Goal: Contribute content: Contribute content

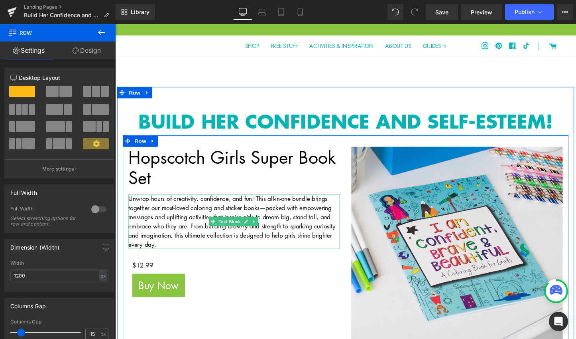
click at [168, 223] on p "Unwrap hours of creativity, confidence, and fun! This all-in-one bundle brings …" at bounding box center [239, 230] width 221 height 57
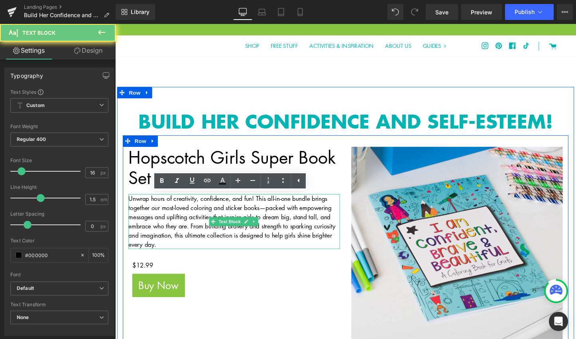
click at [168, 223] on p "Unwrap hours of creativity, confidence, and fun! This all-in-one bundle brings …" at bounding box center [239, 230] width 221 height 57
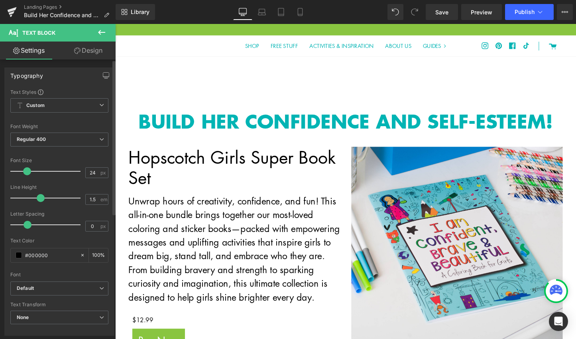
drag, startPoint x: 23, startPoint y: 173, endPoint x: 28, endPoint y: 172, distance: 5.4
click at [28, 172] on span at bounding box center [27, 171] width 8 height 8
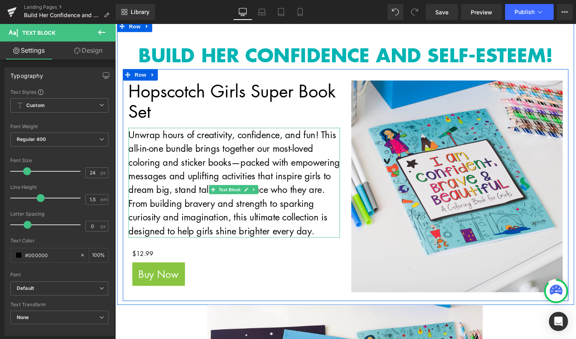
scroll to position [64, 0]
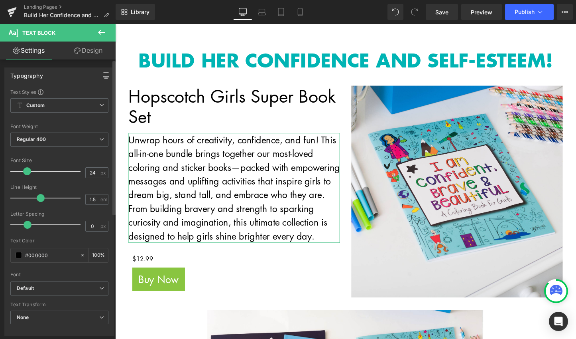
type input "23"
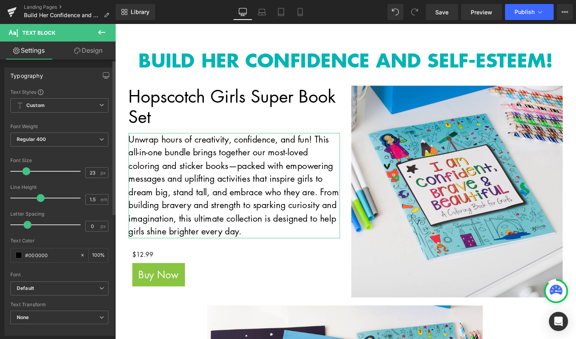
click at [27, 171] on span at bounding box center [26, 171] width 8 height 8
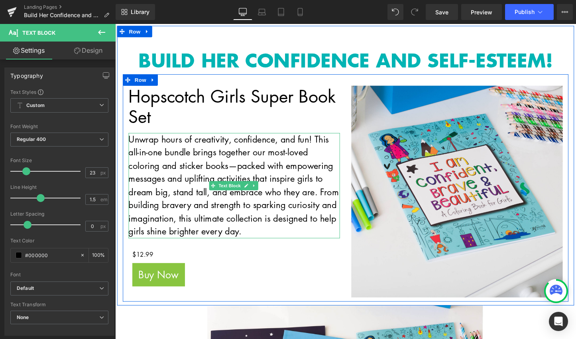
click at [219, 169] on p "Unwrap hours of creativity, confidence, and fun! This all-in-one bundle brings …" at bounding box center [239, 193] width 221 height 110
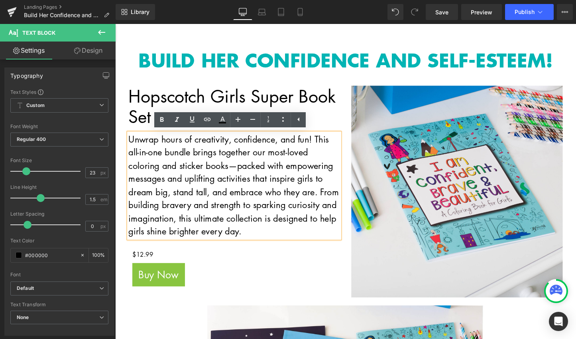
click at [284, 173] on p "Unwrap hours of creativity, confidence, and fun! This all-in-one bundle brings …" at bounding box center [239, 193] width 221 height 110
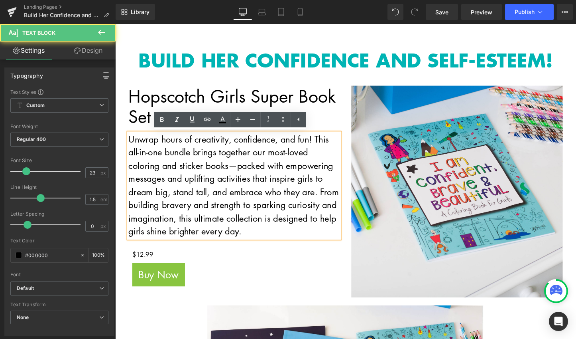
click at [329, 304] on div "$0 $12.99 (P) Price Buy Now (P) Cart Button Product" at bounding box center [239, 279] width 221 height 62
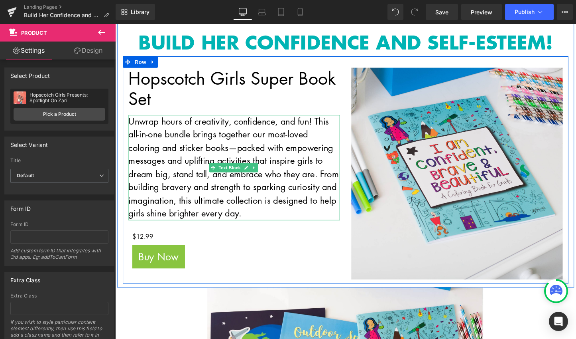
scroll to position [83, 0]
click at [333, 182] on p "Unwrap hours of creativity, confidence, and fun! This all-in-one bundle brings …" at bounding box center [239, 174] width 221 height 110
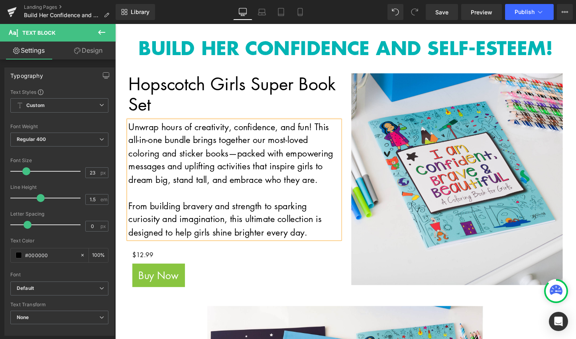
scroll to position [77, 0]
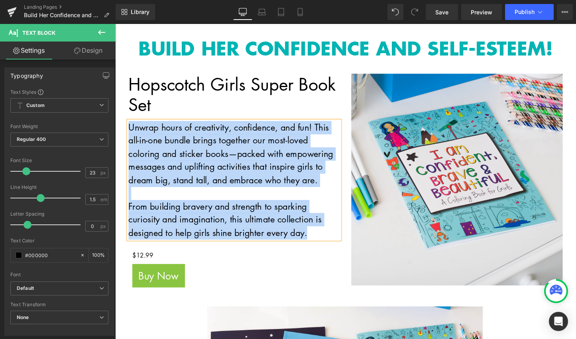
drag, startPoint x: 318, startPoint y: 245, endPoint x: 105, endPoint y: 118, distance: 248.6
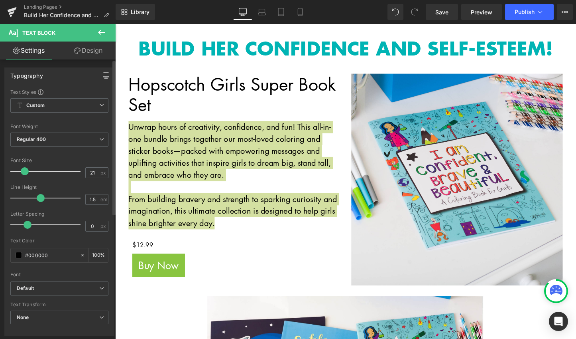
type input "22"
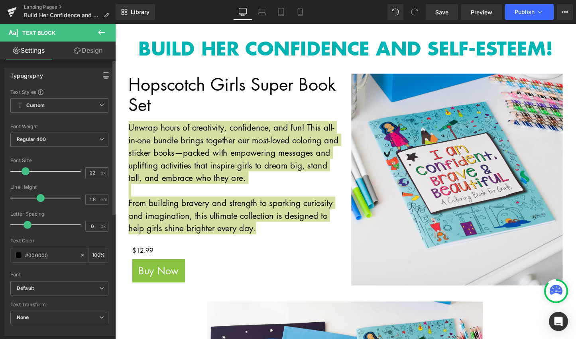
click at [25, 171] on span at bounding box center [26, 171] width 8 height 8
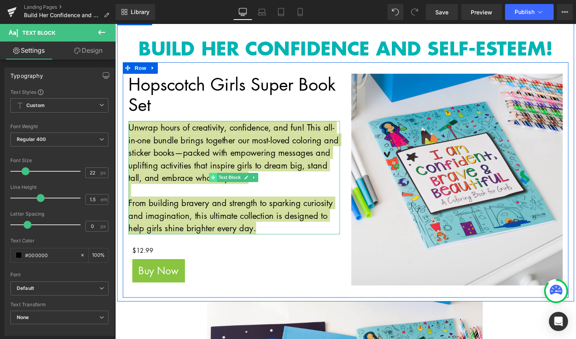
click at [215, 188] on span at bounding box center [218, 185] width 8 height 10
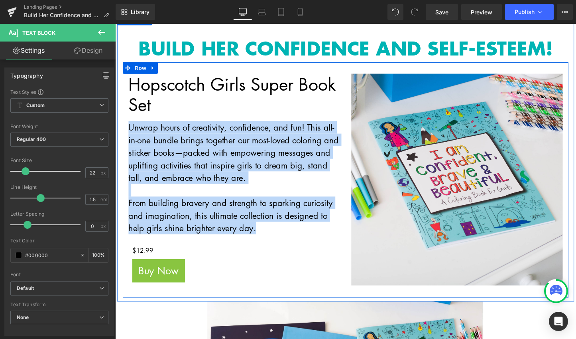
click at [350, 286] on div "Hopscotch Girls Super Book Set Heading Unwrap hours of creativity, confidence, …" at bounding box center [239, 191] width 233 height 230
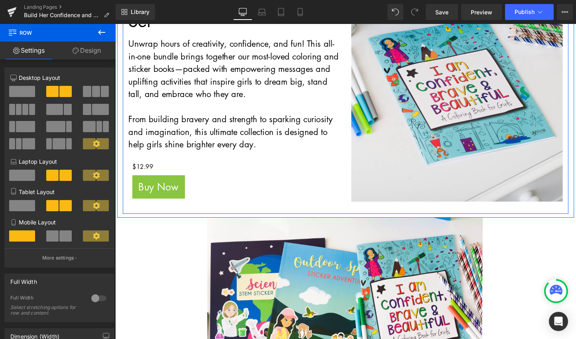
scroll to position [191, 0]
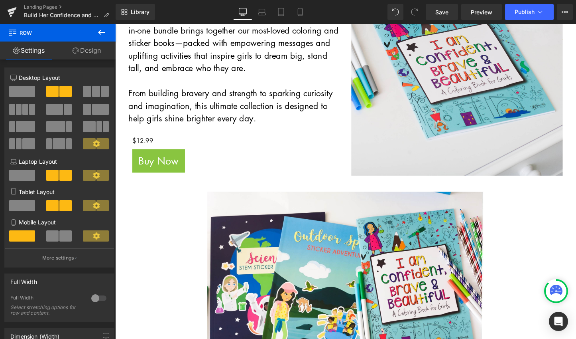
click at [101, 34] on icon at bounding box center [102, 33] width 10 height 10
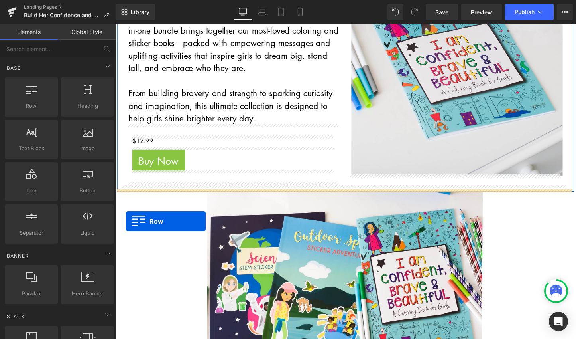
drag, startPoint x: 147, startPoint y: 133, endPoint x: 126, endPoint y: 230, distance: 99.1
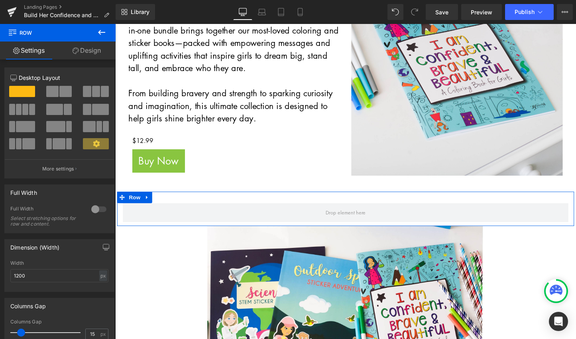
click at [85, 50] on link "Design" at bounding box center [87, 50] width 58 height 18
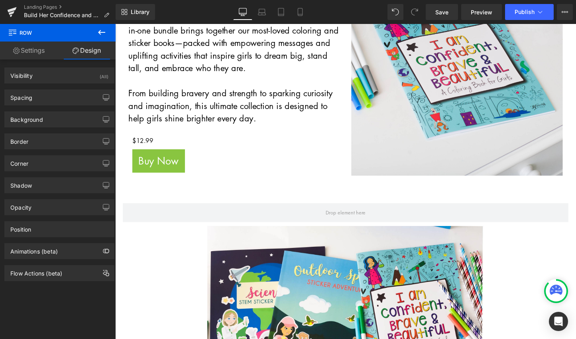
click at [99, 32] on icon at bounding box center [101, 32] width 7 height 5
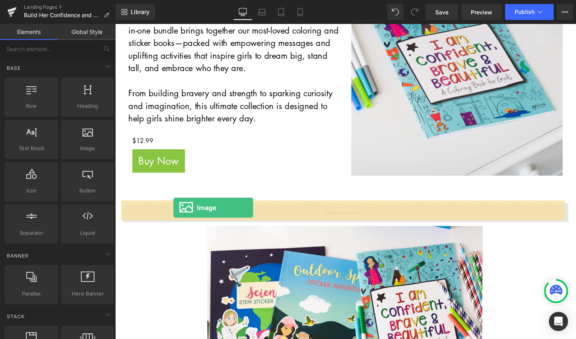
drag, startPoint x: 194, startPoint y: 161, endPoint x: 176, endPoint y: 216, distance: 57.5
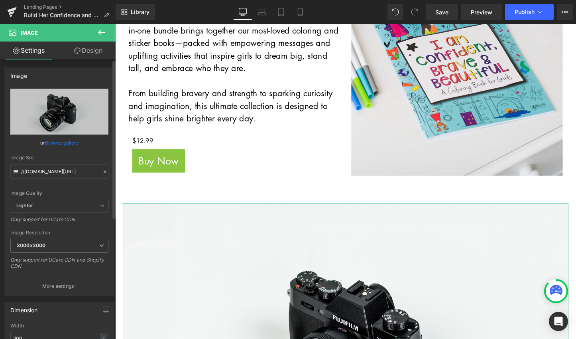
click at [55, 145] on link "Browse gallery" at bounding box center [62, 143] width 34 height 14
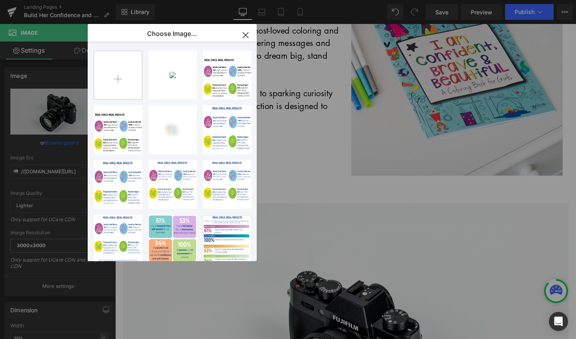
click at [0, 0] on input "file" at bounding box center [0, 0] width 0 height 0
type input "C:\fakepath\30-Day Happiness Guarantee.jpg"
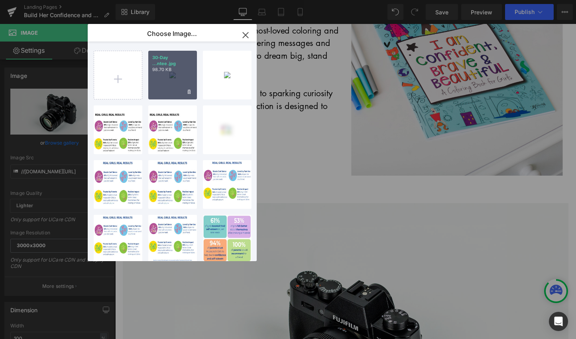
click at [162, 77] on div "30-Day ...ntee.jpg 98.70 KB" at bounding box center [172, 75] width 49 height 49
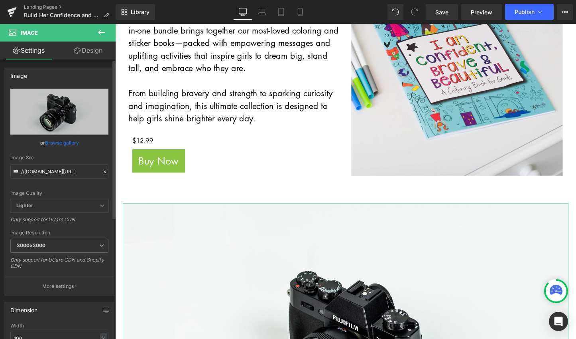
click at [57, 143] on link "Browse gallery" at bounding box center [62, 143] width 34 height 14
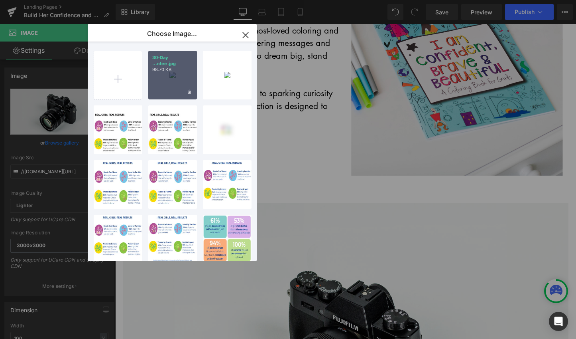
click at [177, 70] on div "30-Day ...ntee.jpg 98.70 KB" at bounding box center [172, 75] width 49 height 49
type input "[URL][DOMAIN_NAME]"
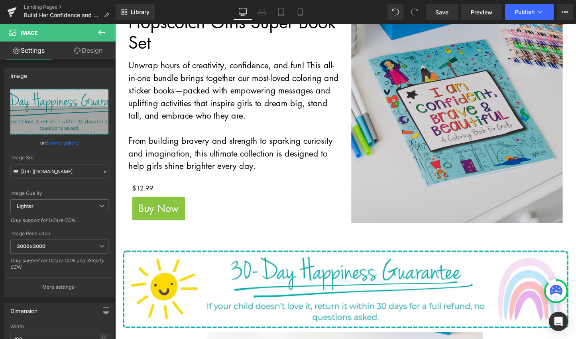
scroll to position [140, 0]
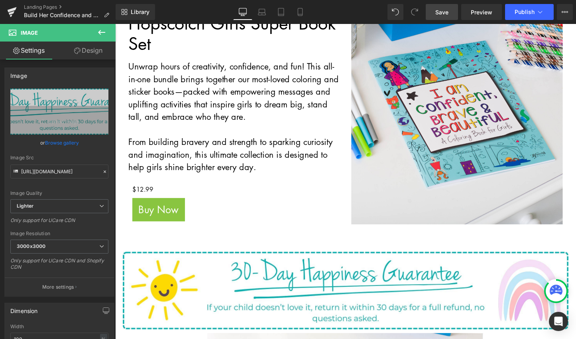
click at [442, 15] on span "Save" at bounding box center [442, 12] width 13 height 8
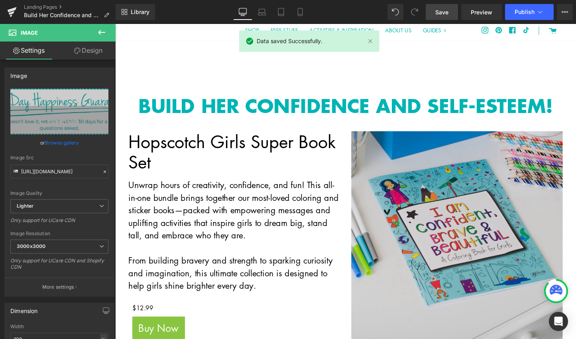
scroll to position [0, 0]
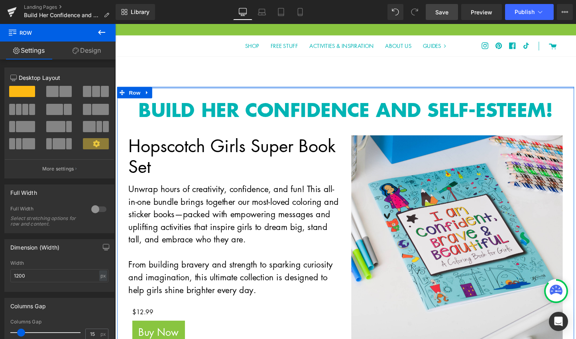
drag, startPoint x: 346, startPoint y: 101, endPoint x: 347, endPoint y: 81, distance: 20.7
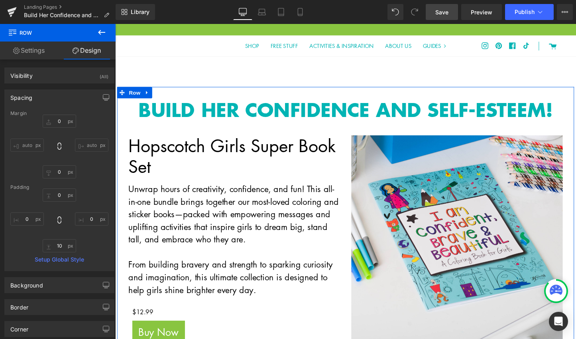
type input "0"
type input "30"
type input "0"
type input "10"
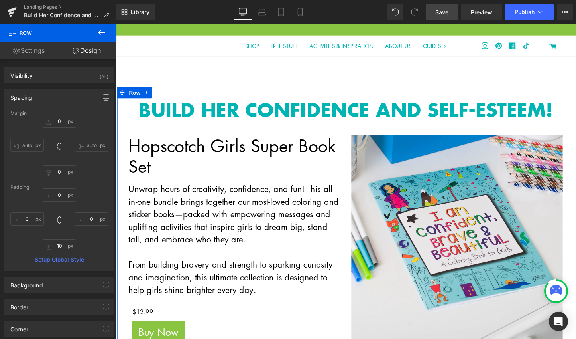
type input "0"
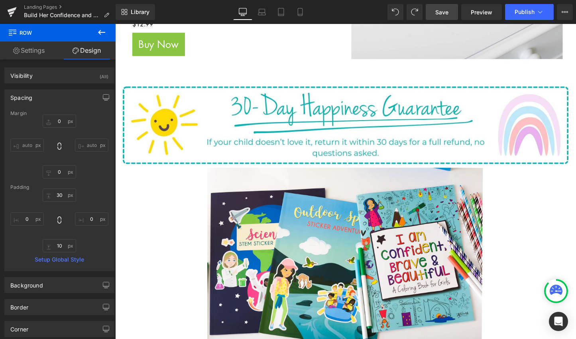
scroll to position [319, 0]
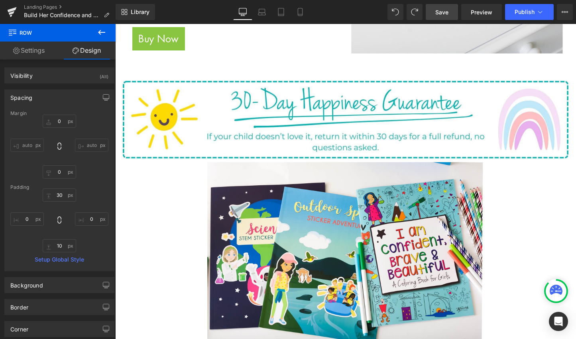
click at [97, 37] on button at bounding box center [102, 33] width 28 height 18
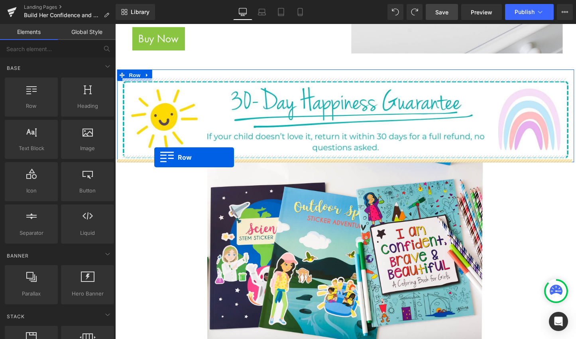
drag, startPoint x: 128, startPoint y: 119, endPoint x: 156, endPoint y: 164, distance: 52.7
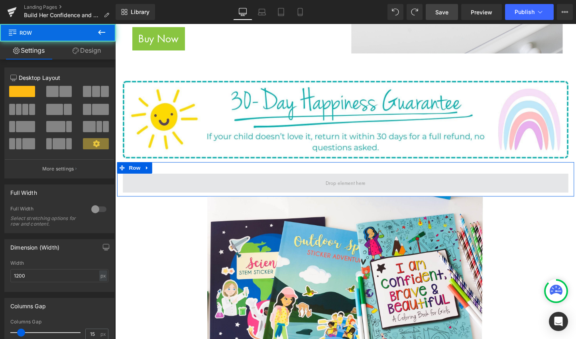
click at [166, 189] on span at bounding box center [356, 190] width 467 height 20
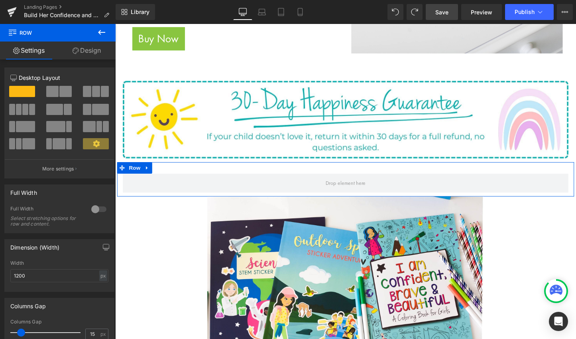
click at [24, 109] on span at bounding box center [25, 109] width 6 height 11
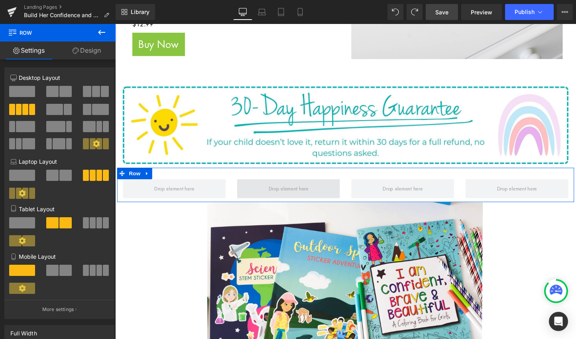
scroll to position [313, 0]
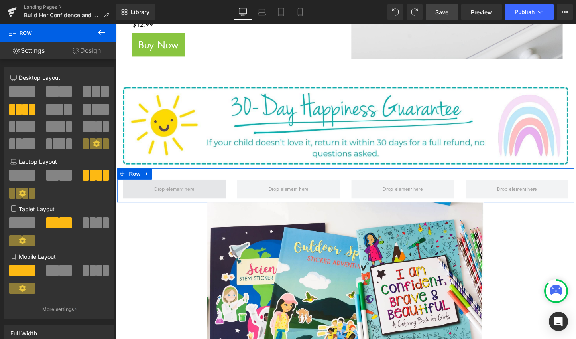
click at [184, 195] on span at bounding box center [177, 196] width 47 height 13
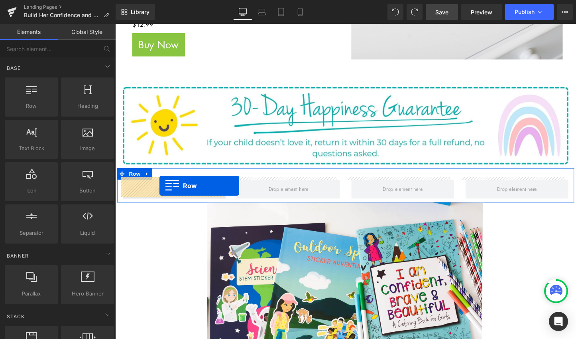
drag, startPoint x: 144, startPoint y: 124, endPoint x: 162, endPoint y: 193, distance: 71.3
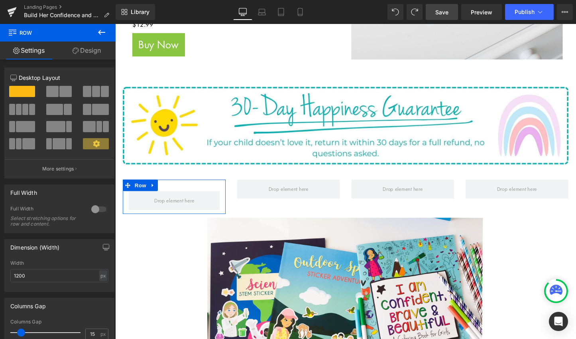
click at [65, 93] on span at bounding box center [65, 91] width 12 height 11
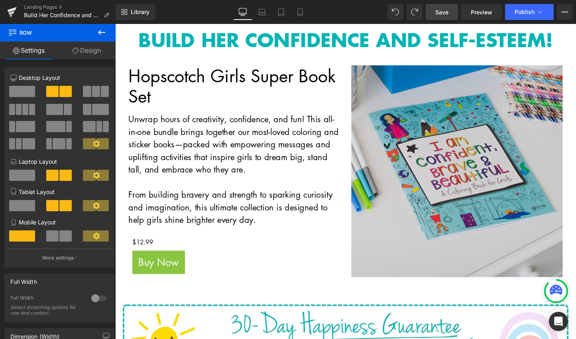
scroll to position [77, 0]
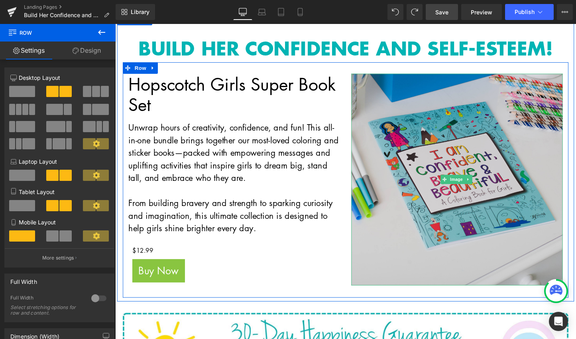
click at [430, 145] on img at bounding box center [473, 186] width 221 height 221
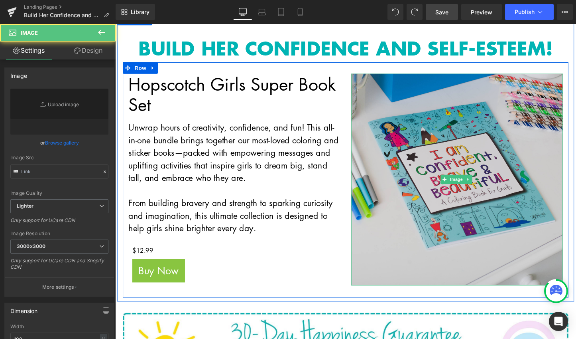
type input "[URL][DOMAIN_NAME]"
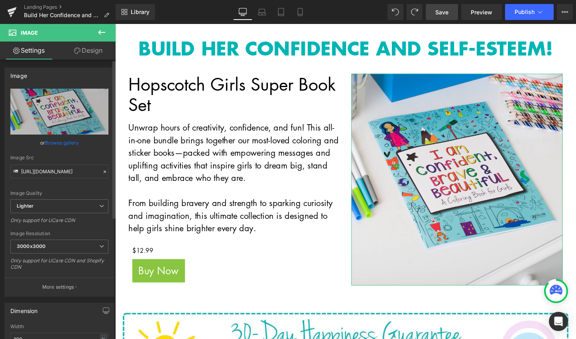
click at [61, 142] on link "Browse gallery" at bounding box center [62, 143] width 34 height 14
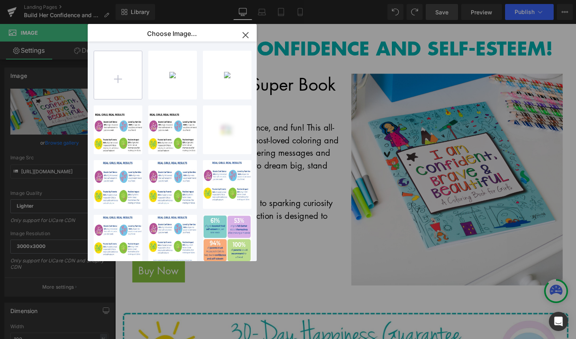
click at [0, 0] on input "file" at bounding box center [0, 0] width 0 height 0
type input "C:\fakepath\Super Book Set.jpg"
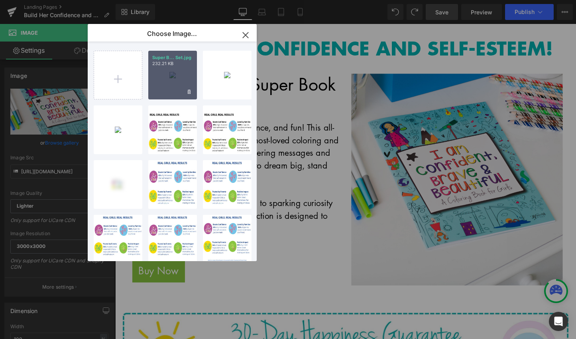
click at [163, 76] on div "Super B... Set.jpg 232.21 KB" at bounding box center [172, 75] width 49 height 49
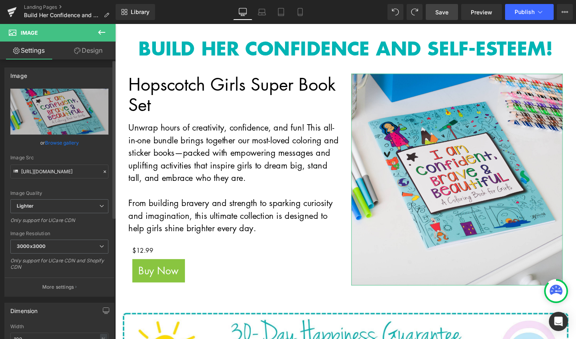
click at [67, 143] on link "Browse gallery" at bounding box center [62, 143] width 34 height 14
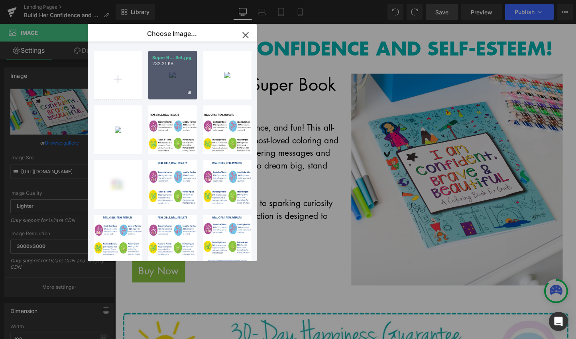
click at [169, 75] on div "Super B... Set.jpg 232.21 KB" at bounding box center [172, 75] width 49 height 49
type input "[URL][DOMAIN_NAME]"
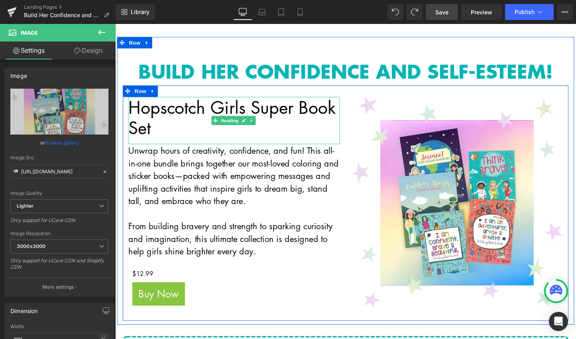
scroll to position [51, 0]
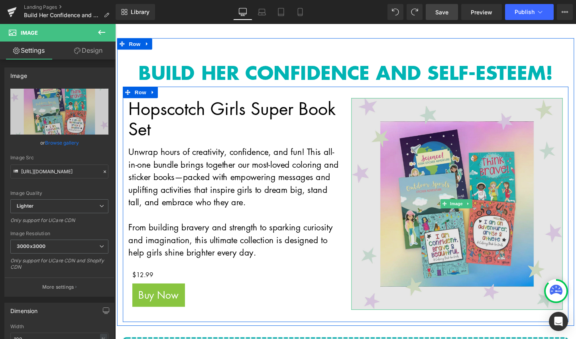
click at [448, 176] on img at bounding box center [473, 211] width 221 height 221
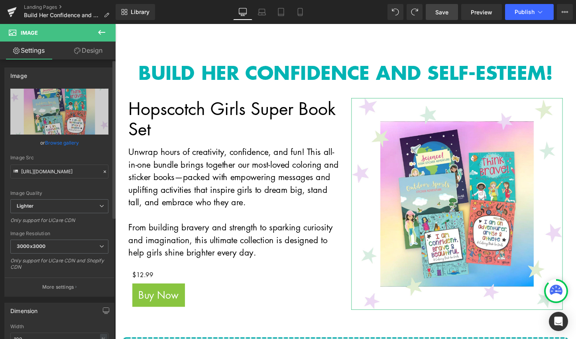
click at [53, 142] on link "Browse gallery" at bounding box center [62, 143] width 34 height 14
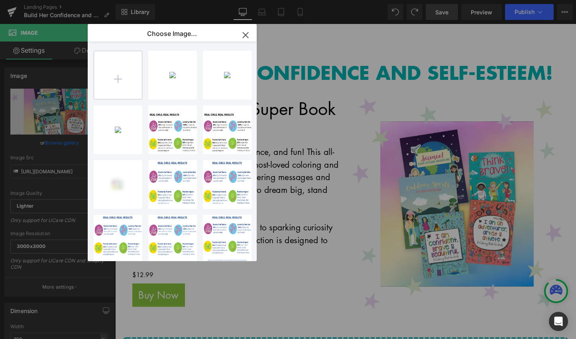
click at [0, 0] on input "file" at bounding box center [0, 0] width 0 height 0
type input "C:\fakepath\Super Book Set(1).jpg"
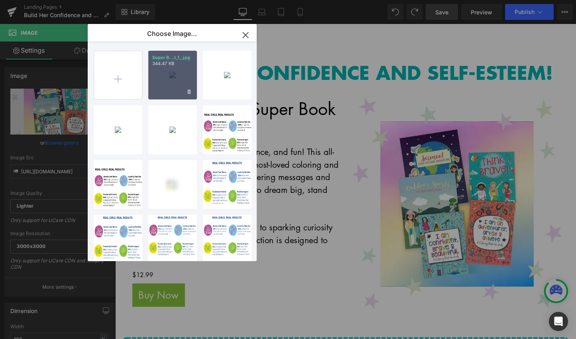
click at [173, 72] on div "Super B...t_1_.jpg 344.47 KB" at bounding box center [172, 75] width 49 height 49
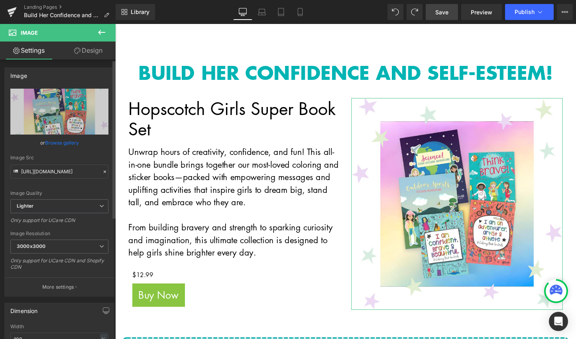
click at [57, 140] on link "Browse gallery" at bounding box center [62, 143] width 34 height 14
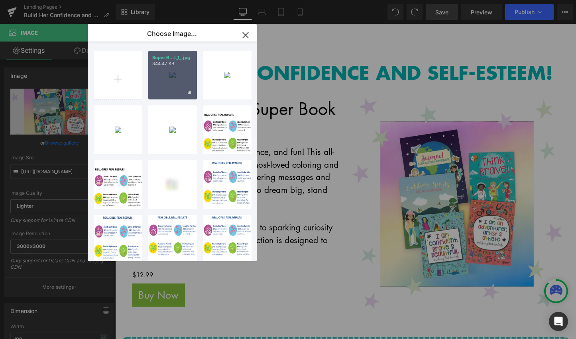
click at [174, 83] on div "Super B...t_1_.jpg 344.47 KB" at bounding box center [172, 75] width 49 height 49
type input "[URL][DOMAIN_NAME]"
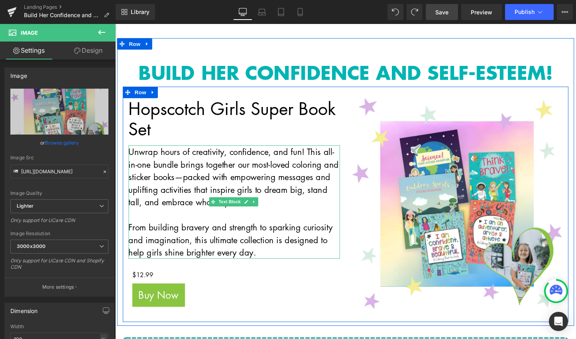
click at [298, 185] on p "Unwrap hours of creativity, confidence, and fun! This all-in-one bundle brings …" at bounding box center [239, 184] width 221 height 66
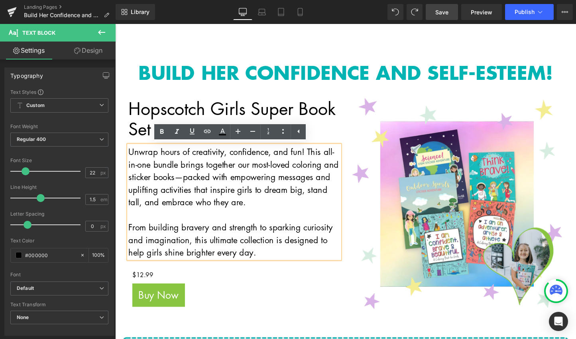
click at [366, 35] on div "0 Cart SHOP FREE STUFF ACTIVITIES & INSPIRATION ABOUT US GUIDES GUIDES ADVENTUR…" at bounding box center [356, 12] width 483 height 54
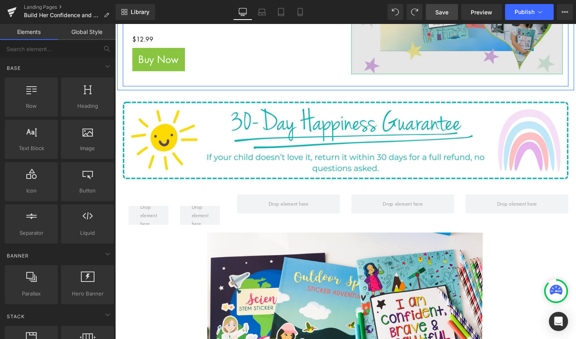
scroll to position [326, 0]
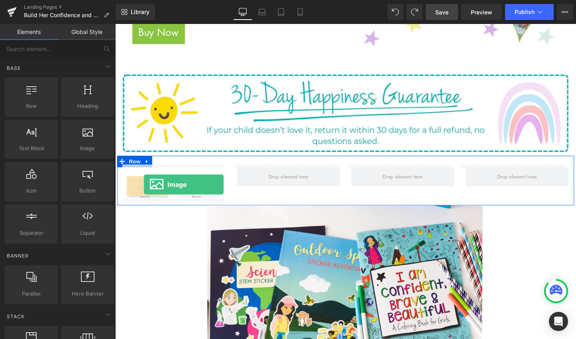
drag, startPoint x: 181, startPoint y: 159, endPoint x: 145, endPoint y: 192, distance: 48.3
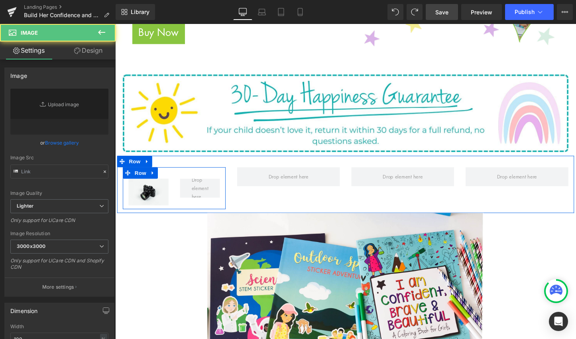
type input "//[DOMAIN_NAME][URL]"
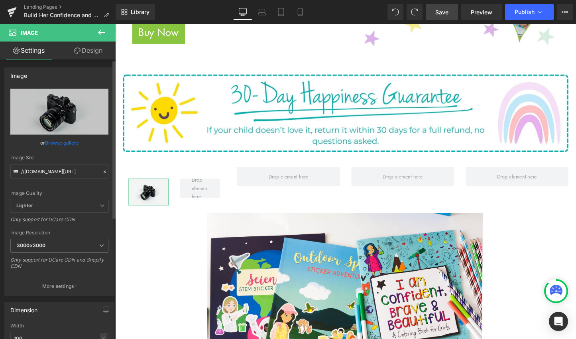
click at [64, 142] on link "Browse gallery" at bounding box center [62, 143] width 34 height 14
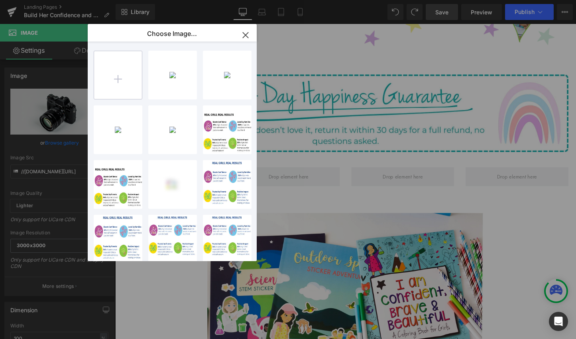
click at [0, 0] on input "file" at bounding box center [0, 0] width 0 height 0
type input "C:\fakepath\1.jpg"
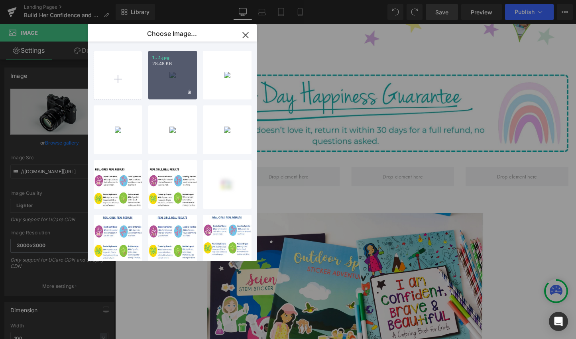
click at [181, 79] on div "1...1.jpg 28.48 KB" at bounding box center [172, 75] width 49 height 49
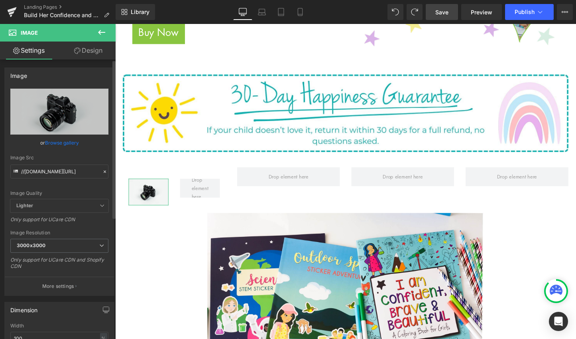
click at [53, 142] on link "Browse gallery" at bounding box center [62, 143] width 34 height 14
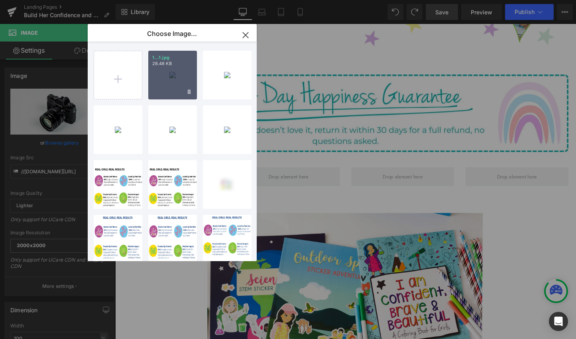
click at [180, 66] on p "28.48 KB" at bounding box center [172, 64] width 41 height 6
type input "[URL][DOMAIN_NAME]"
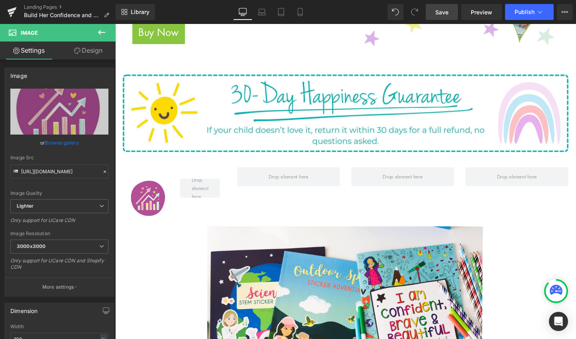
click at [103, 30] on icon at bounding box center [102, 33] width 10 height 10
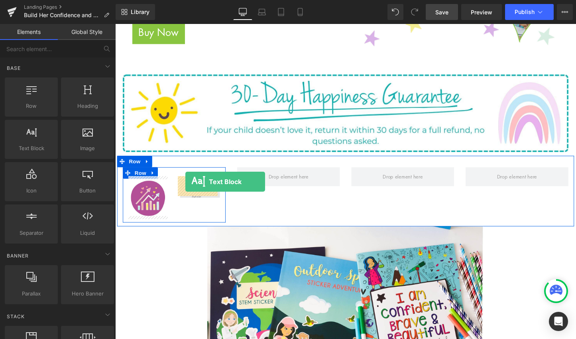
drag, startPoint x: 158, startPoint y: 161, endPoint x: 189, endPoint y: 189, distance: 42.1
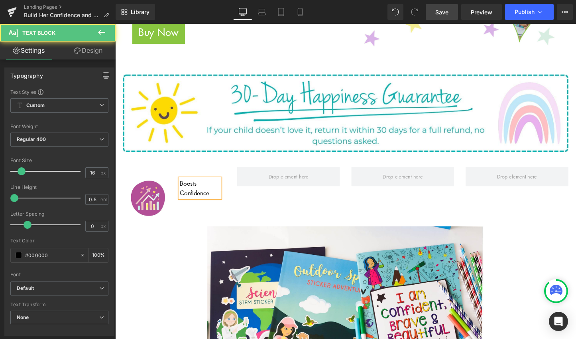
click at [204, 191] on p "Boosts Confidence" at bounding box center [204, 196] width 42 height 20
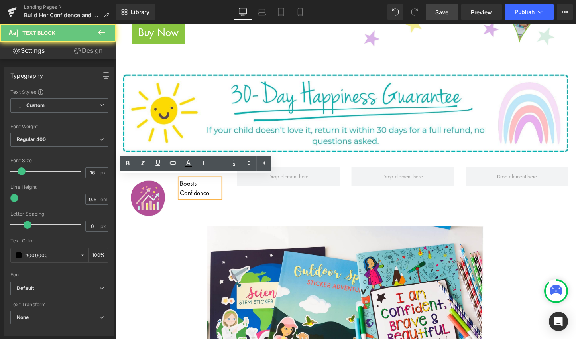
click at [204, 191] on p "Boosts Confidence" at bounding box center [204, 196] width 42 height 20
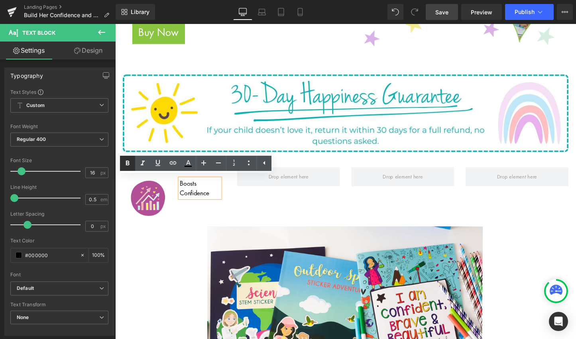
click at [0, 0] on icon at bounding box center [0, 0] width 0 height 0
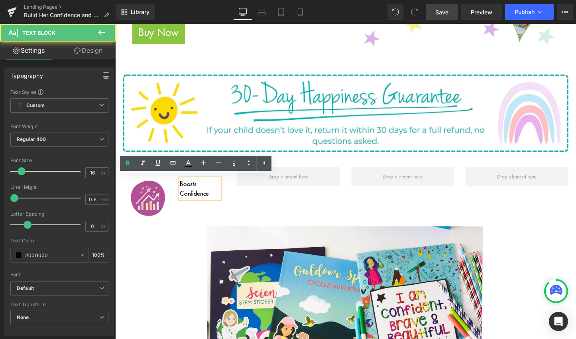
click at [197, 193] on strong "Boosts Confidence" at bounding box center [198, 196] width 30 height 20
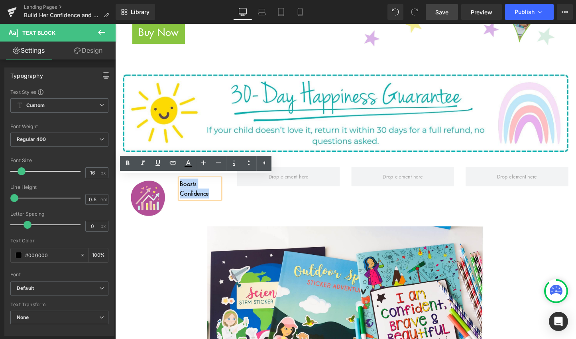
drag, startPoint x: 214, startPoint y: 197, endPoint x: 180, endPoint y: 187, distance: 35.7
click at [183, 187] on div "Boosts Confidence" at bounding box center [204, 196] width 42 height 21
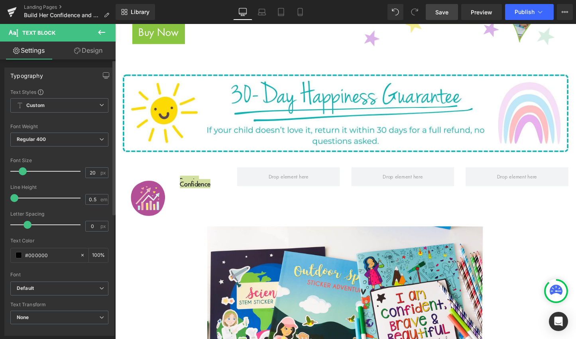
type input "23"
drag, startPoint x: 24, startPoint y: 172, endPoint x: 28, endPoint y: 173, distance: 4.5
click at [28, 173] on span at bounding box center [26, 171] width 8 height 8
type input "1"
drag, startPoint x: 16, startPoint y: 197, endPoint x: 28, endPoint y: 197, distance: 12.0
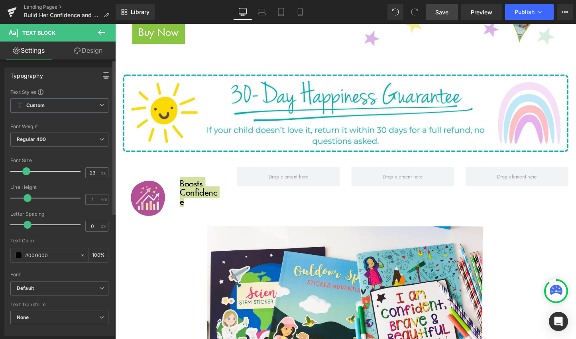
click at [28, 197] on span at bounding box center [28, 198] width 8 height 8
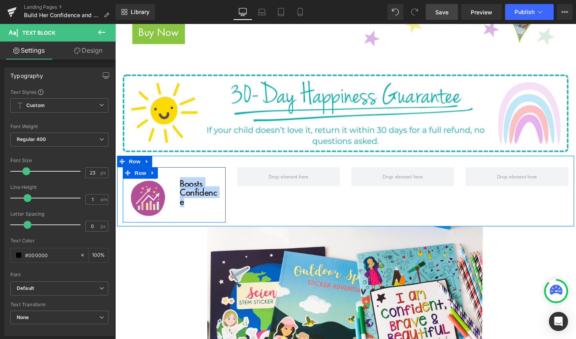
click at [195, 221] on div "Image Boosts Confidence Text Block Row" at bounding box center [177, 203] width 108 height 58
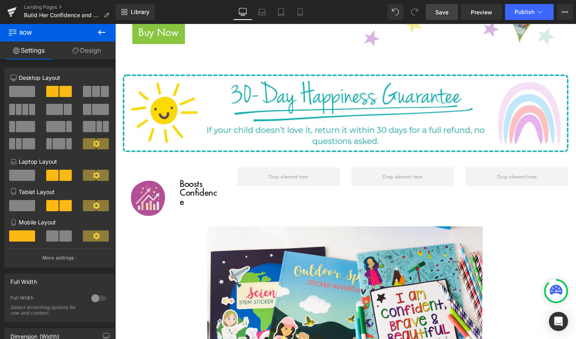
click at [95, 35] on button at bounding box center [102, 33] width 28 height 18
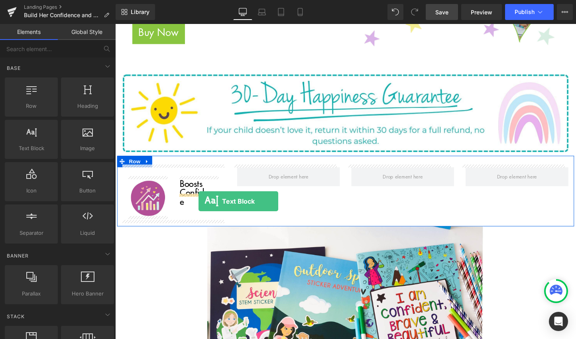
drag, startPoint x: 153, startPoint y: 172, endPoint x: 203, endPoint y: 209, distance: 61.9
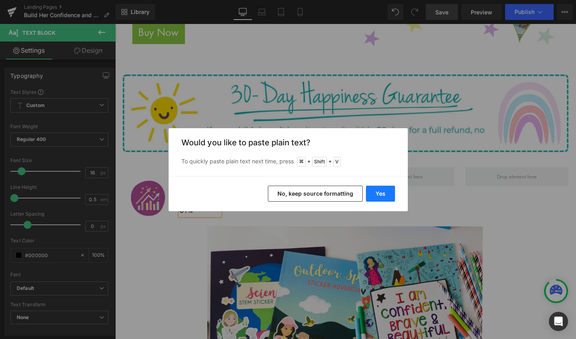
click at [384, 193] on button "Yes" at bounding box center [380, 193] width 29 height 16
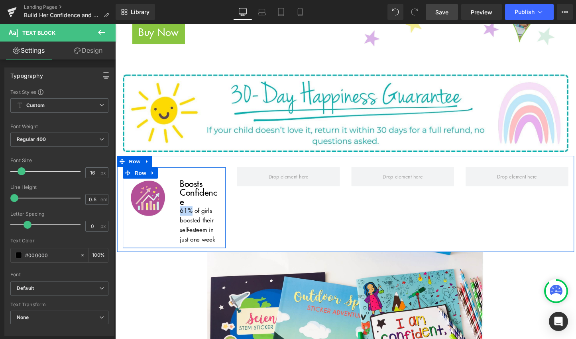
drag, startPoint x: 193, startPoint y: 206, endPoint x: 178, endPoint y: 206, distance: 16.0
click at [178, 207] on div "Boosts Confidence Text Block 61% of girls boosted their self-esteem in just one…" at bounding box center [204, 220] width 54 height 69
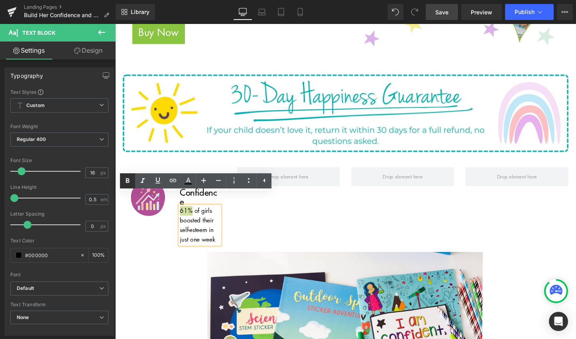
click at [0, 0] on icon at bounding box center [0, 0] width 0 height 0
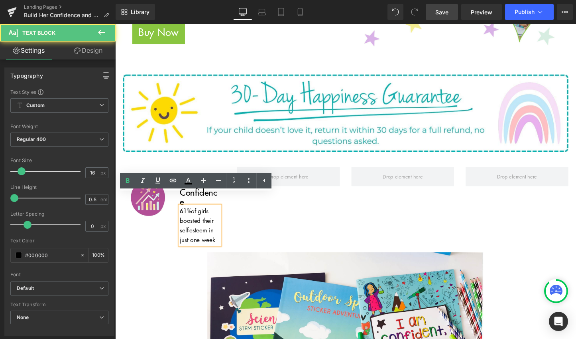
click at [193, 220] on p "61% of girls boosted their self-esteem in just one week" at bounding box center [204, 235] width 42 height 40
click at [301, 240] on div "Image Boosts Confidence Text Block 61% of girls boosted their self-esteem in ju…" at bounding box center [356, 212] width 479 height 101
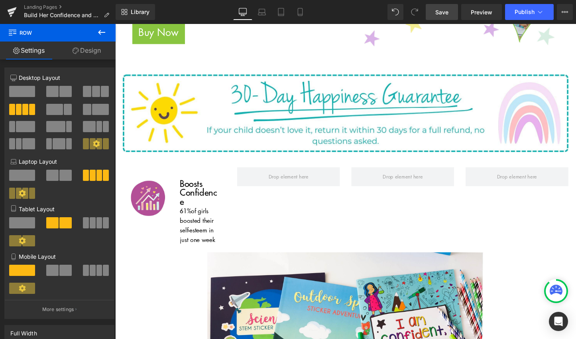
click at [439, 13] on span "Save" at bounding box center [442, 12] width 13 height 8
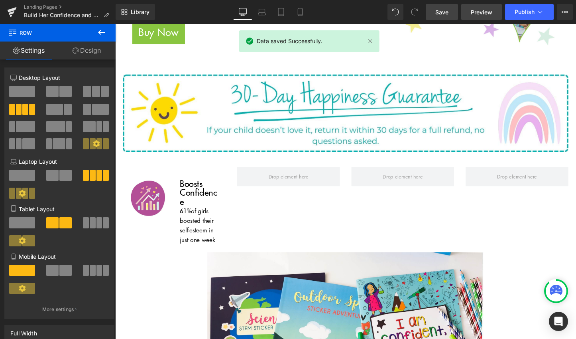
click at [475, 16] on span "Preview" at bounding box center [482, 12] width 22 height 8
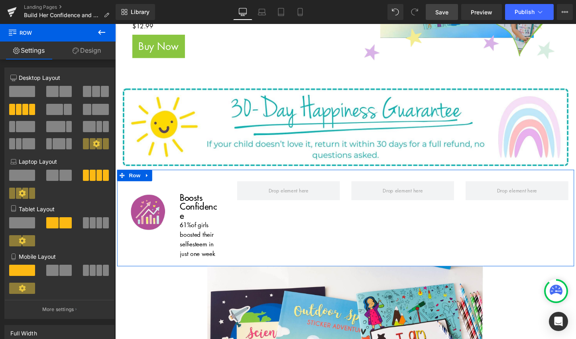
scroll to position [121, 0]
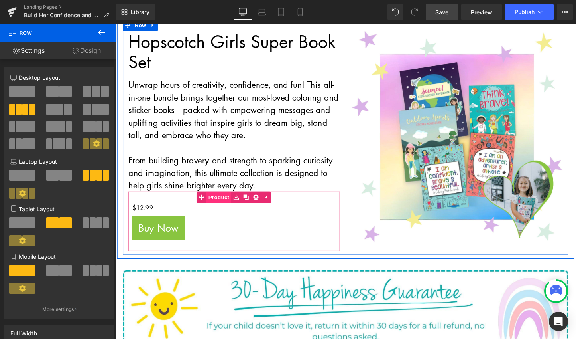
click at [218, 206] on link "Product" at bounding box center [219, 205] width 36 height 12
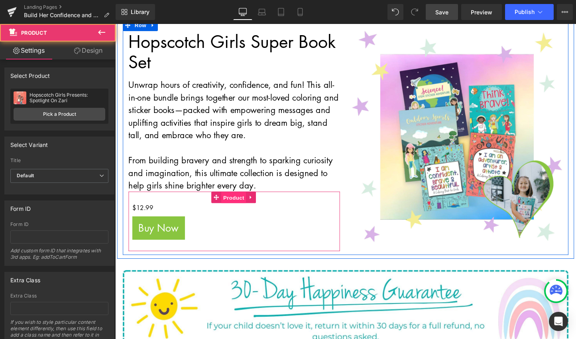
click at [237, 206] on span "Product" at bounding box center [240, 205] width 26 height 12
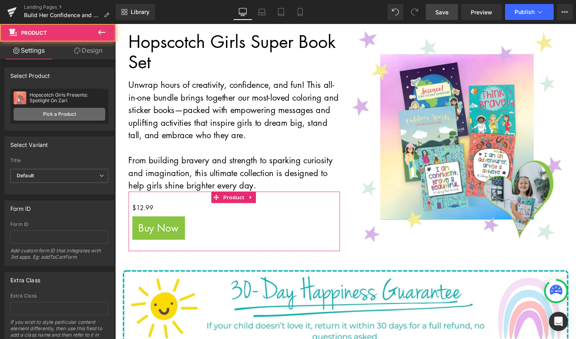
click at [74, 115] on link "Pick a Product" at bounding box center [60, 114] width 92 height 13
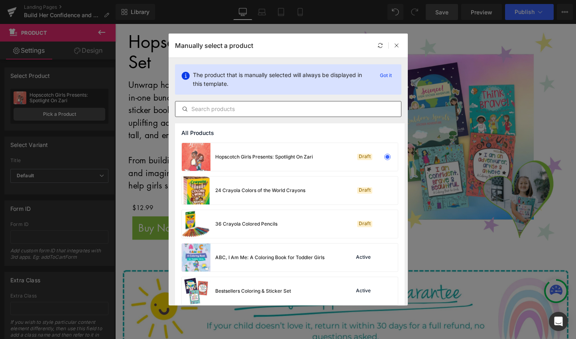
click at [227, 109] on input "text" at bounding box center [289, 109] width 226 height 10
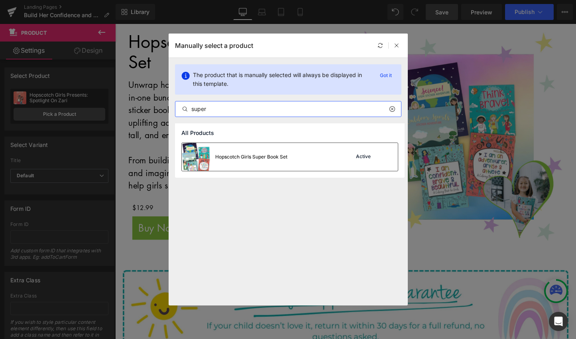
type input "super"
click at [249, 155] on div "Hopscotch Girls Super Book Set" at bounding box center [251, 156] width 72 height 7
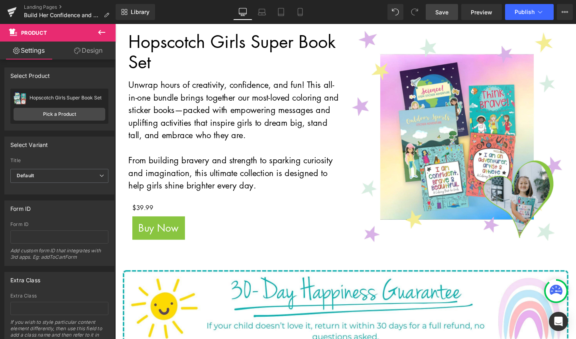
click at [438, 13] on span "Save" at bounding box center [442, 12] width 13 height 8
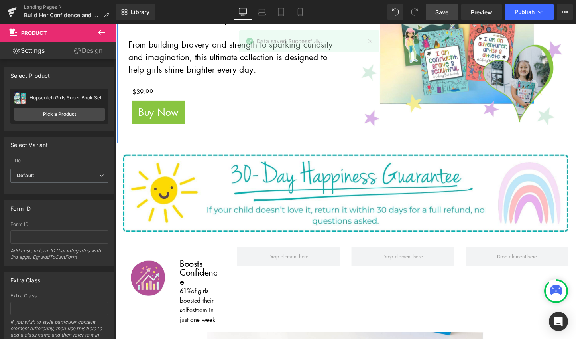
scroll to position [243, 0]
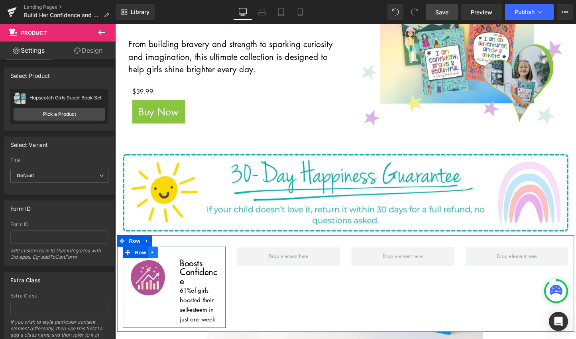
click at [154, 261] on icon at bounding box center [155, 263] width 2 height 4
click at [173, 260] on icon at bounding box center [176, 263] width 6 height 6
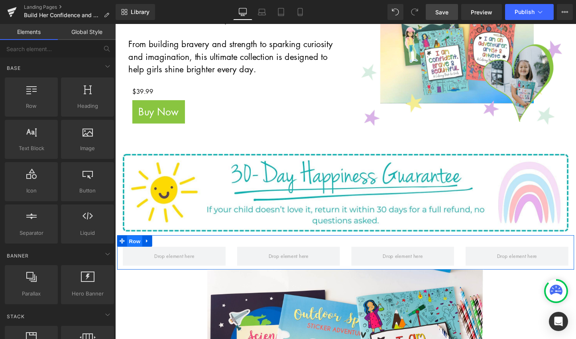
click at [135, 250] on span "Row" at bounding box center [136, 251] width 16 height 12
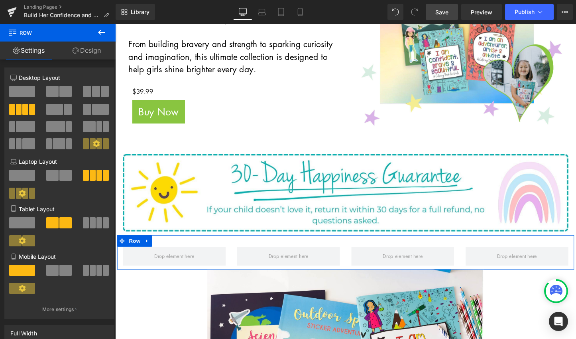
click at [28, 94] on span at bounding box center [22, 91] width 26 height 11
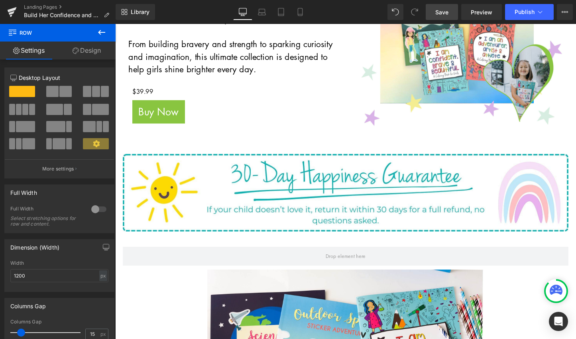
click at [103, 35] on icon at bounding box center [102, 33] width 10 height 10
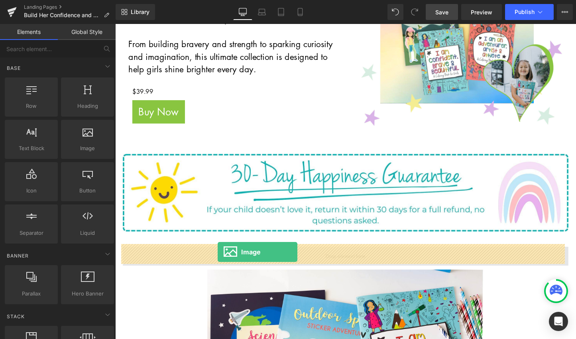
drag, startPoint x: 195, startPoint y: 160, endPoint x: 223, endPoint y: 262, distance: 105.4
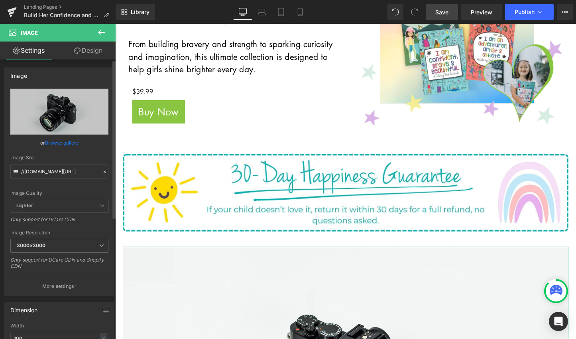
click at [69, 142] on link "Browse gallery" at bounding box center [62, 143] width 34 height 14
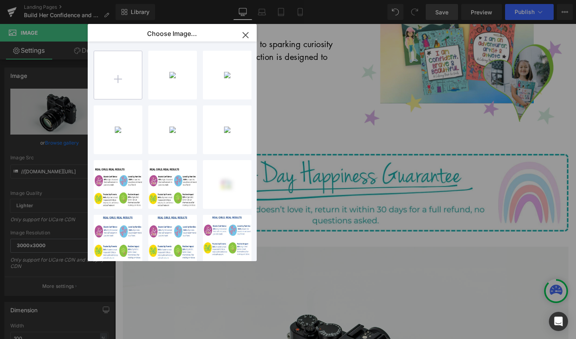
click at [0, 0] on input "file" at bounding box center [0, 0] width 0 height 0
type input "C:\fakepath\30-Day Happiness Guarantee(1).jpg"
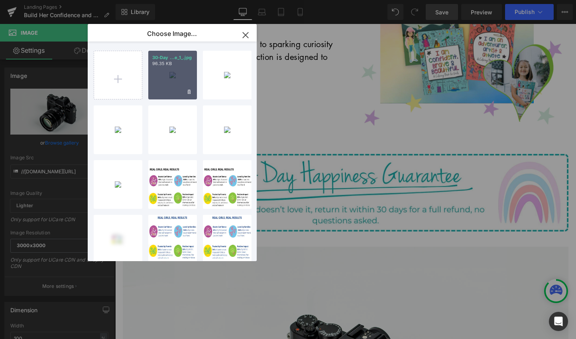
click at [178, 88] on div "30-Day ...e_1_.jpg 96.35 KB" at bounding box center [172, 75] width 49 height 49
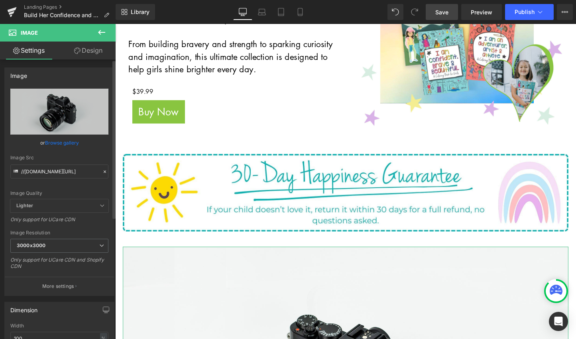
click at [65, 143] on link "Browse gallery" at bounding box center [62, 143] width 34 height 14
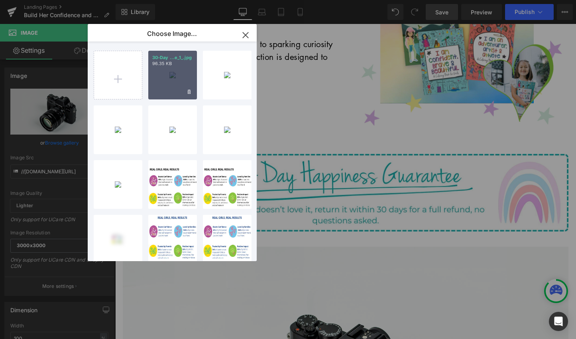
click at [163, 72] on div "30-Day ...e_1_.jpg 96.35 KB" at bounding box center [172, 75] width 49 height 49
type input "[URL][DOMAIN_NAME]"
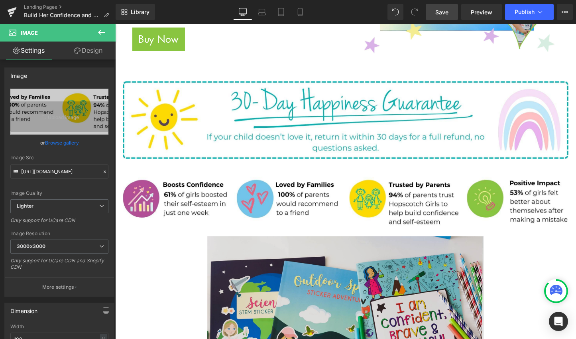
scroll to position [319, 0]
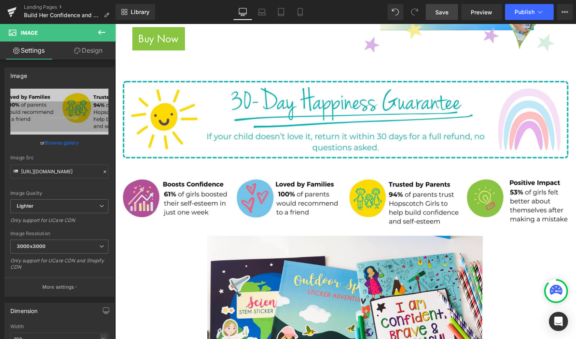
click at [102, 33] on icon at bounding box center [102, 33] width 10 height 10
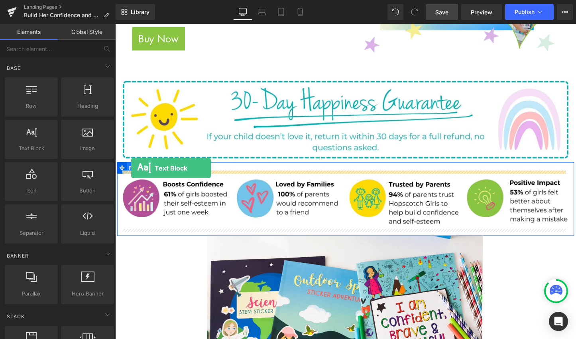
drag, startPoint x: 161, startPoint y: 160, endPoint x: 132, endPoint y: 175, distance: 32.1
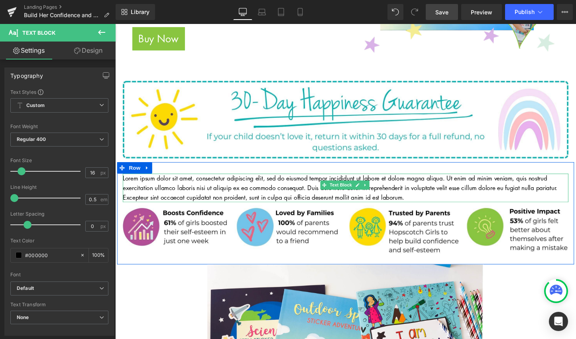
click at [205, 193] on p "Lorem ipsum dolor sit amet, consectetur adipiscing elit, sed do eiusmod tempor …" at bounding box center [356, 195] width 467 height 30
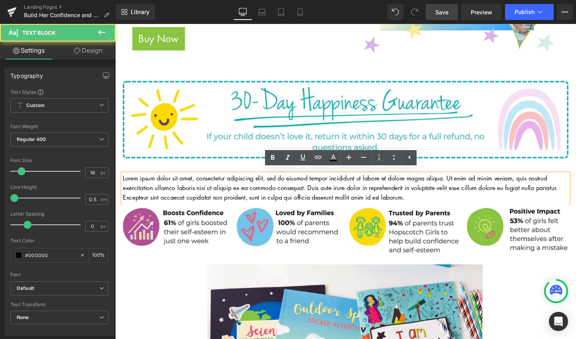
click at [205, 193] on p "Lorem ipsum dolor sit amet, consectetur adipiscing elit, sed do eiusmod tempor …" at bounding box center [356, 195] width 467 height 30
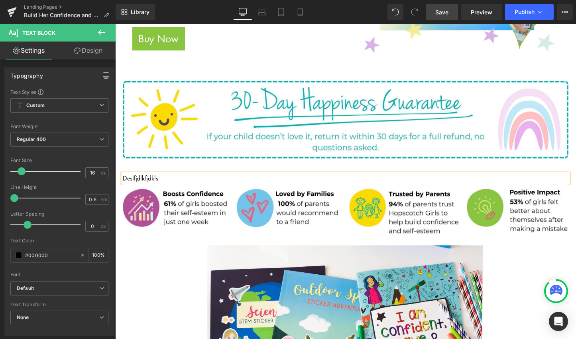
click at [144, 183] on p "Deslfjdlkfjdkls" at bounding box center [356, 185] width 467 height 10
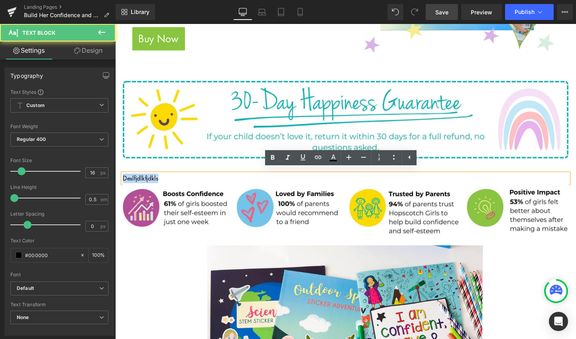
click at [144, 183] on p "Deslfjdlkfjdkls" at bounding box center [356, 185] width 467 height 10
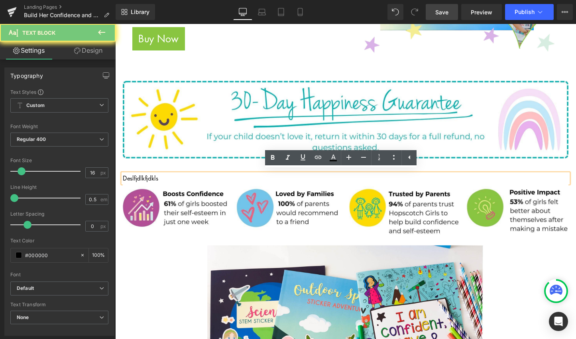
click at [144, 183] on p "Deslfjdlkfjdkls" at bounding box center [356, 185] width 467 height 10
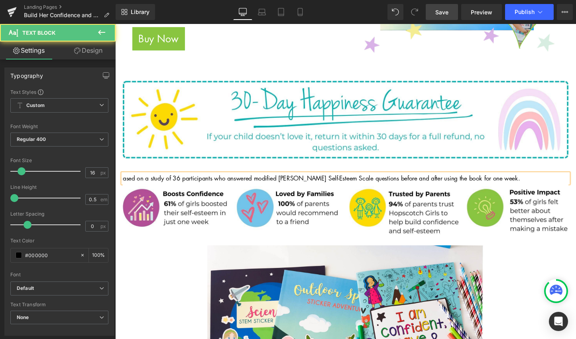
click at [123, 184] on p "ased on a study of 36 participants who answered modified [PERSON_NAME] Self-Est…" at bounding box center [356, 185] width 467 height 10
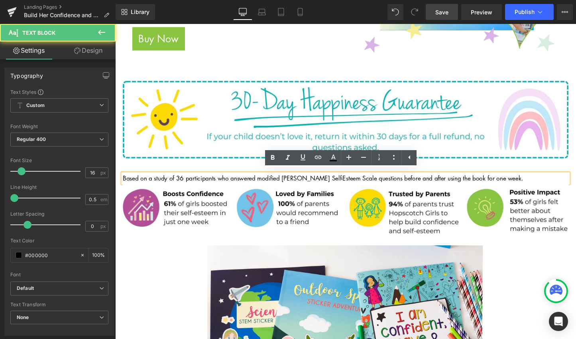
click at [479, 182] on p "Based on a study of 36 participants who answered modified [PERSON_NAME] Self-Es…" at bounding box center [356, 185] width 467 height 10
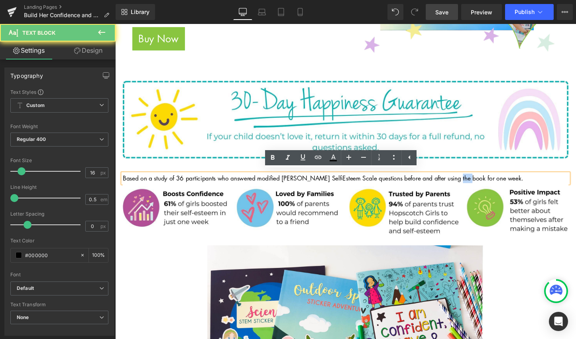
click at [479, 182] on p "Based on a study of 36 participants who answered modified [PERSON_NAME] Self-Es…" at bounding box center [356, 185] width 467 height 10
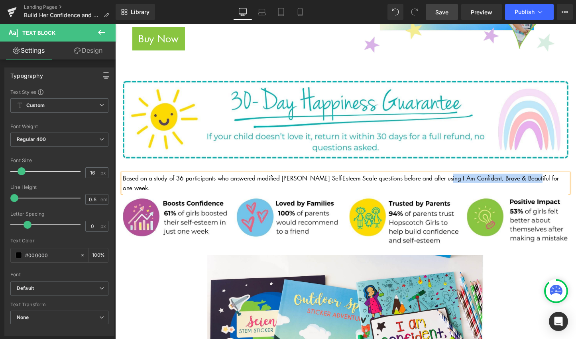
drag, startPoint x: 462, startPoint y: 182, endPoint x: 556, endPoint y: 182, distance: 93.3
click at [556, 182] on p "Based on a study of 36 participants who answered modified [PERSON_NAME] Self-Es…" at bounding box center [356, 190] width 467 height 20
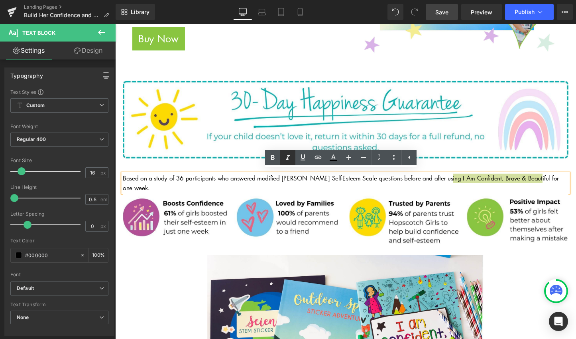
click at [0, 0] on icon at bounding box center [0, 0] width 0 height 0
click at [221, 170] on div "Based on a study of 36 participants who answered modified [PERSON_NAME] Self-Es…" at bounding box center [356, 216] width 479 height 97
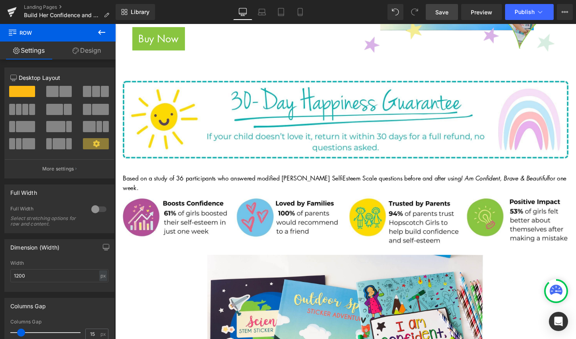
click at [98, 33] on icon at bounding box center [102, 33] width 10 height 10
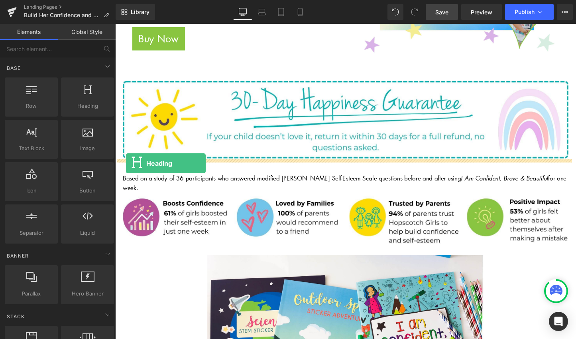
drag, startPoint x: 191, startPoint y: 130, endPoint x: 126, endPoint y: 170, distance: 75.5
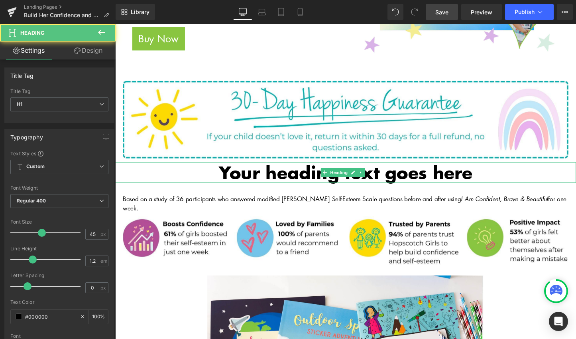
click at [270, 178] on h1 "Your heading text goes here" at bounding box center [356, 179] width 483 height 22
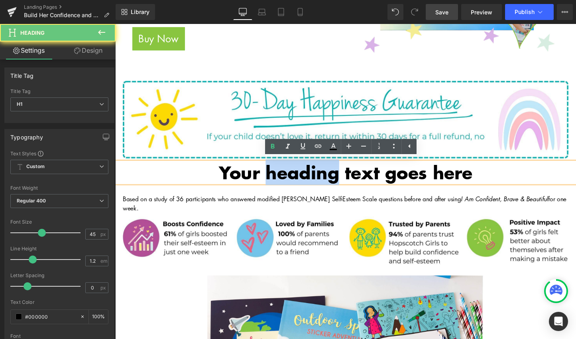
click at [270, 178] on h1 "Your heading text goes here" at bounding box center [356, 179] width 483 height 22
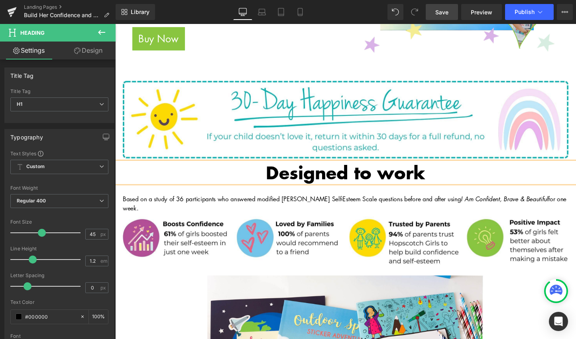
click at [368, 181] on h1 "Designed to work" at bounding box center [356, 179] width 483 height 22
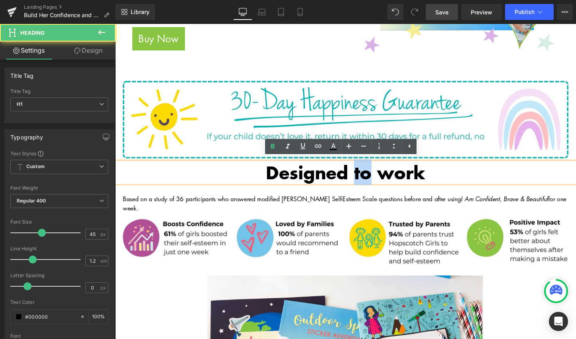
click at [368, 181] on h1 "Designed to work" at bounding box center [356, 179] width 483 height 22
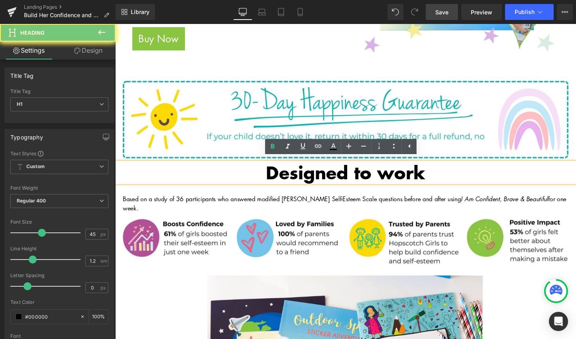
click at [368, 181] on h1 "Designed to work" at bounding box center [356, 179] width 483 height 22
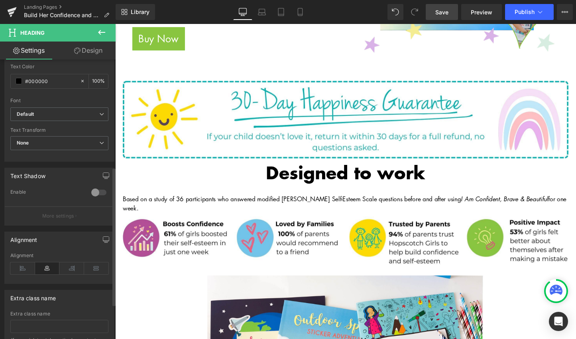
scroll to position [237, 0]
click at [22, 270] on icon at bounding box center [22, 266] width 25 height 12
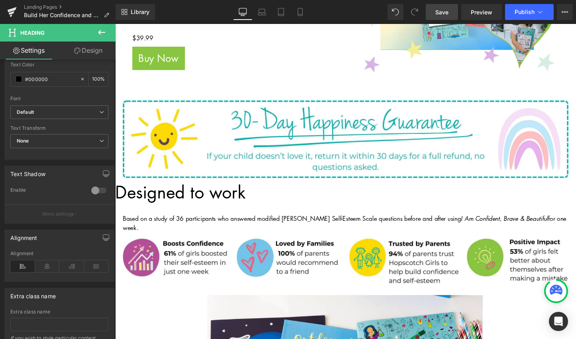
scroll to position [294, 0]
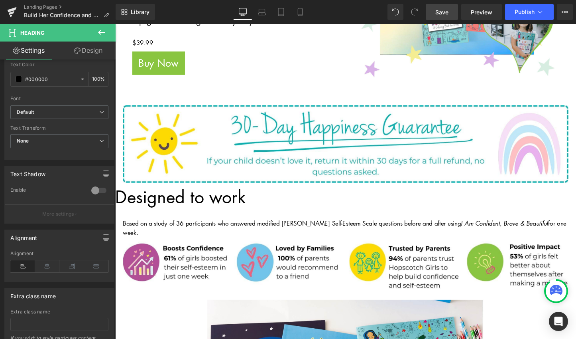
click at [227, 204] on h1 "Designed to work" at bounding box center [356, 205] width 483 height 22
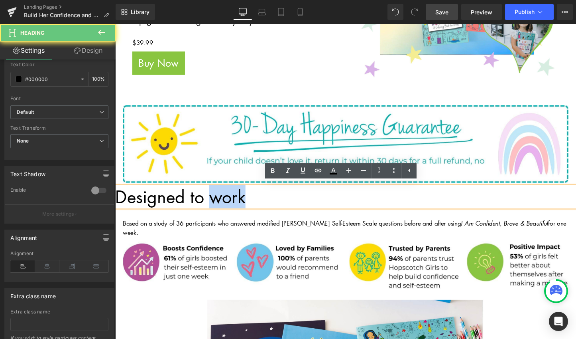
click at [227, 204] on h1 "Designed to work" at bounding box center [356, 205] width 483 height 22
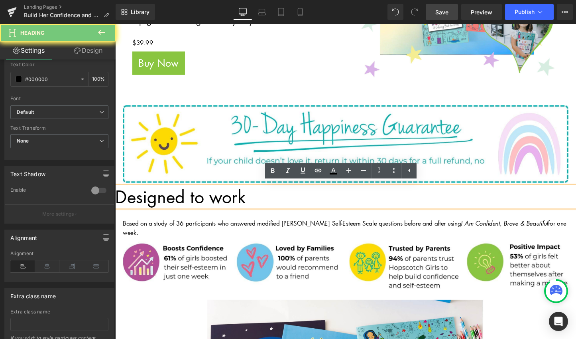
click at [227, 204] on h1 "Designed to work" at bounding box center [356, 205] width 483 height 22
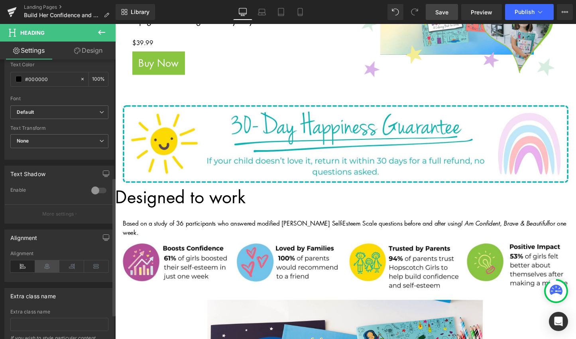
click at [43, 268] on icon at bounding box center [47, 266] width 25 height 12
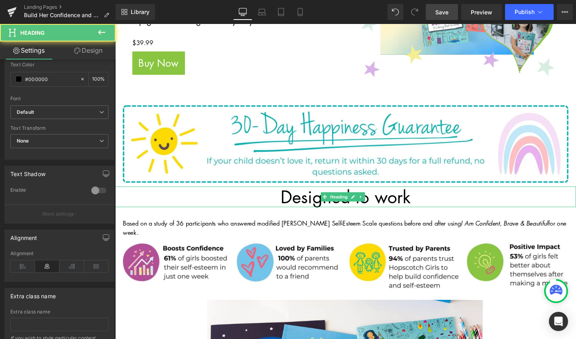
click at [317, 200] on h1 "Designed to work" at bounding box center [356, 205] width 483 height 22
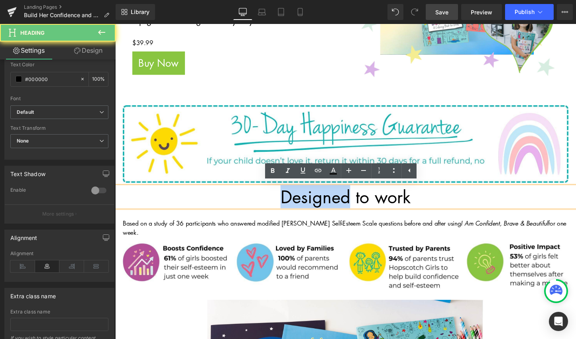
click at [317, 200] on h1 "Designed to work" at bounding box center [356, 205] width 483 height 22
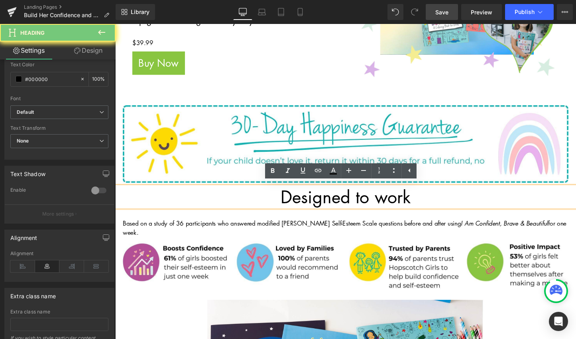
click at [317, 200] on h1 "Designed to work" at bounding box center [356, 205] width 483 height 22
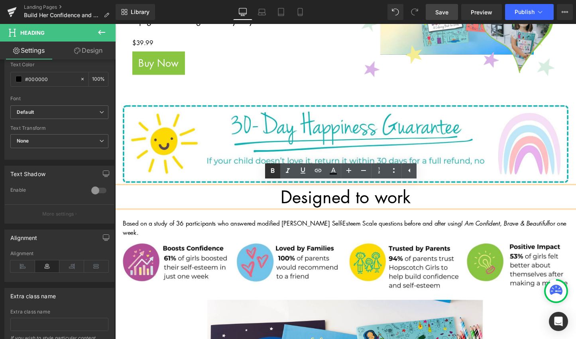
click at [0, 0] on link at bounding box center [0, 0] width 0 height 0
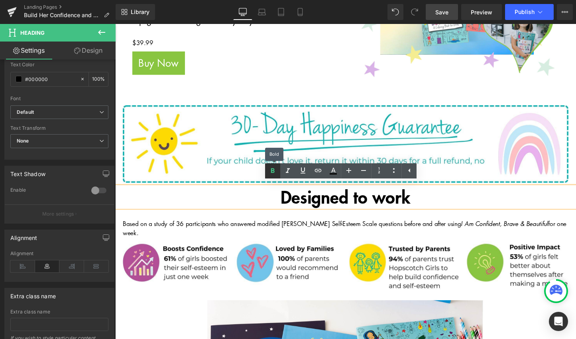
scroll to position [237, 0]
click at [0, 0] on icon at bounding box center [0, 0] width 0 height 0
click at [347, 236] on div "Based on a study of 36 participants who answered modified [PERSON_NAME] Self-Es…" at bounding box center [356, 238] width 467 height 20
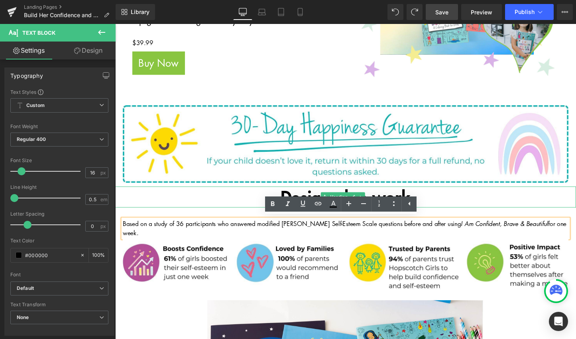
click at [298, 200] on strong "Designed to work" at bounding box center [356, 204] width 136 height 26
click at [299, 200] on strong "Designed to work" at bounding box center [356, 204] width 136 height 26
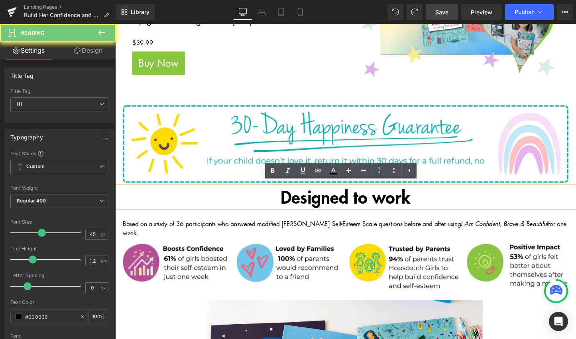
click at [299, 200] on strong "Designed to work" at bounding box center [356, 204] width 136 height 26
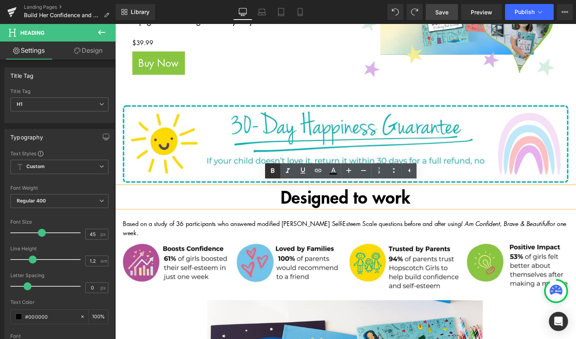
click at [0, 0] on icon at bounding box center [0, 0] width 0 height 0
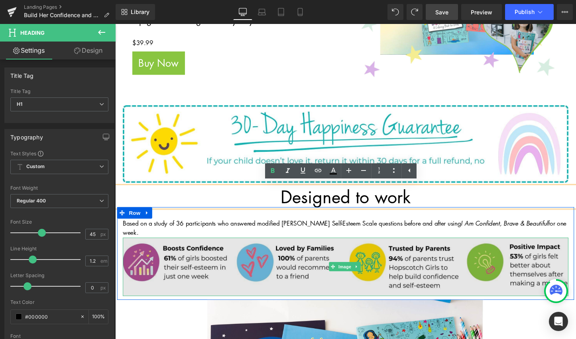
click at [276, 249] on img at bounding box center [356, 277] width 467 height 61
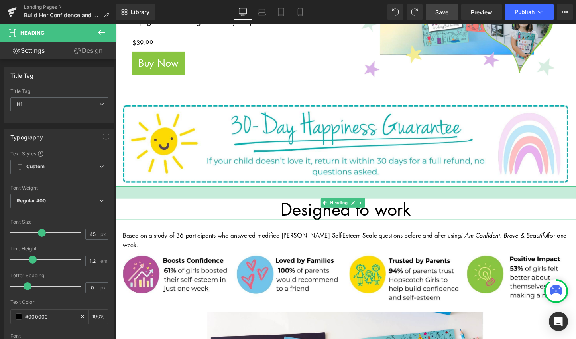
drag, startPoint x: 210, startPoint y: 191, endPoint x: 210, endPoint y: 204, distance: 13.2
click at [210, 204] on div "Designed to work Heading 32px" at bounding box center [356, 211] width 483 height 34
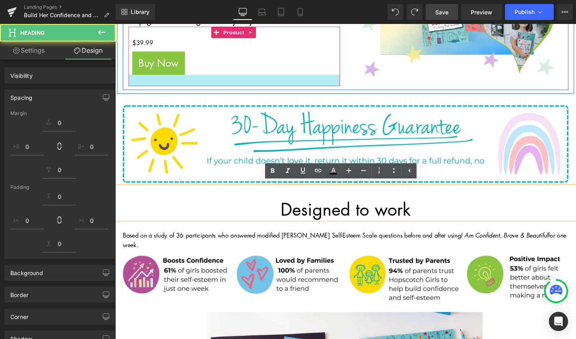
click at [337, 75] on div "$0 $39.99 (P) Price Buy Now (P) Cart Button Product" at bounding box center [239, 58] width 221 height 62
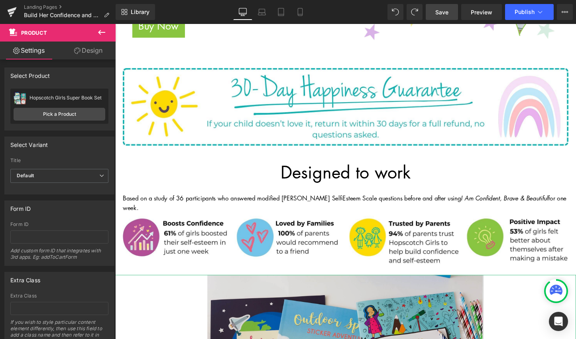
scroll to position [332, 0]
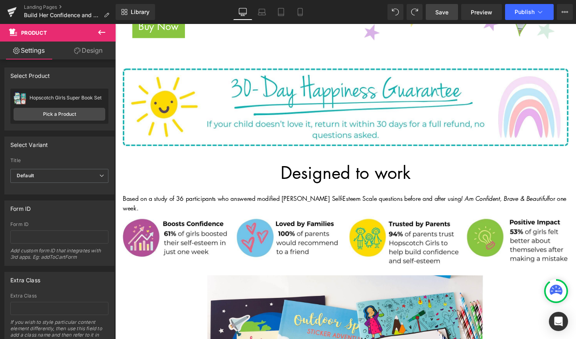
click at [98, 29] on icon at bounding box center [102, 33] width 10 height 10
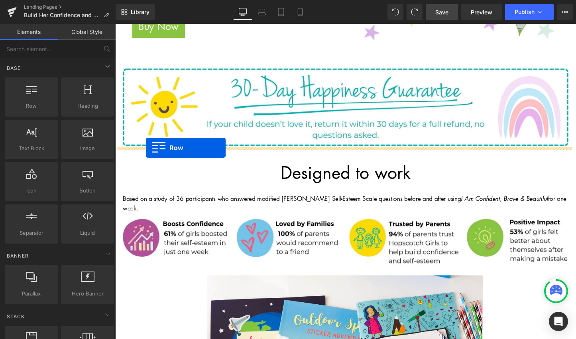
drag, startPoint x: 145, startPoint y: 113, endPoint x: 148, endPoint y: 153, distance: 40.4
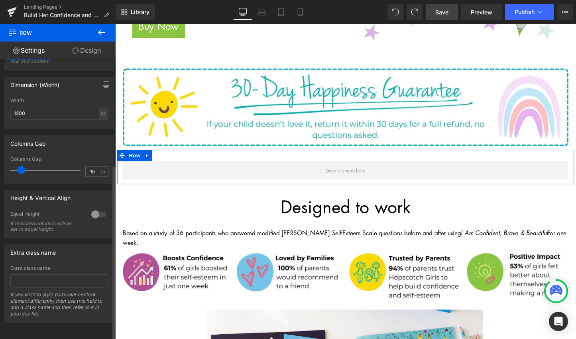
scroll to position [0, 0]
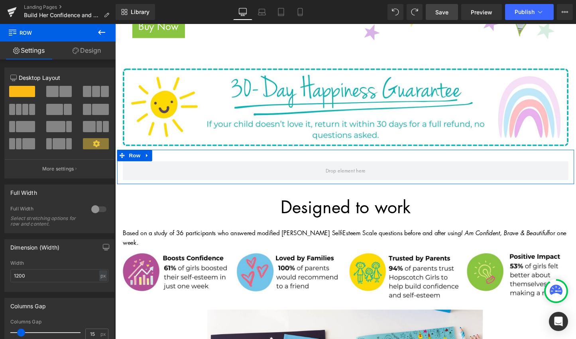
click at [79, 51] on link "Design" at bounding box center [87, 50] width 58 height 18
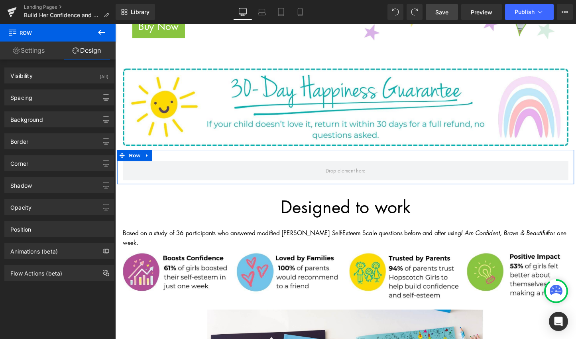
type input "transparent"
type input "0"
click at [55, 116] on div "Background" at bounding box center [59, 119] width 109 height 15
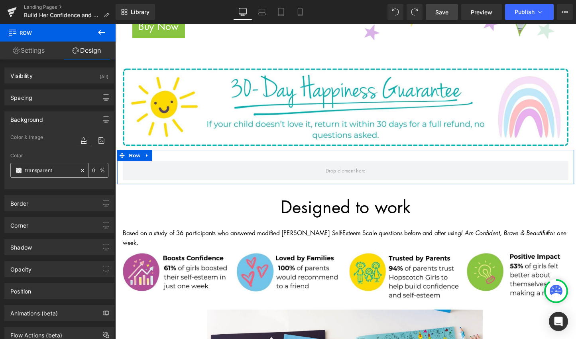
click at [19, 172] on span at bounding box center [19, 170] width 6 height 6
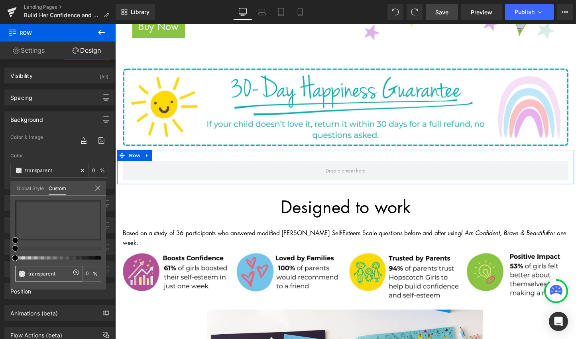
click at [37, 274] on input "transparent" at bounding box center [49, 273] width 42 height 8
type input "#"
type input "#F"
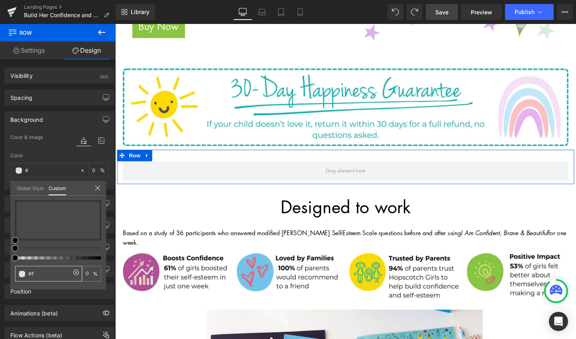
type input "#F"
type input "#F4"
type input "#F4E"
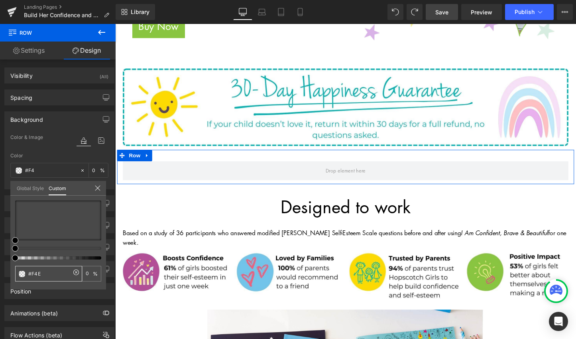
type input "100"
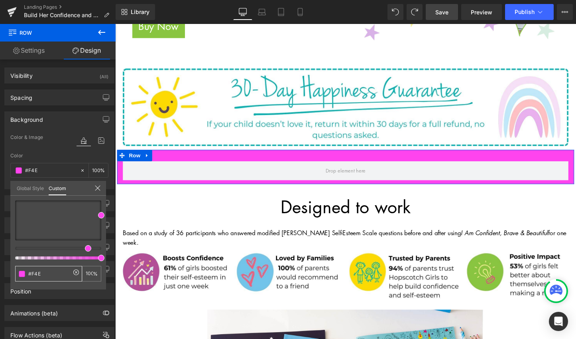
type input "#F4ED"
type input "87"
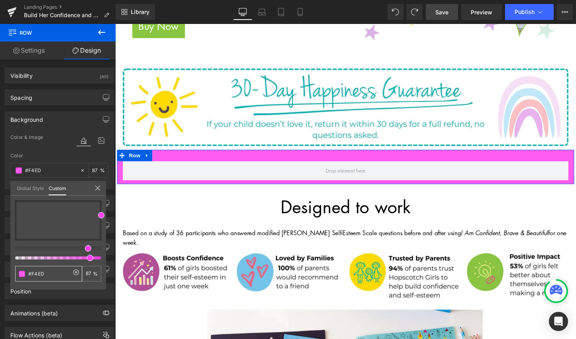
type input "#F4ED9"
type input "0"
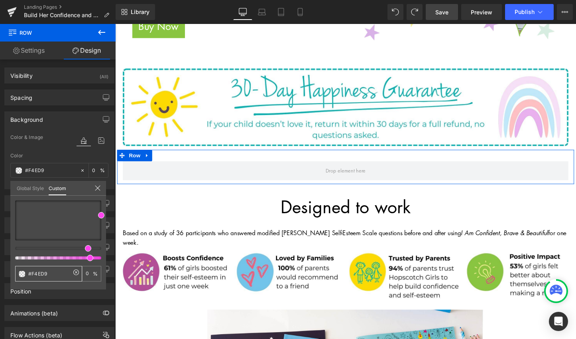
type input "#F4ED93"
type input "100"
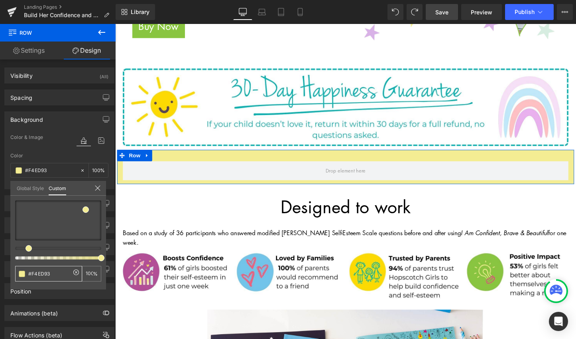
type input "#F4ED9"
type input "0"
type input "#F4ED92"
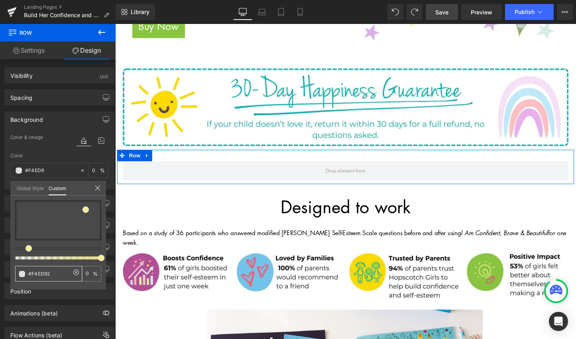
type input "#F4ED92"
type input "100"
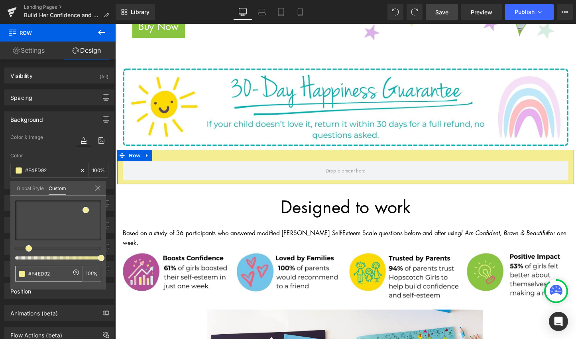
type input "#F4ED92"
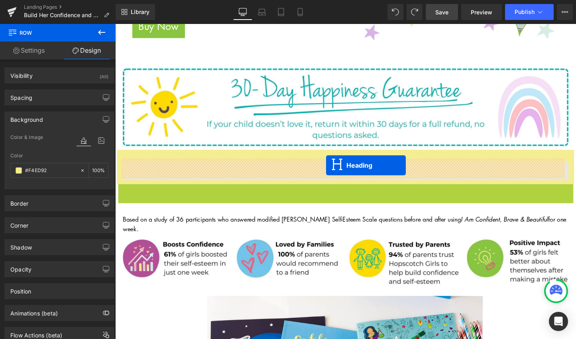
drag, startPoint x: 335, startPoint y: 208, endPoint x: 336, endPoint y: 172, distance: 36.3
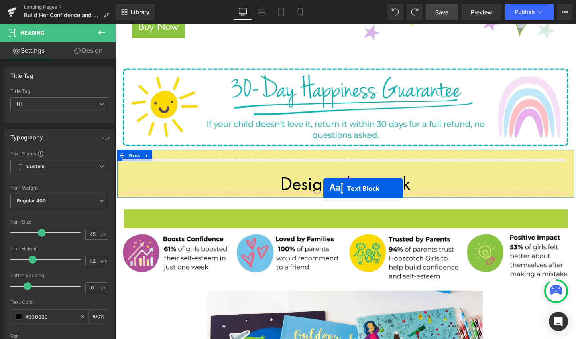
drag, startPoint x: 333, startPoint y: 224, endPoint x: 333, endPoint y: 196, distance: 27.9
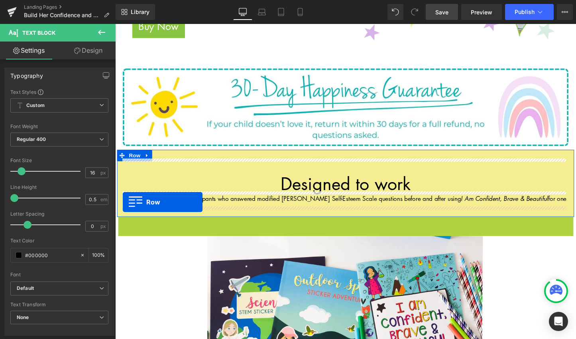
drag, startPoint x: 122, startPoint y: 225, endPoint x: 123, endPoint y: 210, distance: 14.8
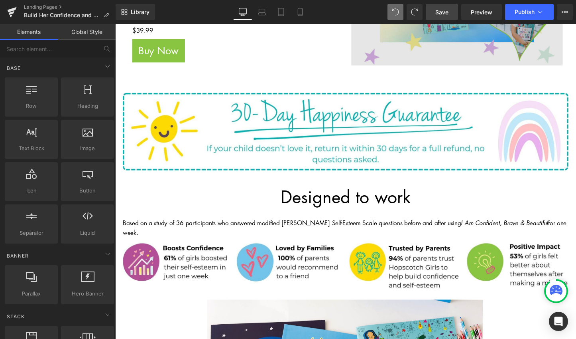
scroll to position [306, 0]
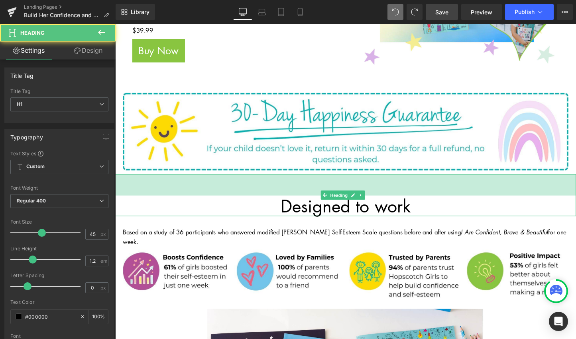
drag, startPoint x: 328, startPoint y: 187, endPoint x: 326, endPoint y: 197, distance: 10.2
click at [326, 197] on div "56px" at bounding box center [356, 192] width 483 height 22
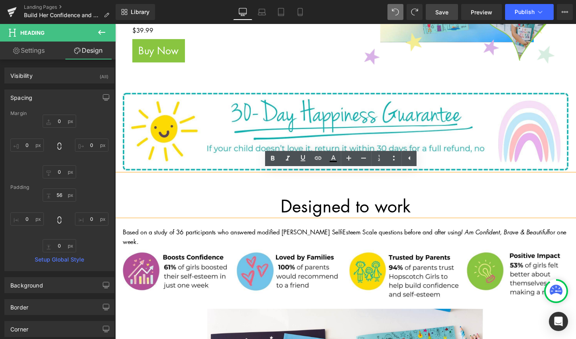
click at [115, 24] on div at bounding box center [115, 24] width 0 height 0
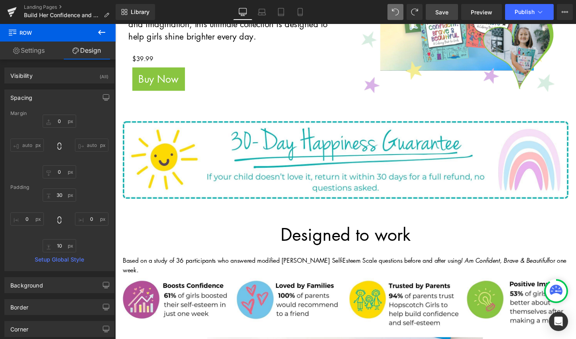
scroll to position [287, 0]
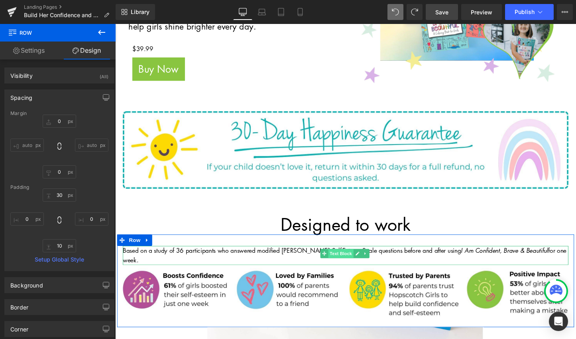
click at [349, 260] on span "Text Block" at bounding box center [351, 264] width 26 height 10
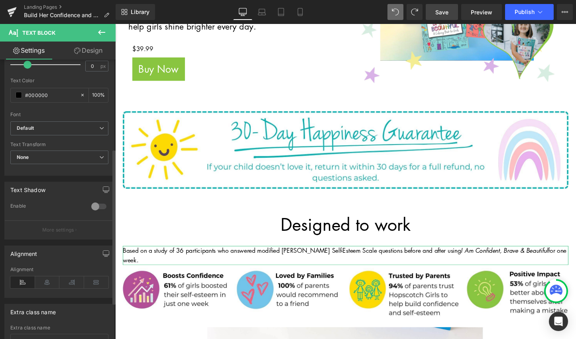
scroll to position [160, 0]
click at [48, 282] on icon at bounding box center [47, 282] width 25 height 12
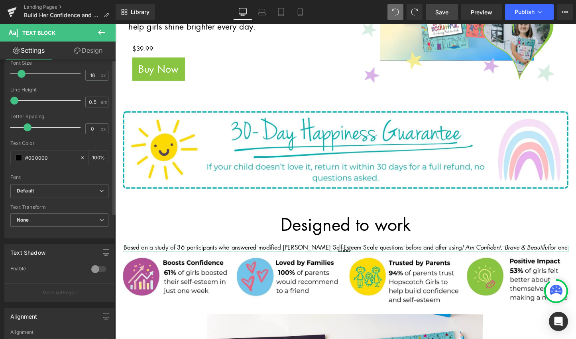
scroll to position [0, 0]
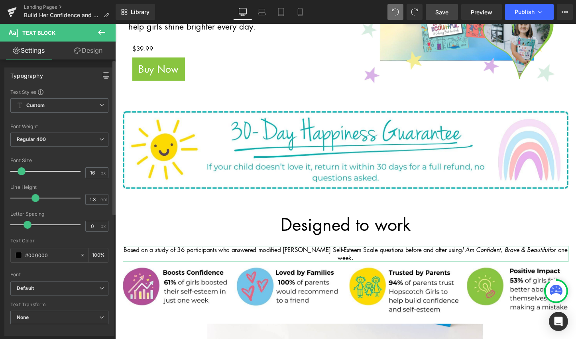
type input "1.4"
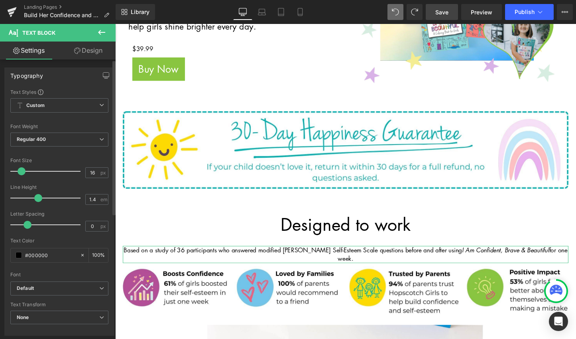
drag, startPoint x: 16, startPoint y: 197, endPoint x: 37, endPoint y: 202, distance: 21.8
click at [37, 202] on div at bounding box center [47, 198] width 66 height 16
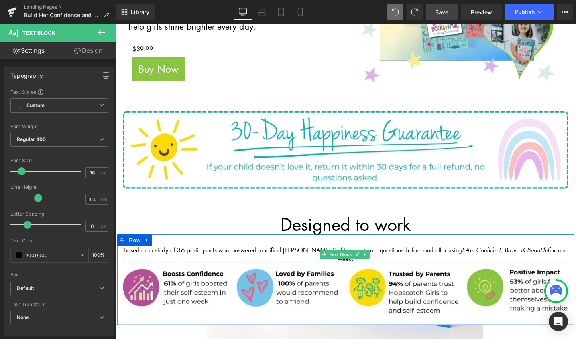
click at [479, 257] on icon "I Am Confident, Brave & Beautiful" at bounding box center [524, 260] width 91 height 9
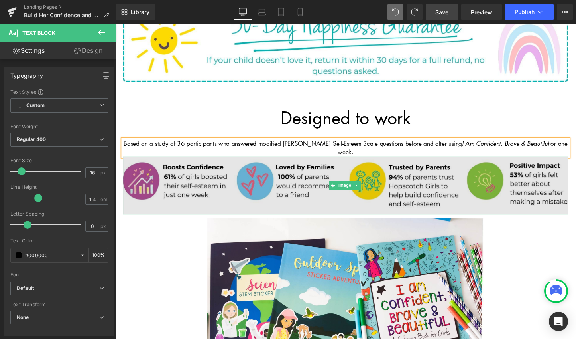
scroll to position [428, 0]
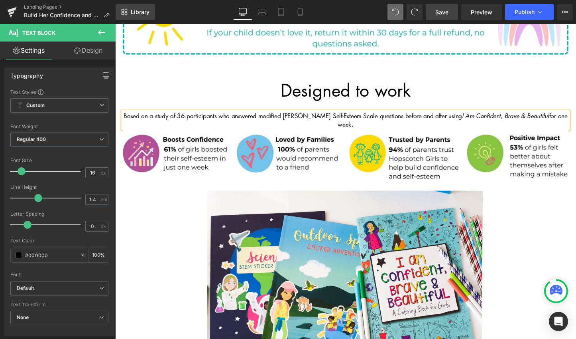
click at [126, 9] on link "Library" at bounding box center [135, 12] width 39 height 16
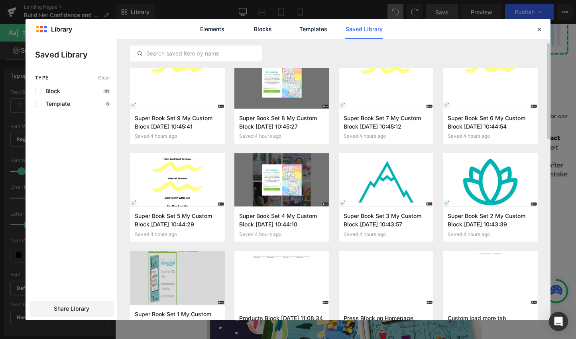
scroll to position [16, 0]
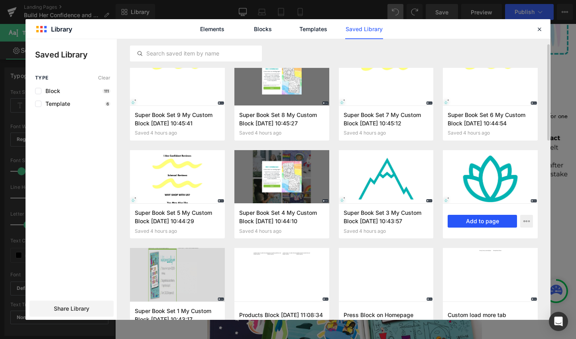
click at [489, 224] on button "Add to page" at bounding box center [482, 221] width 69 height 13
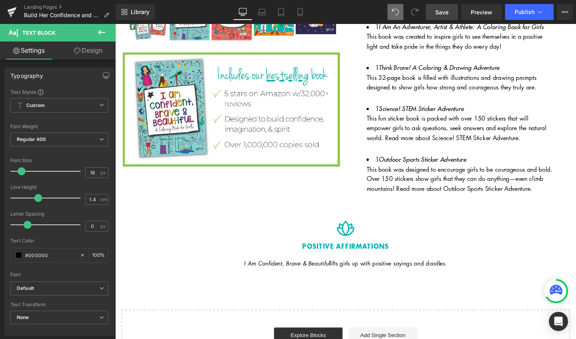
scroll to position [1703, 0]
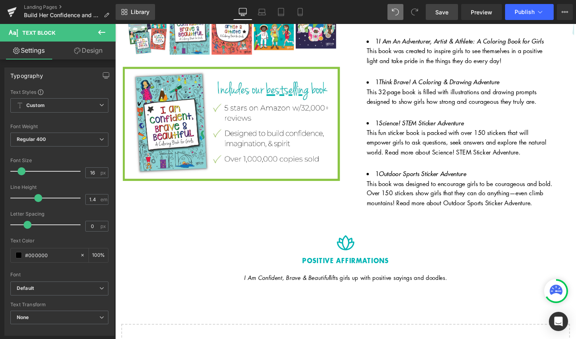
click at [142, 14] on span "Library" at bounding box center [140, 11] width 19 height 7
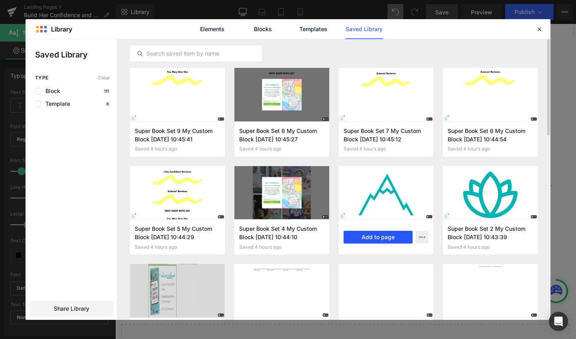
click at [382, 237] on button "Add to page" at bounding box center [378, 237] width 69 height 13
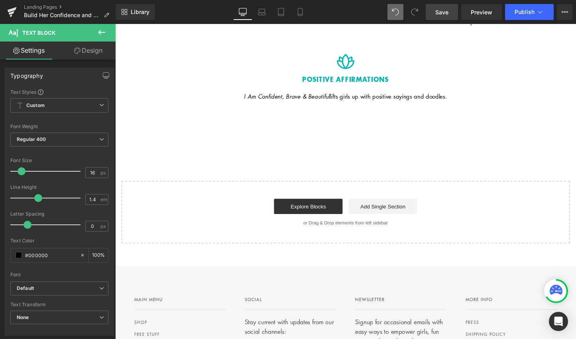
scroll to position [1893, 0]
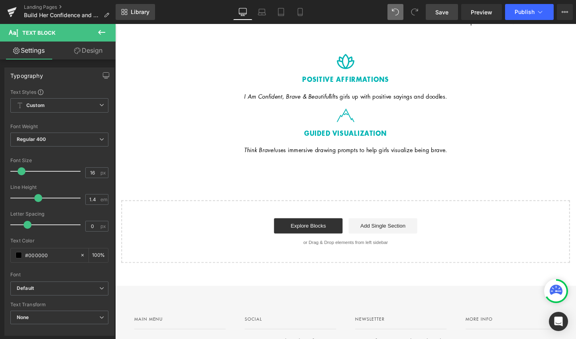
click at [142, 12] on span "Library" at bounding box center [140, 11] width 19 height 7
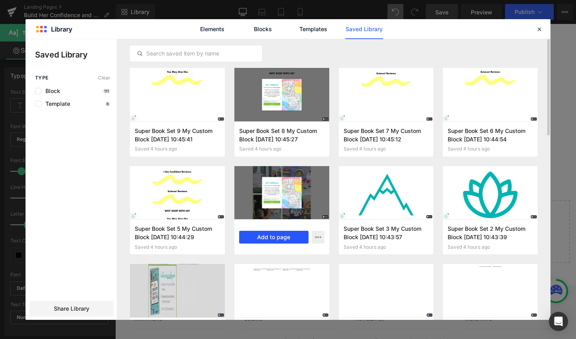
click at [272, 235] on button "Add to page" at bounding box center [273, 237] width 69 height 13
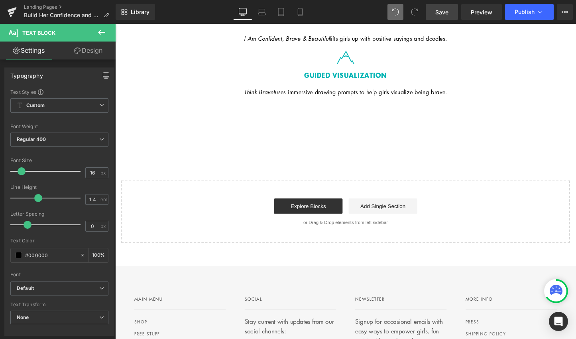
scroll to position [1953, 0]
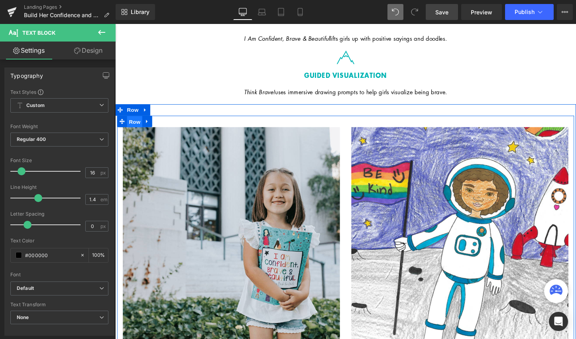
click at [132, 120] on span "Row" at bounding box center [136, 126] width 16 height 12
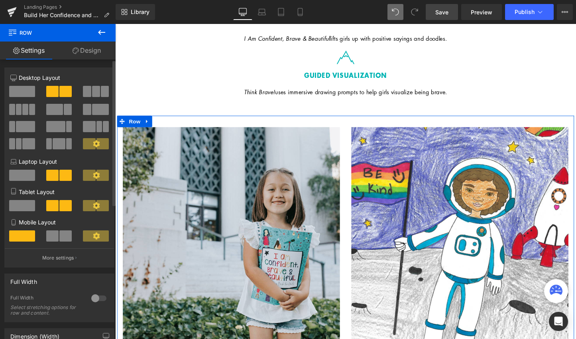
click at [30, 112] on span at bounding box center [32, 109] width 6 height 11
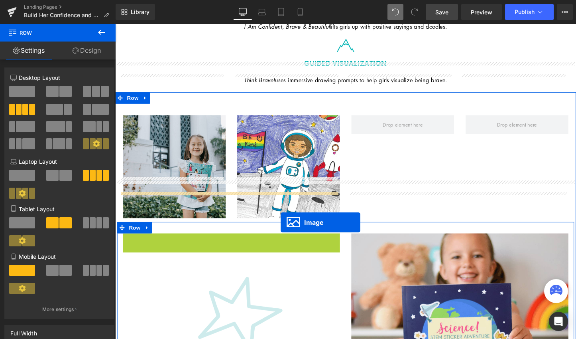
scroll to position [1966, 0]
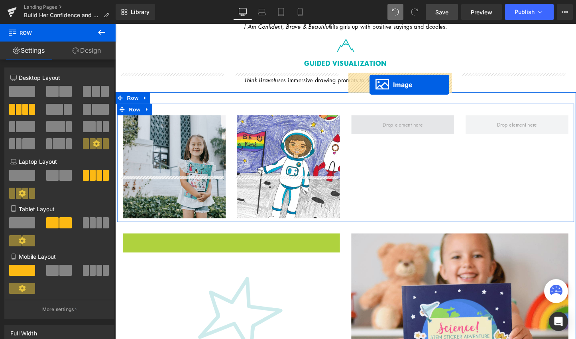
drag, startPoint x: 232, startPoint y: 329, endPoint x: 382, endPoint y: 87, distance: 284.2
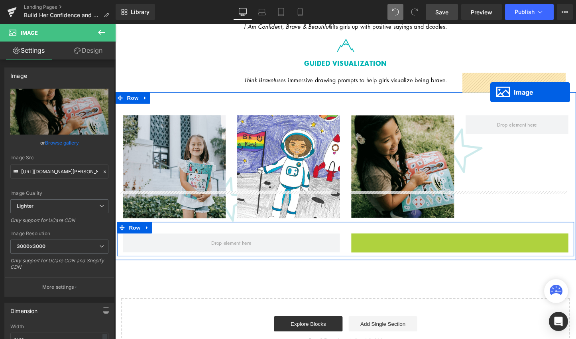
drag, startPoint x: 478, startPoint y: 287, endPoint x: 508, endPoint y: 95, distance: 194.2
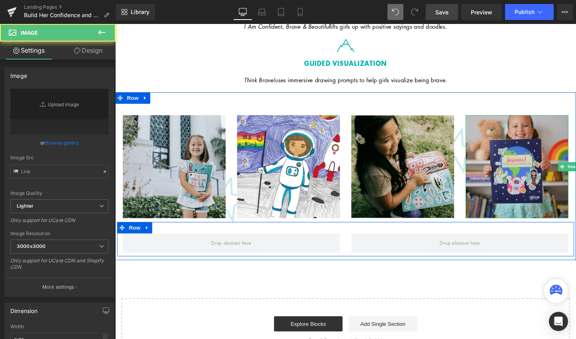
type input "[URL][DOMAIN_NAME][PERSON_NAME]"
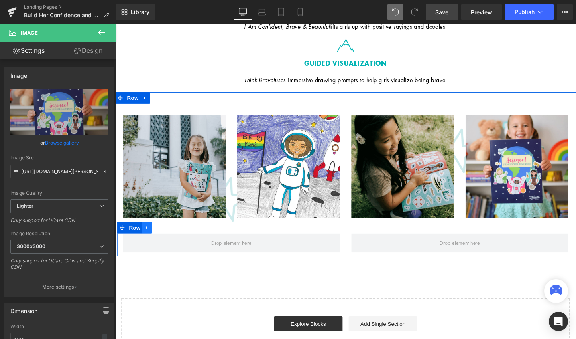
click at [149, 231] on link at bounding box center [149, 237] width 10 height 12
click at [167, 234] on icon at bounding box center [170, 237] width 6 height 6
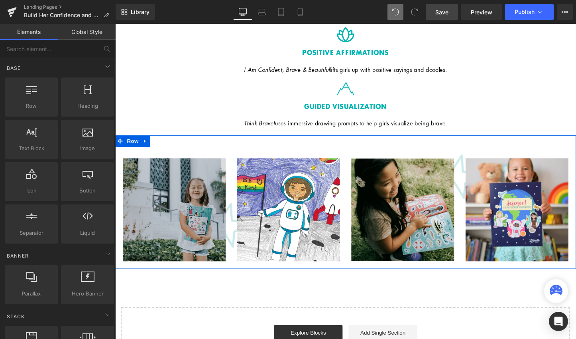
scroll to position [1908, 0]
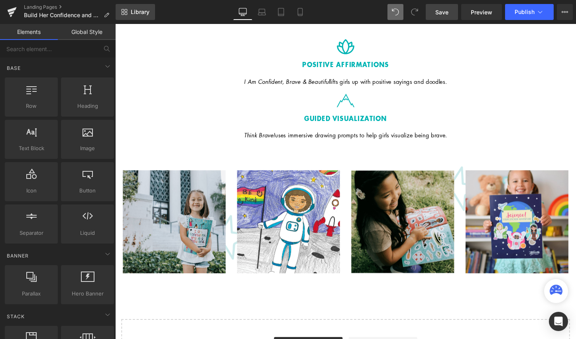
click at [144, 10] on span "Library" at bounding box center [140, 11] width 19 height 7
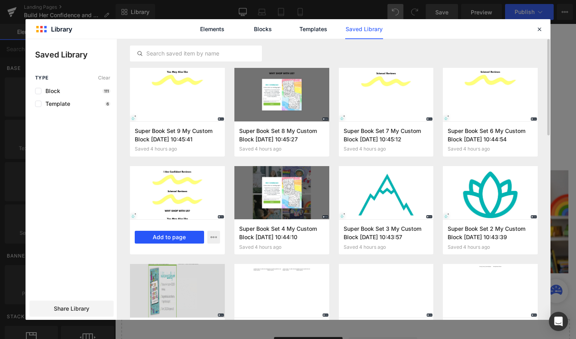
click at [172, 241] on button "Add to page" at bounding box center [169, 237] width 69 height 13
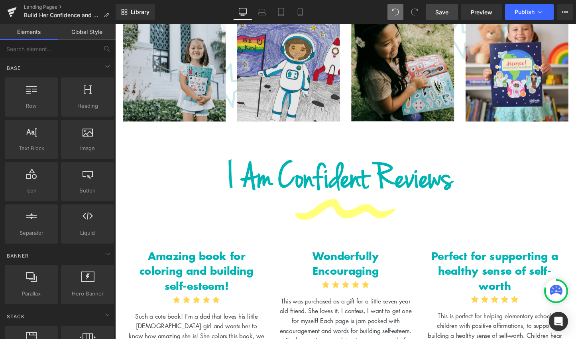
scroll to position [2125, 0]
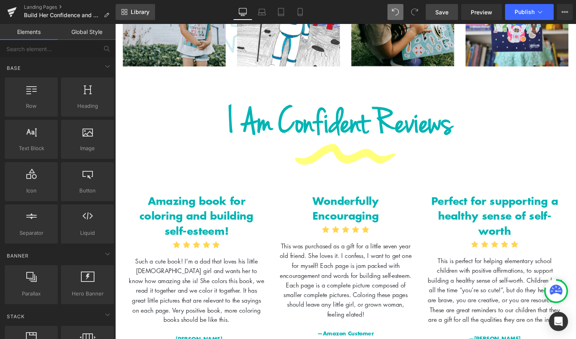
click at [145, 12] on span "Library" at bounding box center [140, 11] width 19 height 7
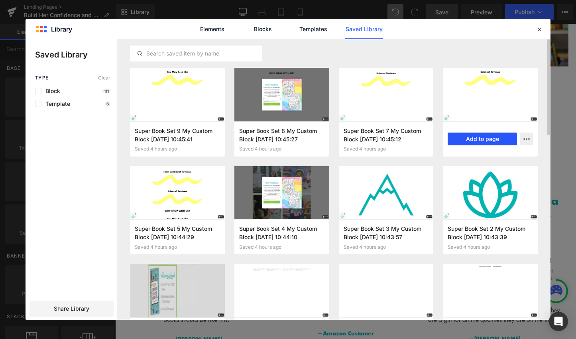
click at [476, 139] on button "Add to page" at bounding box center [482, 138] width 69 height 13
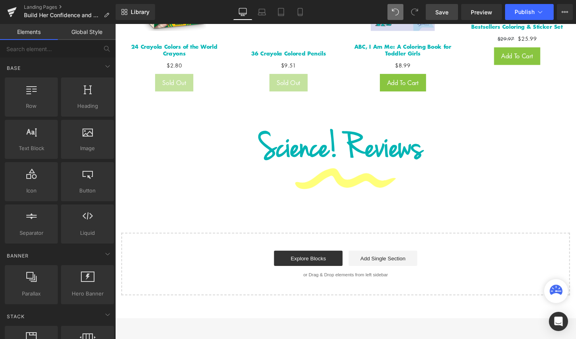
scroll to position [3118, 0]
click at [140, 12] on span "Library" at bounding box center [140, 11] width 19 height 7
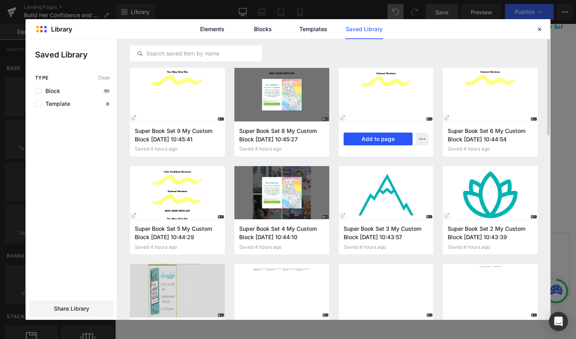
drag, startPoint x: 385, startPoint y: 140, endPoint x: 282, endPoint y: 121, distance: 104.6
click at [385, 140] on button "Add to page" at bounding box center [378, 138] width 69 height 13
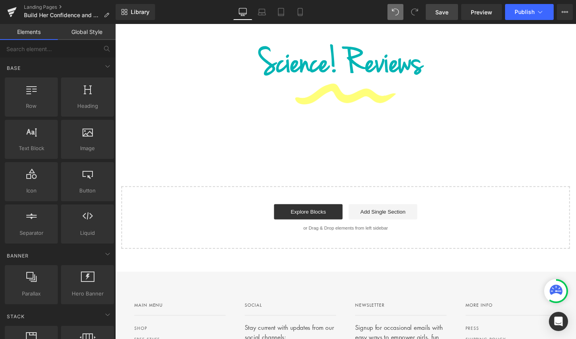
scroll to position [3207, 0]
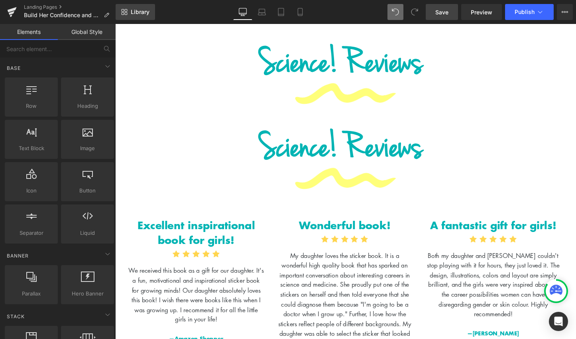
click at [142, 14] on span "Library" at bounding box center [140, 11] width 19 height 7
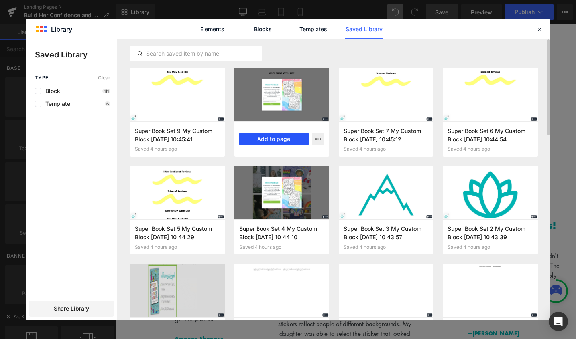
click at [279, 142] on button "Add to page" at bounding box center [273, 138] width 69 height 13
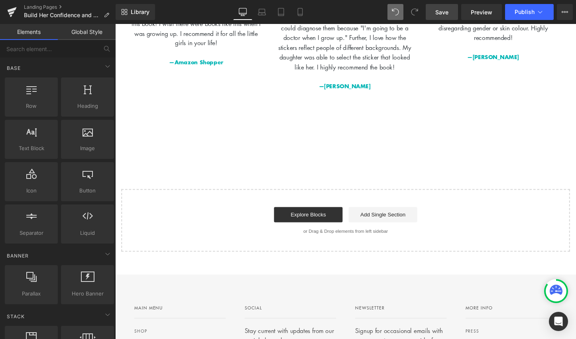
scroll to position [3496, 0]
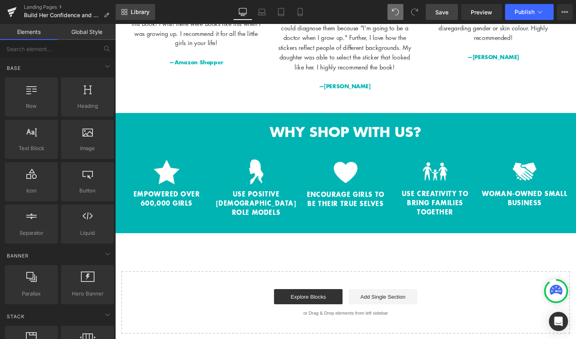
click at [147, 14] on span "Library" at bounding box center [140, 11] width 19 height 7
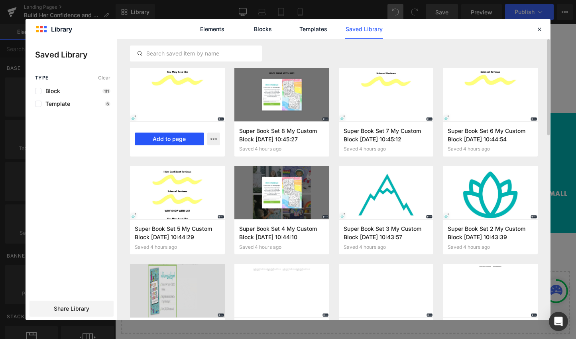
click at [177, 142] on button "Add to page" at bounding box center [169, 138] width 69 height 13
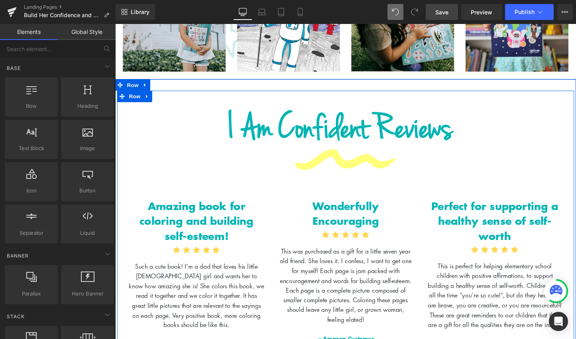
scroll to position [2019, 0]
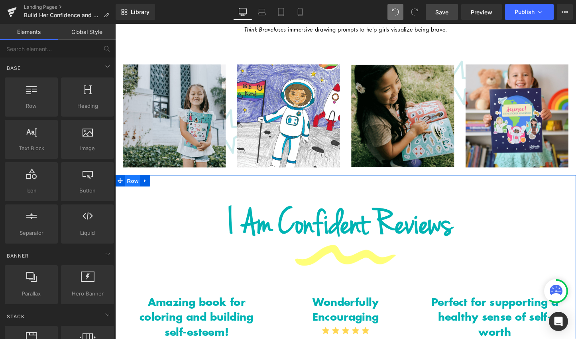
click at [133, 182] on span "Row" at bounding box center [134, 188] width 16 height 12
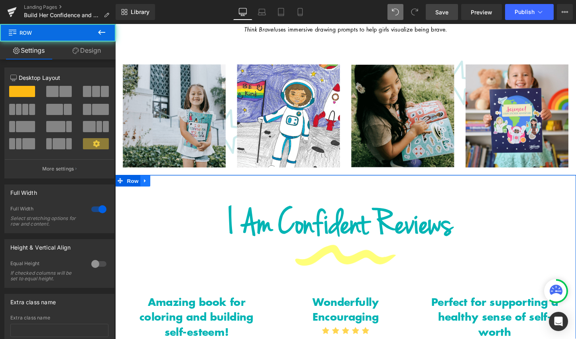
click at [145, 185] on icon at bounding box center [147, 188] width 6 height 6
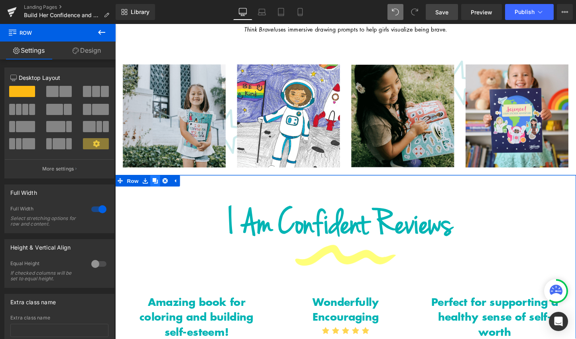
click at [154, 185] on icon at bounding box center [157, 188] width 6 height 6
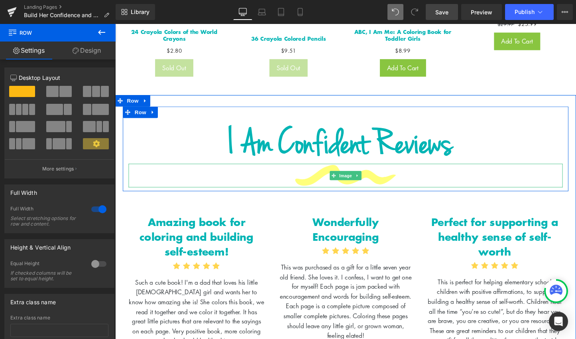
scroll to position [3139, 0]
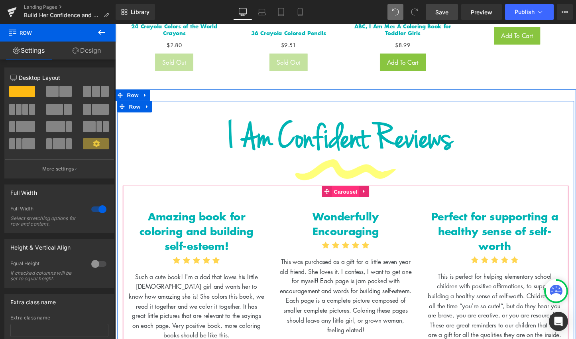
click at [350, 193] on span "Carousel" at bounding box center [356, 199] width 29 height 12
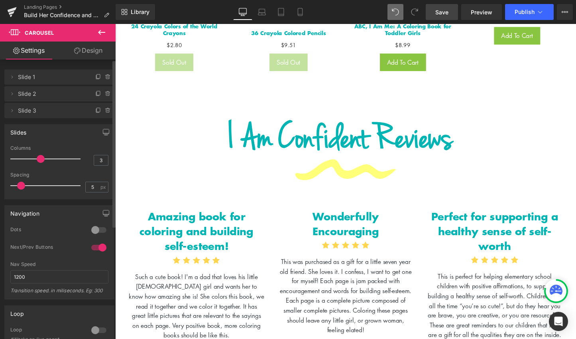
click at [37, 160] on span at bounding box center [41, 159] width 8 height 8
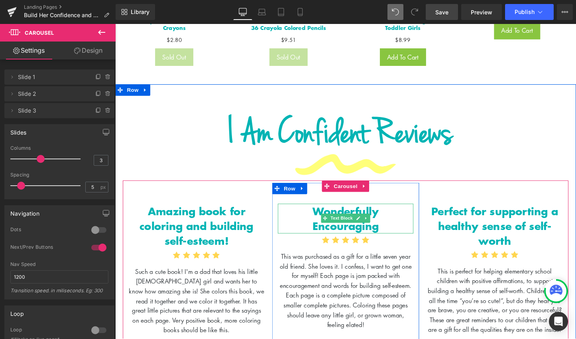
scroll to position [3145, 0]
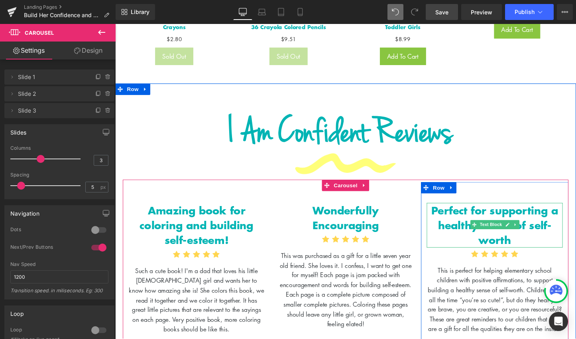
click at [476, 210] on b "Perfect for supporting a healthy sense of self-worth" at bounding box center [512, 233] width 133 height 47
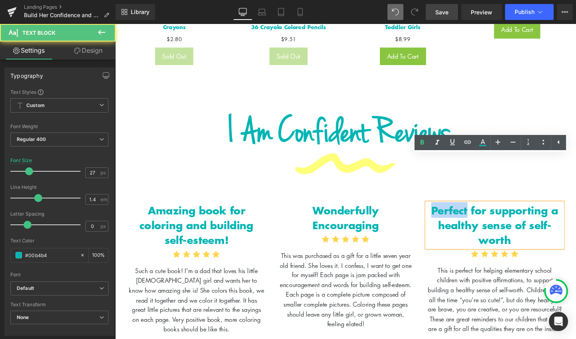
click at [476, 210] on b "Perfect for supporting a healthy sense of self-worth" at bounding box center [512, 233] width 133 height 47
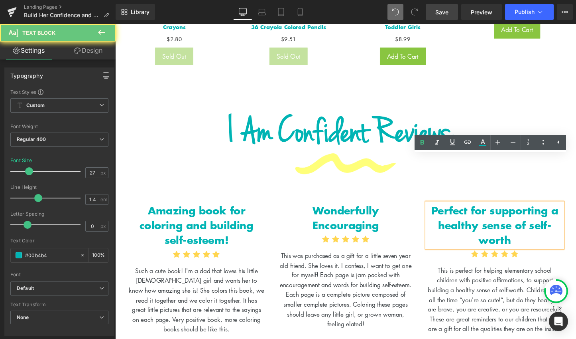
click at [476, 210] on b "Perfect for supporting a healthy sense of self-worth" at bounding box center [512, 233] width 133 height 47
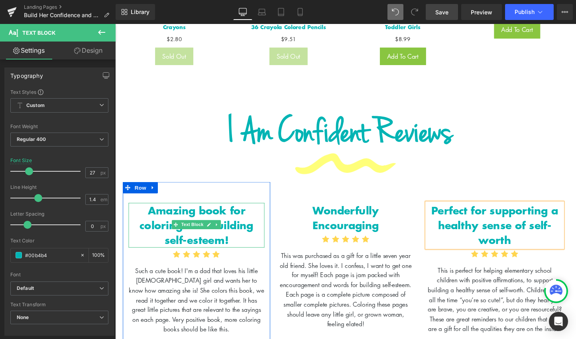
click at [196, 210] on b "Amazing book for coloring and building self-esteem!" at bounding box center [200, 233] width 119 height 47
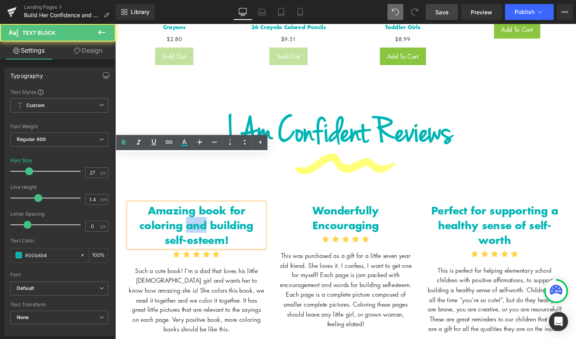
click at [196, 210] on b "Amazing book for coloring and building self-esteem!" at bounding box center [200, 233] width 119 height 47
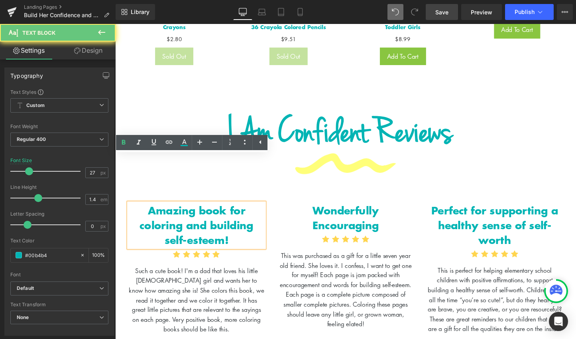
click at [196, 210] on b "Amazing book for coloring and building self-esteem!" at bounding box center [200, 233] width 119 height 47
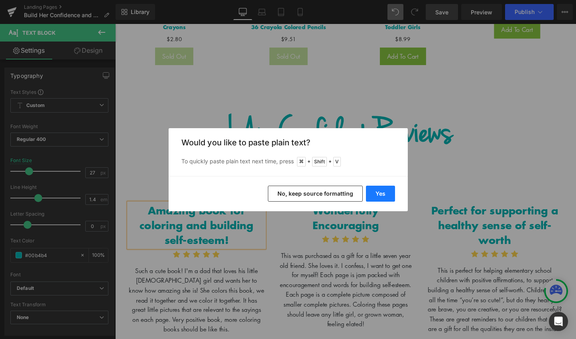
click at [383, 195] on button "Yes" at bounding box center [380, 193] width 29 height 16
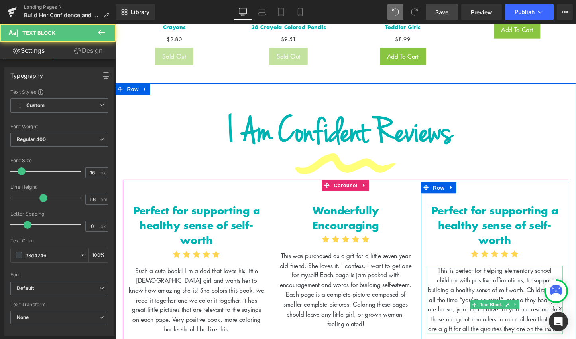
click at [487, 277] on p "This is perfect for helping elementary school children with positive affirmatio…" at bounding box center [513, 312] width 142 height 71
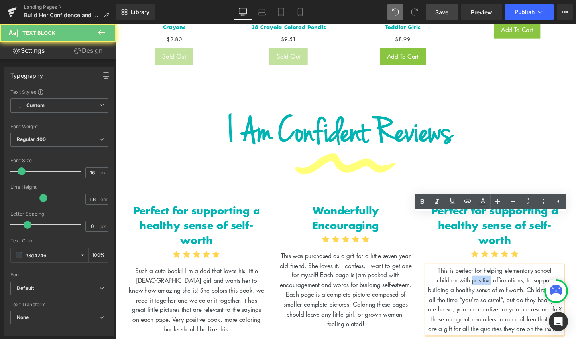
click at [487, 277] on p "This is perfect for helping elementary school children with positive affirmatio…" at bounding box center [513, 312] width 142 height 71
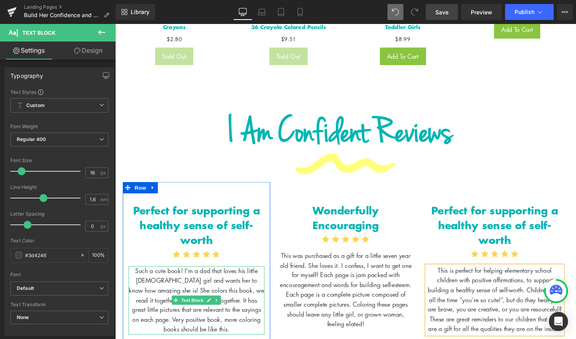
click at [222, 277] on p "Such a cute book! I'm a dad that loves his little [DEMOGRAPHIC_DATA] girl and w…" at bounding box center [200, 312] width 142 height 71
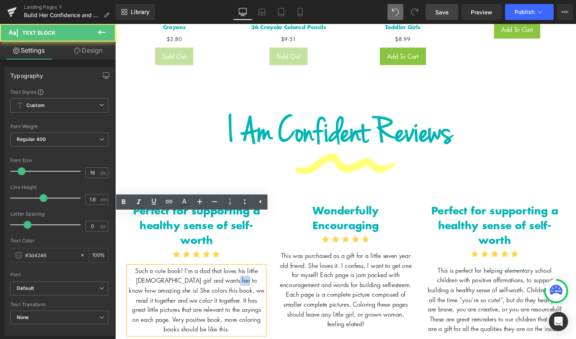
click at [222, 277] on p "Such a cute book! I'm a dad that loves his little [DEMOGRAPHIC_DATA] girl and w…" at bounding box center [200, 312] width 142 height 71
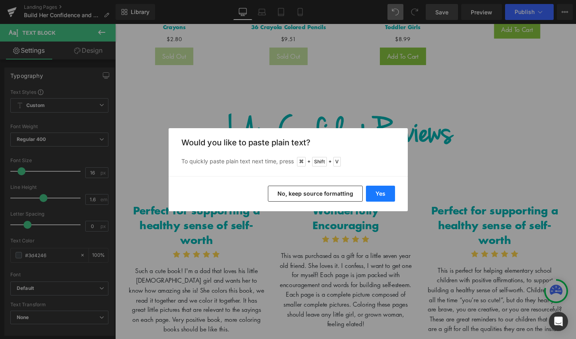
click at [392, 192] on button "Yes" at bounding box center [380, 193] width 29 height 16
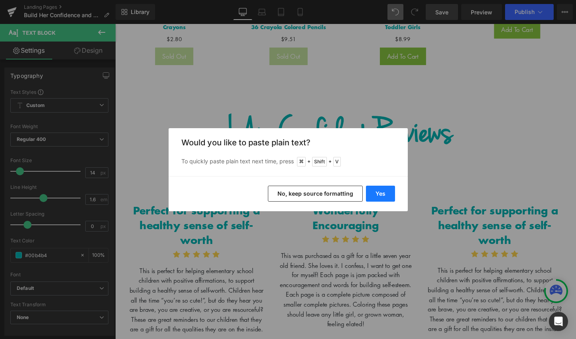
click at [378, 195] on button "Yes" at bounding box center [380, 193] width 29 height 16
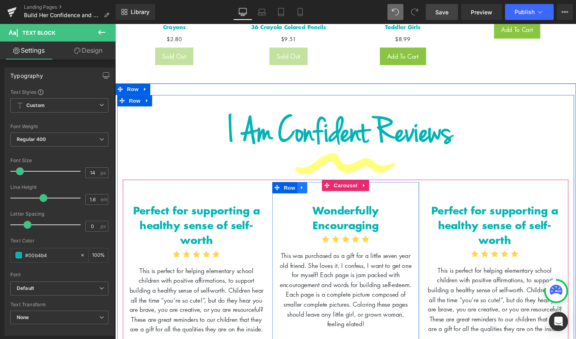
click at [308, 192] on icon at bounding box center [311, 195] width 6 height 6
click at [327, 189] on link at bounding box center [332, 195] width 10 height 12
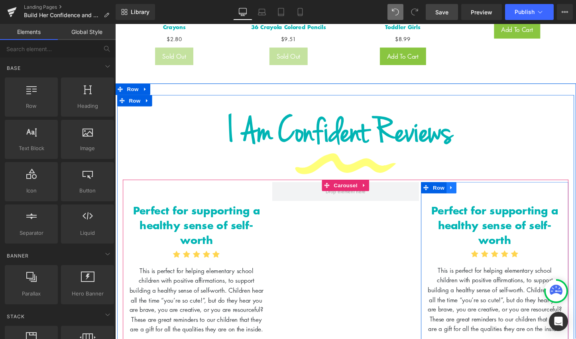
click at [466, 192] on icon at bounding box center [468, 195] width 6 height 6
click at [483, 189] on link at bounding box center [488, 195] width 10 height 12
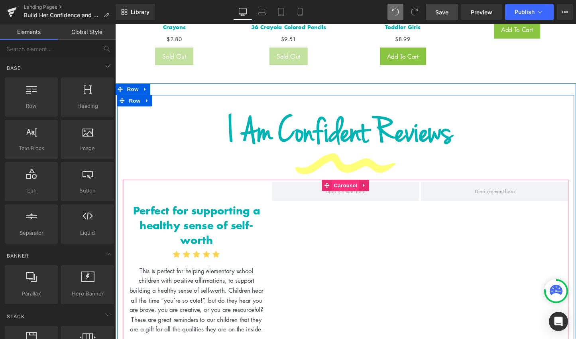
click at [349, 187] on span "Carousel" at bounding box center [356, 193] width 29 height 12
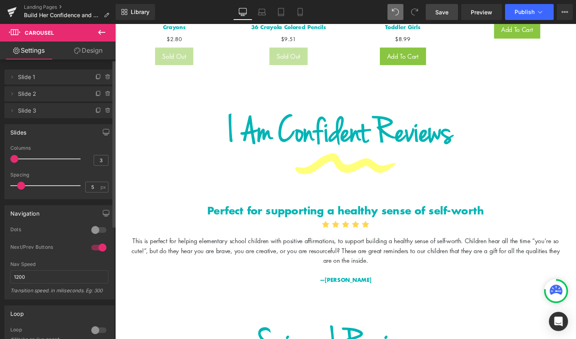
drag, startPoint x: 38, startPoint y: 160, endPoint x: 17, endPoint y: 160, distance: 21.5
click at [17, 160] on span at bounding box center [14, 159] width 8 height 8
click at [105, 94] on icon at bounding box center [108, 94] width 6 height 6
click at [101, 96] on button "Delete" at bounding box center [99, 94] width 25 height 10
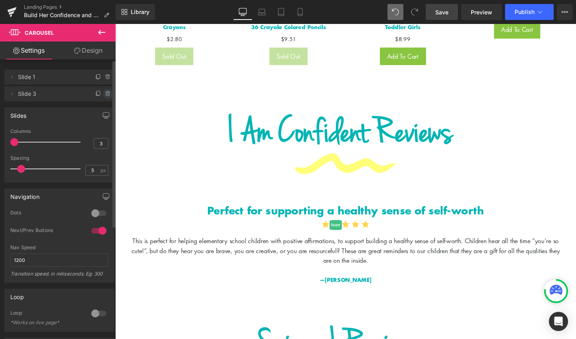
click at [105, 97] on icon at bounding box center [108, 94] width 6 height 6
click at [101, 97] on button "Delete" at bounding box center [99, 94] width 25 height 10
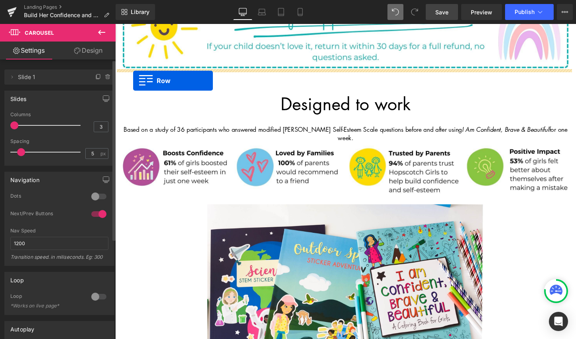
scroll to position [413, 0]
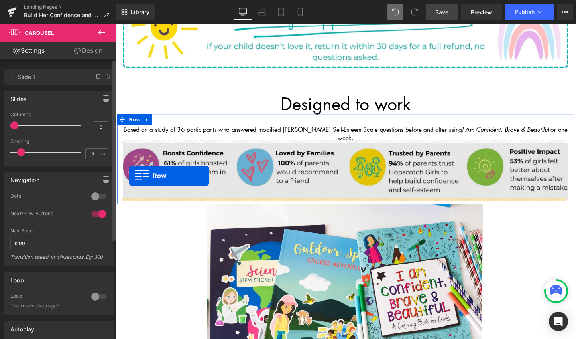
drag, startPoint x: 129, startPoint y: 91, endPoint x: 130, endPoint y: 183, distance: 91.4
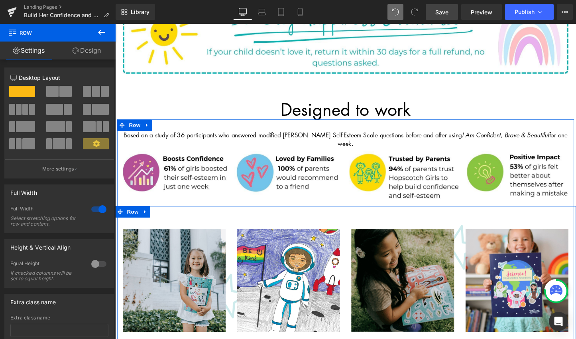
scroll to position [407, 0]
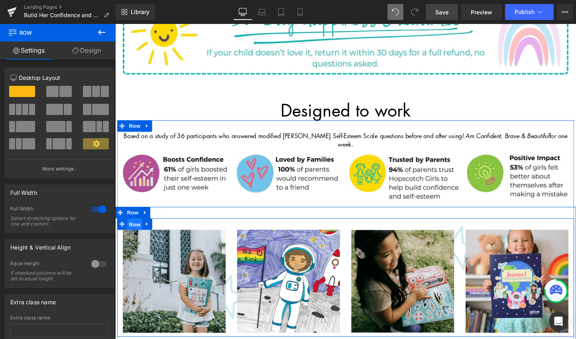
click at [131, 231] on span "Row" at bounding box center [136, 233] width 16 height 12
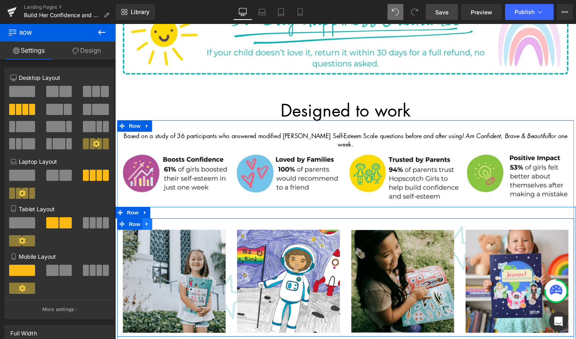
click at [148, 231] on icon at bounding box center [149, 233] width 2 height 4
click at [156, 231] on icon at bounding box center [159, 233] width 6 height 6
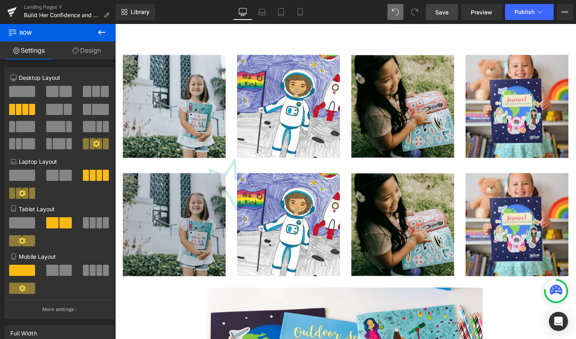
scroll to position [494, 0]
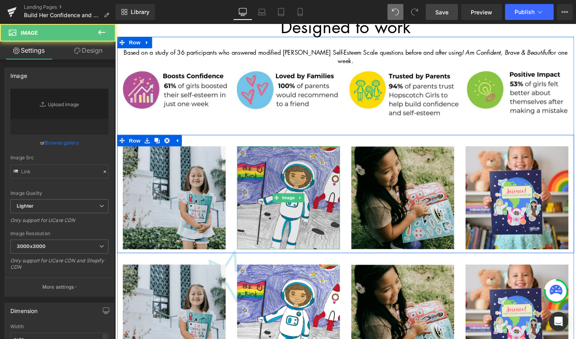
click at [312, 179] on img at bounding box center [297, 206] width 108 height 108
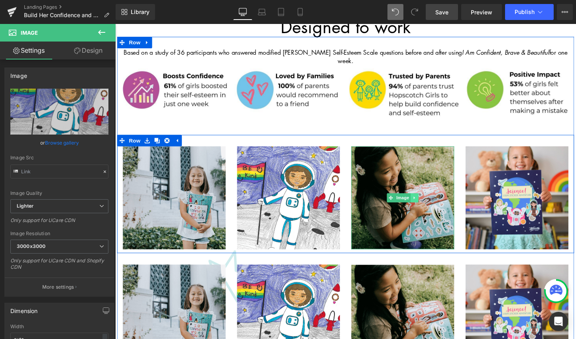
click at [428, 203] on icon at bounding box center [429, 205] width 4 height 5
click at [432, 205] on icon at bounding box center [433, 206] width 4 height 4
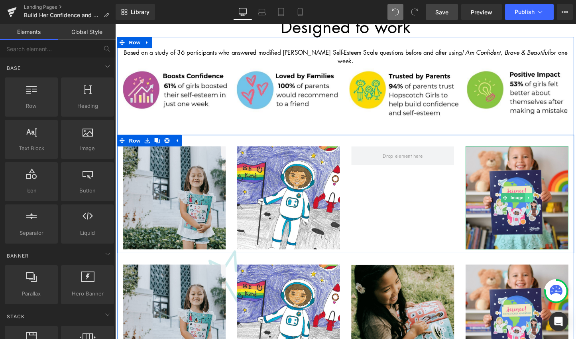
click at [547, 203] on icon at bounding box center [549, 205] width 4 height 5
click at [551, 204] on icon at bounding box center [553, 206] width 4 height 4
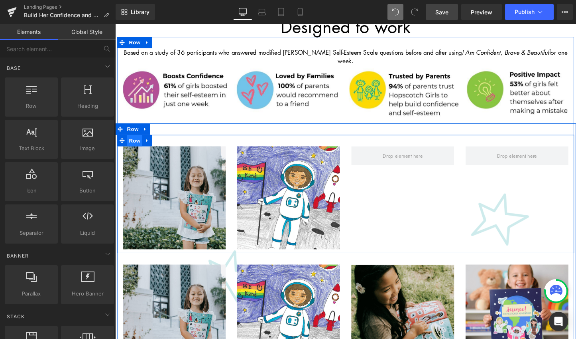
click at [132, 145] on span "Row" at bounding box center [136, 146] width 16 height 12
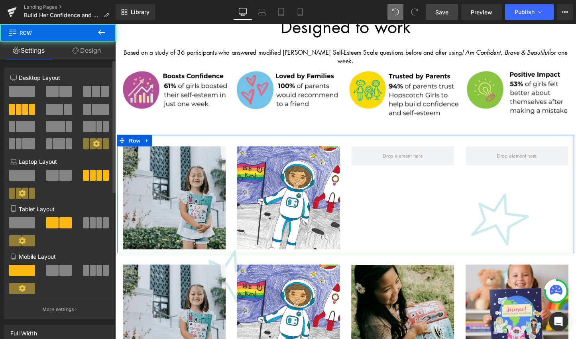
click at [59, 92] on span at bounding box center [65, 91] width 12 height 11
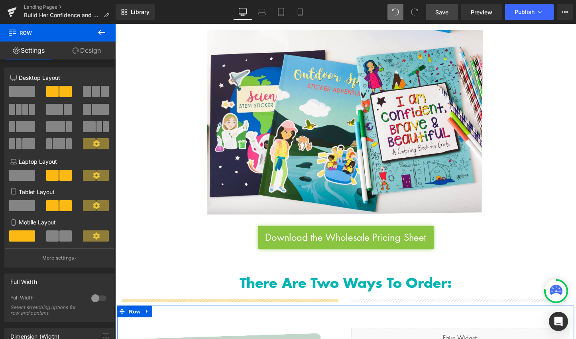
scroll to position [775, 0]
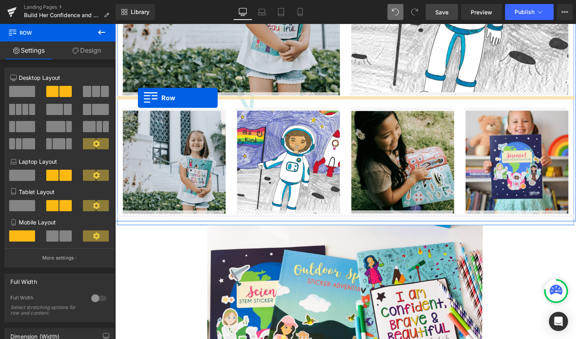
drag, startPoint x: 133, startPoint y: 111, endPoint x: 139, endPoint y: 101, distance: 12.0
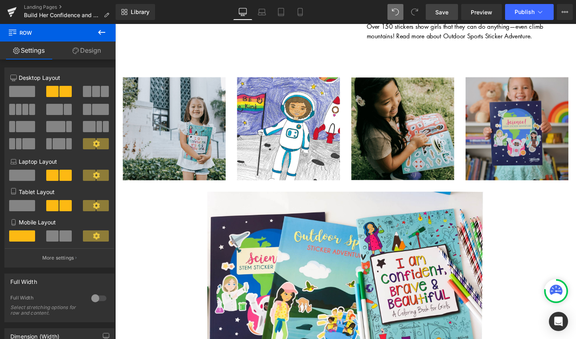
scroll to position [1187, 0]
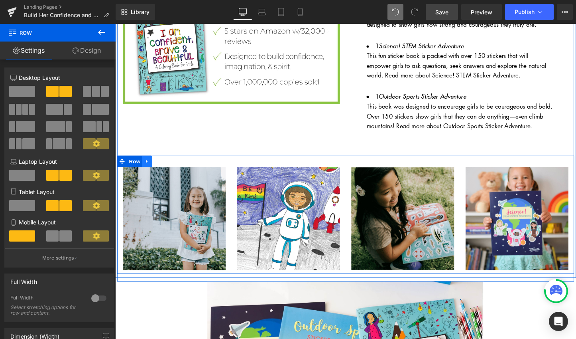
click at [150, 162] on link at bounding box center [149, 168] width 10 height 12
click at [158, 164] on icon at bounding box center [159, 167] width 6 height 6
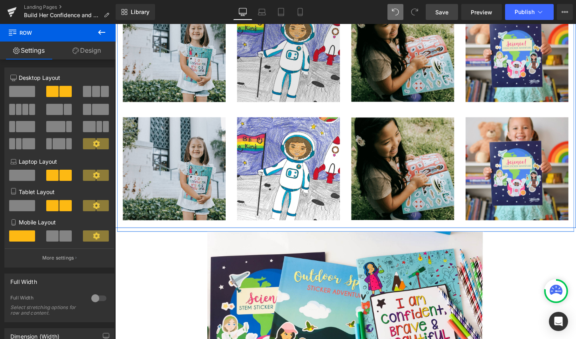
scroll to position [1301, 0]
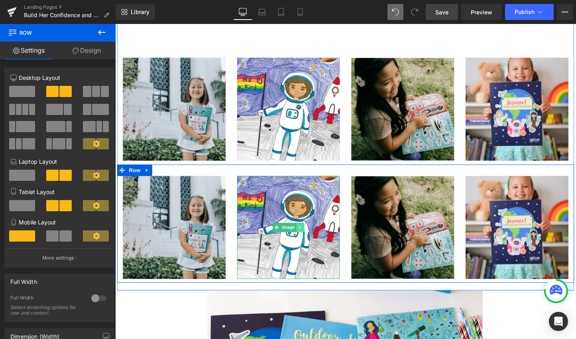
click at [308, 235] on icon at bounding box center [308, 236] width 1 height 3
click at [311, 234] on icon at bounding box center [313, 236] width 4 height 4
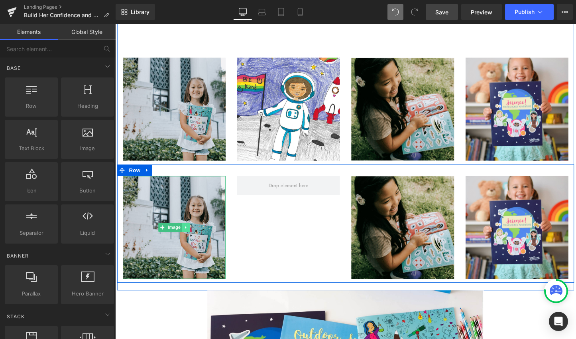
click at [189, 234] on icon at bounding box center [189, 236] width 4 height 5
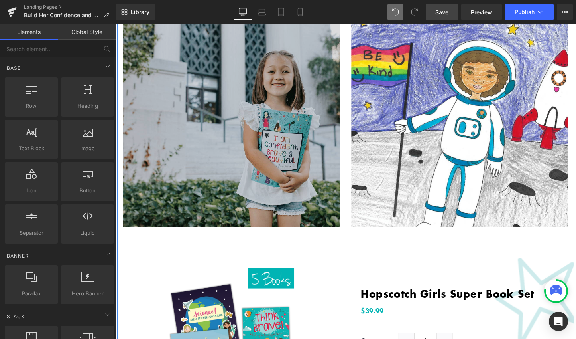
scroll to position [586, 0]
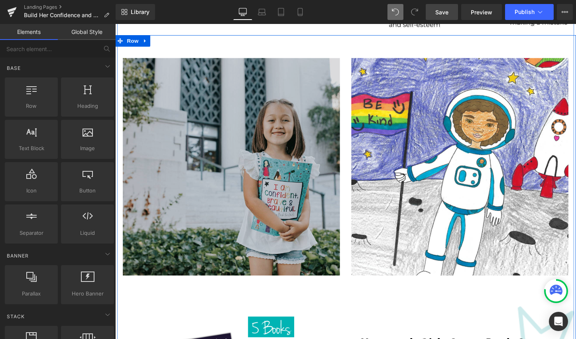
click at [242, 121] on img at bounding box center [236, 172] width 227 height 227
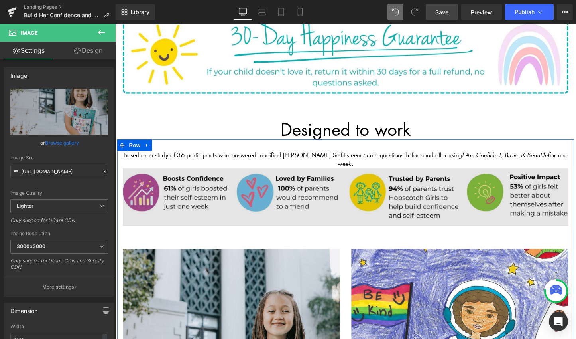
scroll to position [580, 0]
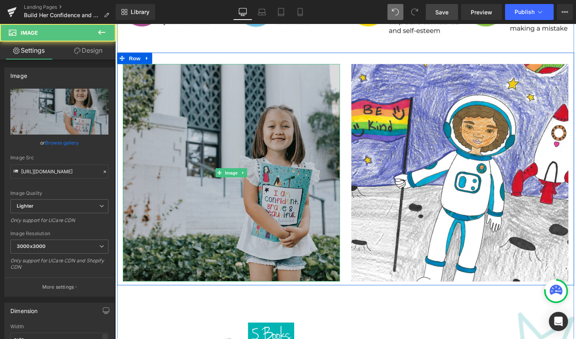
click at [265, 164] on img at bounding box center [236, 179] width 227 height 227
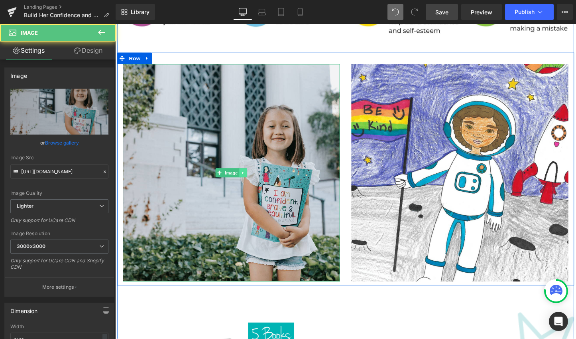
click at [249, 176] on link at bounding box center [249, 180] width 8 height 10
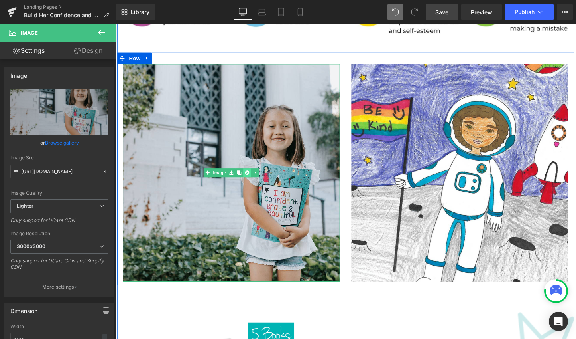
click at [252, 178] on icon at bounding box center [253, 180] width 4 height 4
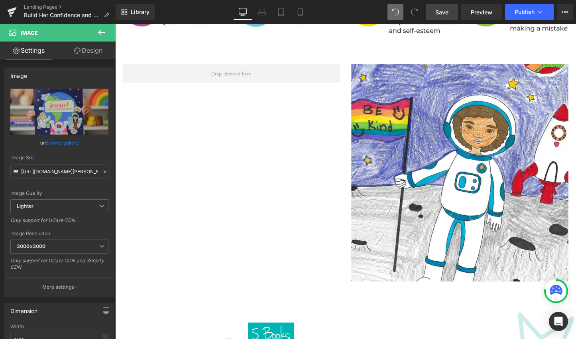
click at [101, 33] on icon at bounding box center [102, 33] width 10 height 10
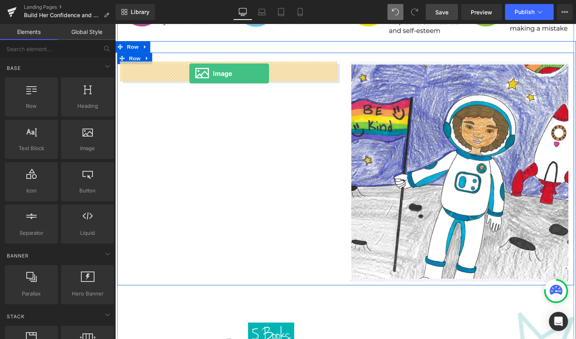
drag, startPoint x: 187, startPoint y: 156, endPoint x: 193, endPoint y: 76, distance: 80.0
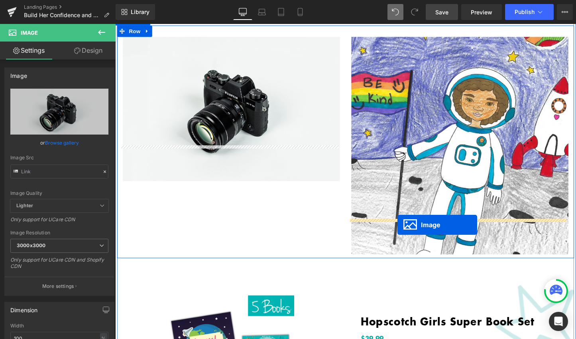
scroll to position [516, 0]
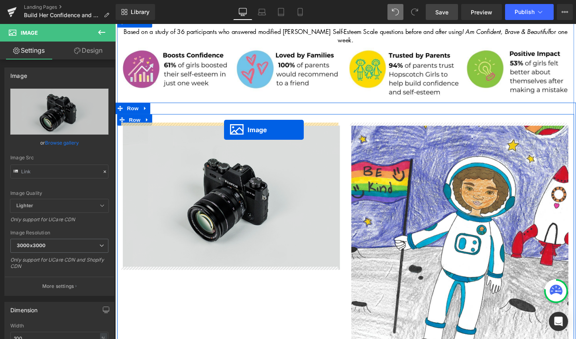
drag, startPoint x: 521, startPoint y: 140, endPoint x: 229, endPoint y: 134, distance: 292.1
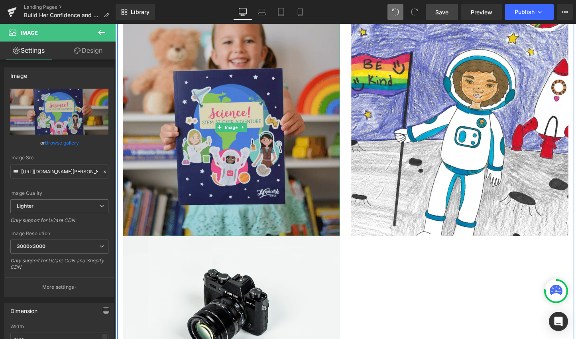
scroll to position [631, 0]
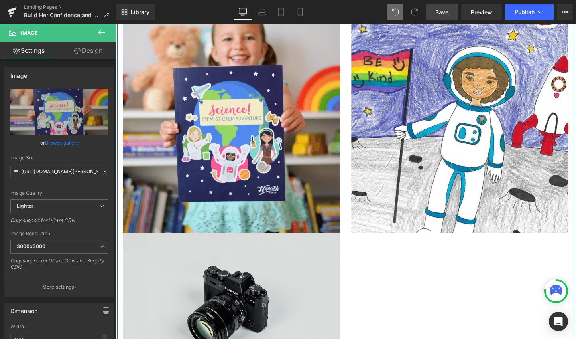
click at [237, 273] on img at bounding box center [236, 317] width 227 height 151
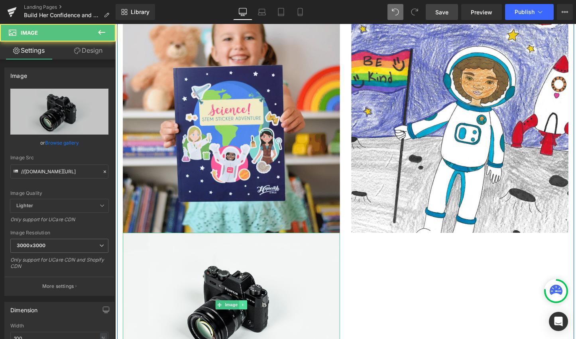
click at [247, 319] on link at bounding box center [249, 318] width 8 height 10
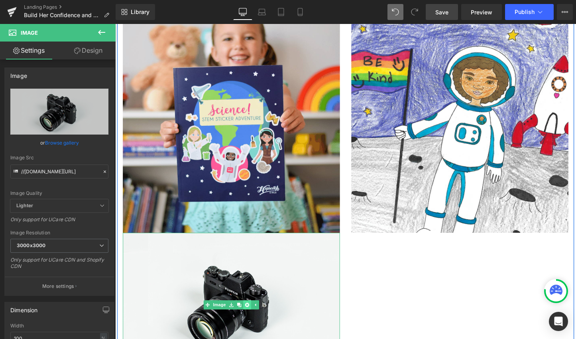
click at [249, 315] on link at bounding box center [253, 318] width 8 height 10
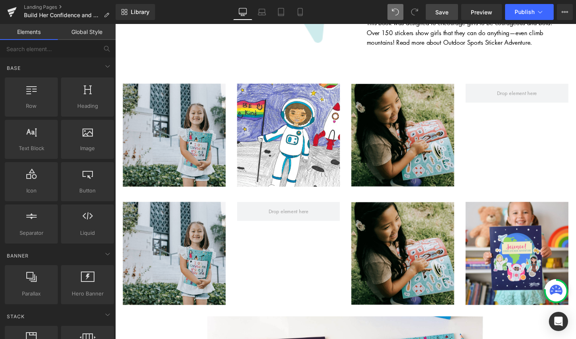
scroll to position [1276, 0]
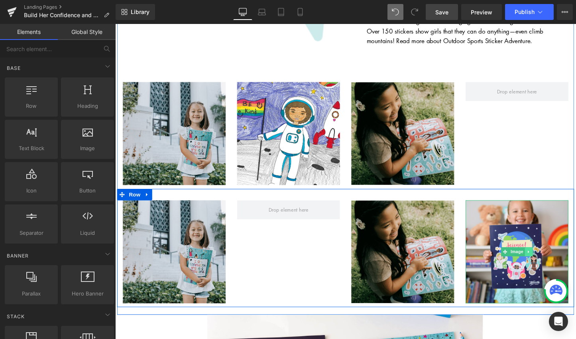
click at [547, 260] on icon at bounding box center [549, 262] width 4 height 5
click at [551, 260] on icon at bounding box center [553, 262] width 4 height 4
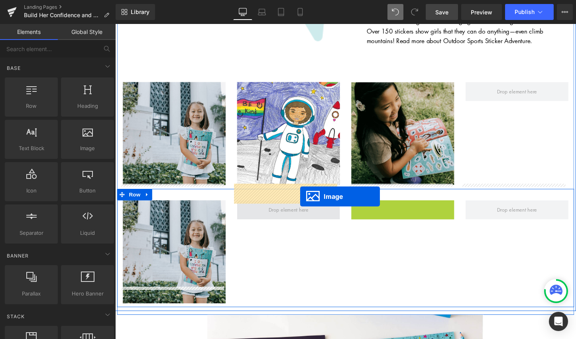
drag, startPoint x: 400, startPoint y: 244, endPoint x: 309, endPoint y: 205, distance: 99.2
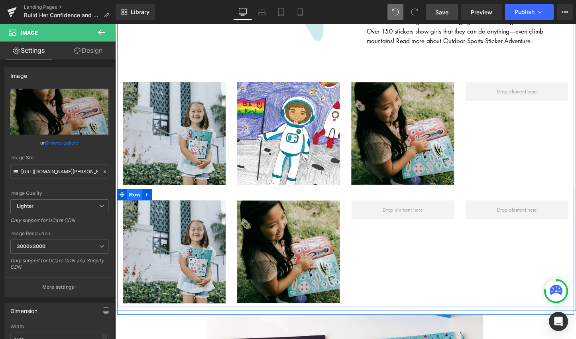
click at [131, 196] on span "Row" at bounding box center [136, 202] width 16 height 12
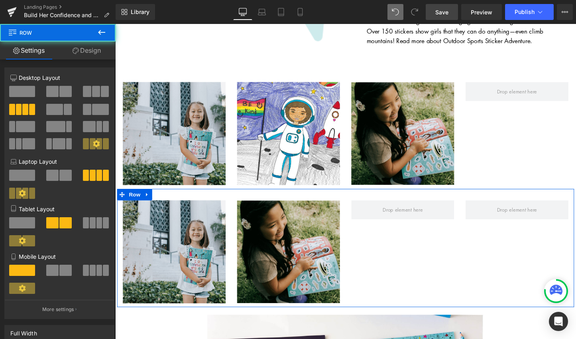
click at [85, 57] on link "Design" at bounding box center [87, 50] width 58 height 18
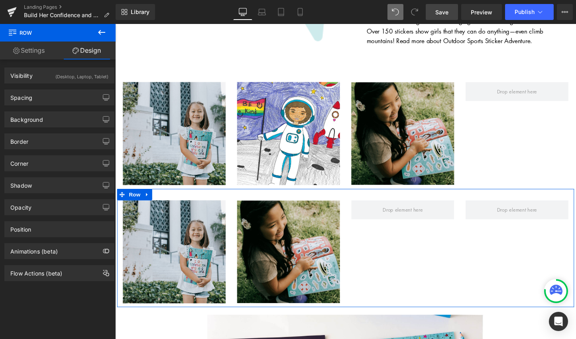
click at [35, 50] on link "Settings" at bounding box center [29, 50] width 58 height 18
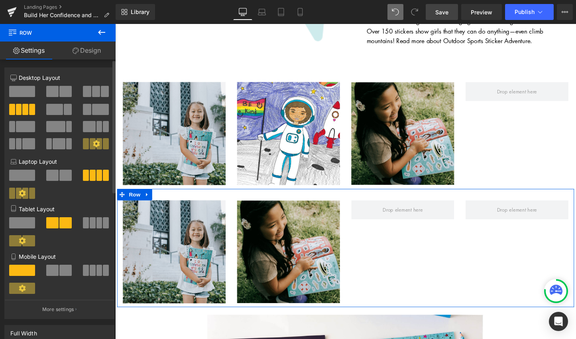
click at [49, 89] on span at bounding box center [52, 91] width 12 height 11
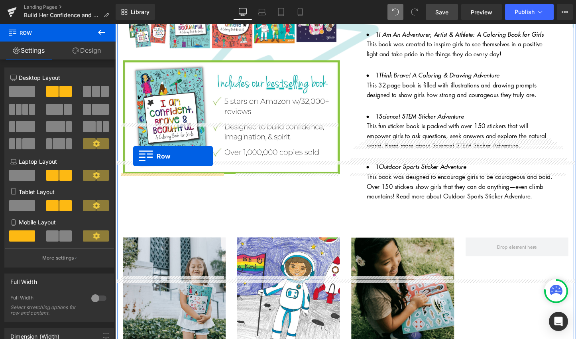
scroll to position [1103, 0]
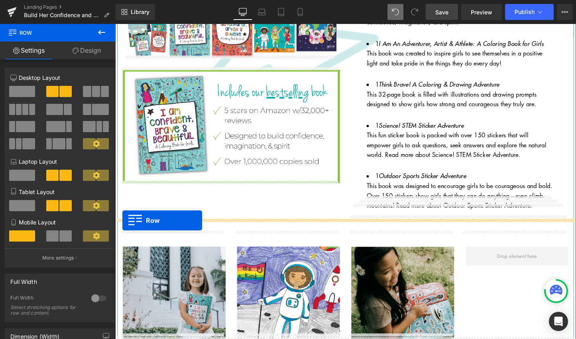
drag, startPoint x: 121, startPoint y: 185, endPoint x: 123, endPoint y: 230, distance: 44.3
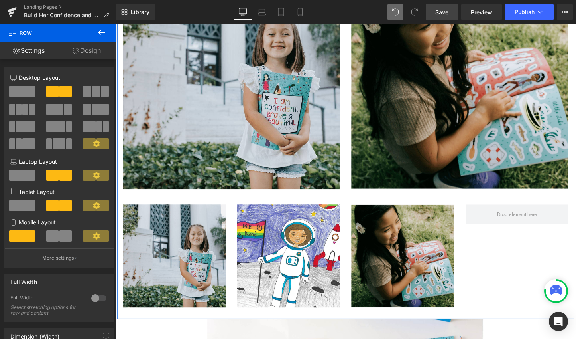
scroll to position [1448, 0]
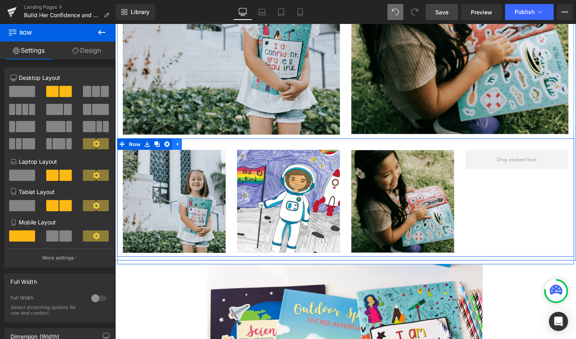
click at [178, 146] on icon at bounding box center [180, 149] width 6 height 6
click at [148, 146] on icon at bounding box center [149, 149] width 6 height 6
click at [167, 147] on icon at bounding box center [170, 150] width 6 height 6
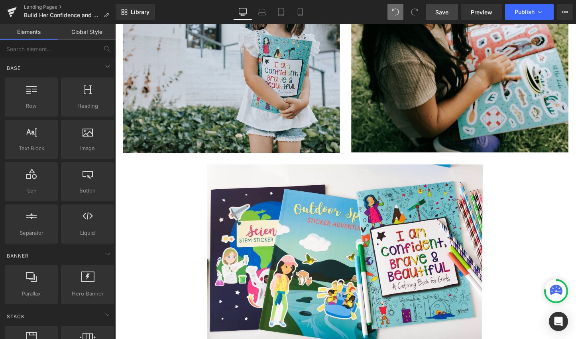
scroll to position [1365, 0]
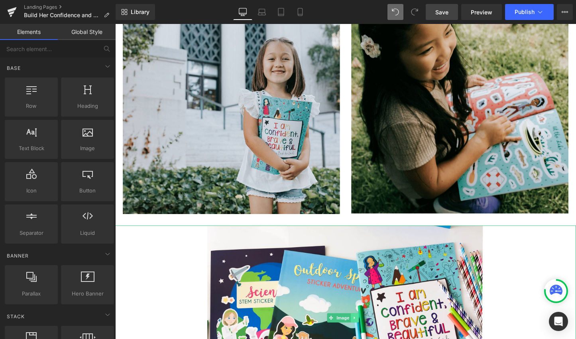
click at [365, 326] on link at bounding box center [366, 331] width 8 height 10
click at [373, 326] on link at bounding box center [370, 331] width 8 height 10
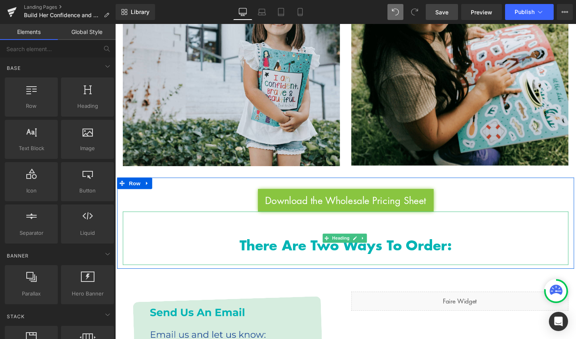
scroll to position [1416, 0]
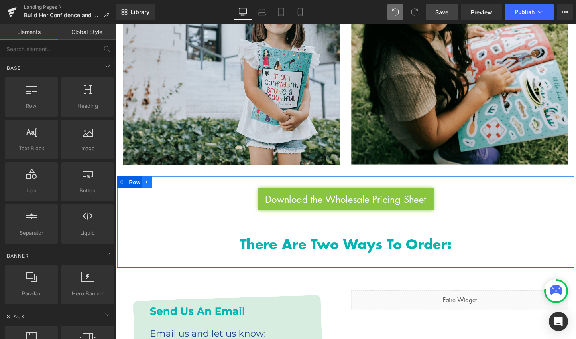
click at [147, 186] on icon at bounding box center [149, 189] width 6 height 6
click at [164, 184] on link at bounding box center [169, 190] width 10 height 12
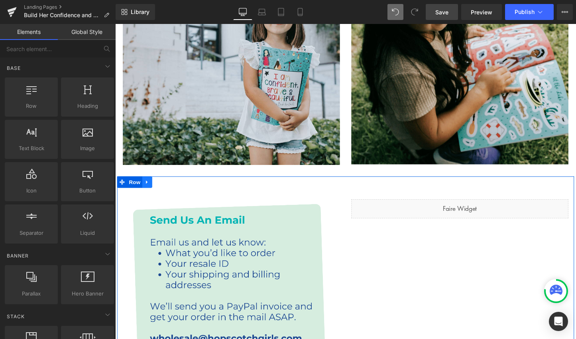
click at [147, 186] on icon at bounding box center [149, 189] width 6 height 6
click at [167, 187] on icon at bounding box center [170, 190] width 6 height 6
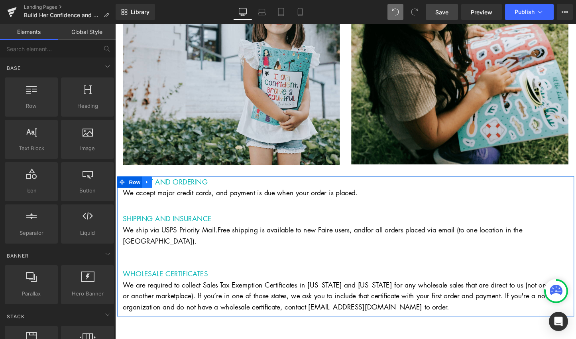
click at [149, 186] on icon at bounding box center [149, 189] width 6 height 6
click at [167, 187] on icon at bounding box center [170, 190] width 6 height 6
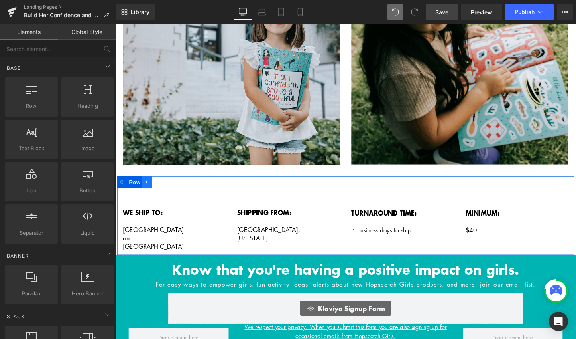
click at [148, 188] on icon at bounding box center [149, 190] width 2 height 4
click at [167, 187] on icon at bounding box center [170, 190] width 6 height 6
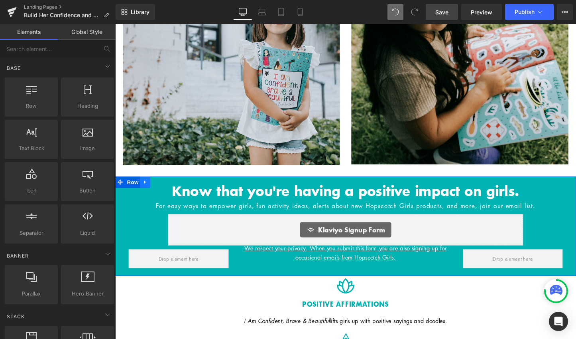
click at [146, 186] on icon at bounding box center [147, 189] width 6 height 6
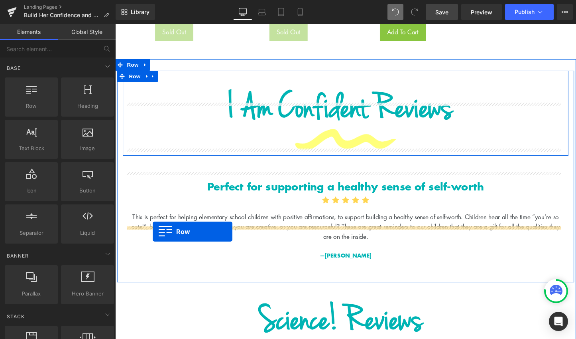
scroll to position [2577, 0]
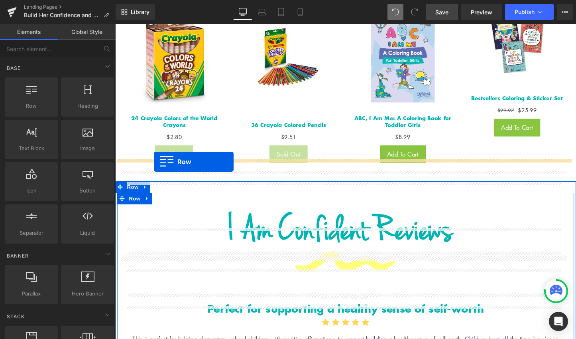
drag, startPoint x: 119, startPoint y: 171, endPoint x: 156, endPoint y: 168, distance: 37.2
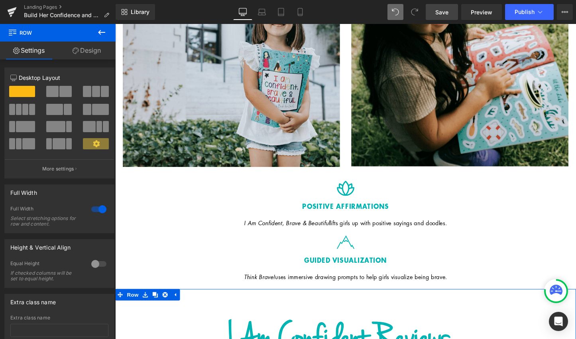
scroll to position [1320, 0]
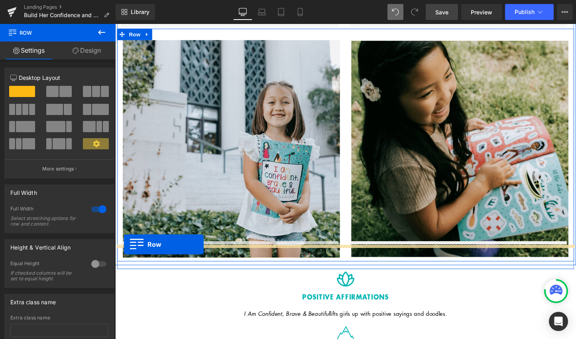
drag, startPoint x: 119, startPoint y: 169, endPoint x: 124, endPoint y: 255, distance: 85.9
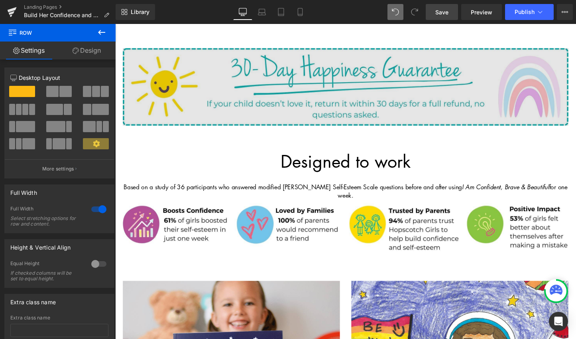
scroll to position [356, 0]
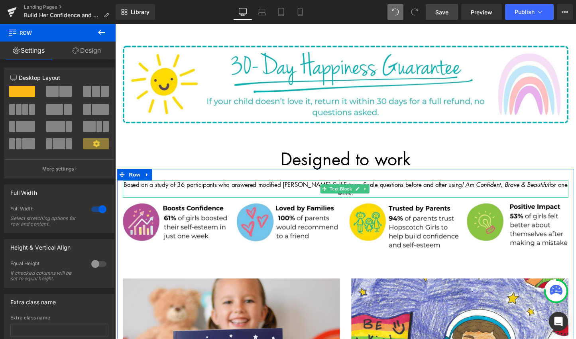
click at [331, 189] on p "Based on a study of 36 participants who answered modified [PERSON_NAME] Self-Es…" at bounding box center [356, 196] width 467 height 18
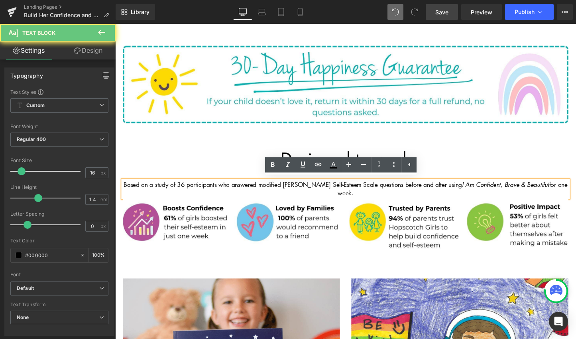
click at [310, 189] on p "Based on a study of 36 participants who answered modified [PERSON_NAME] Self-Es…" at bounding box center [356, 196] width 467 height 18
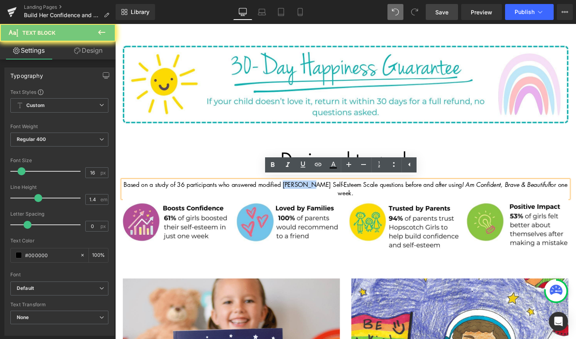
click at [310, 189] on p "Based on a study of 36 participants who answered modified [PERSON_NAME] Self-Es…" at bounding box center [356, 196] width 467 height 18
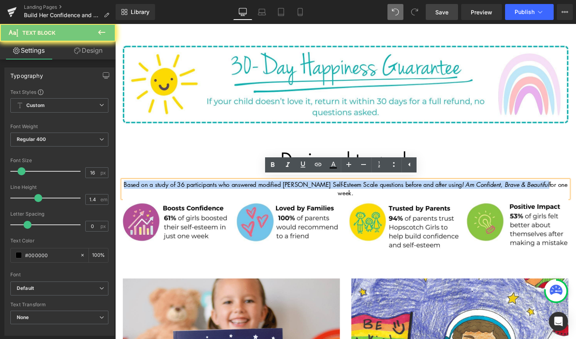
click at [310, 189] on p "Based on a study of 36 participants who answered modified [PERSON_NAME] Self-Es…" at bounding box center [356, 196] width 467 height 18
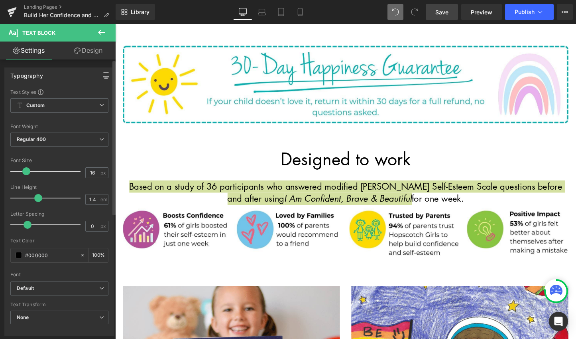
drag, startPoint x: 20, startPoint y: 171, endPoint x: 24, endPoint y: 169, distance: 4.8
click at [24, 169] on span at bounding box center [26, 171] width 8 height 8
click at [86, 174] on input "16" at bounding box center [93, 173] width 14 height 10
type input "21"
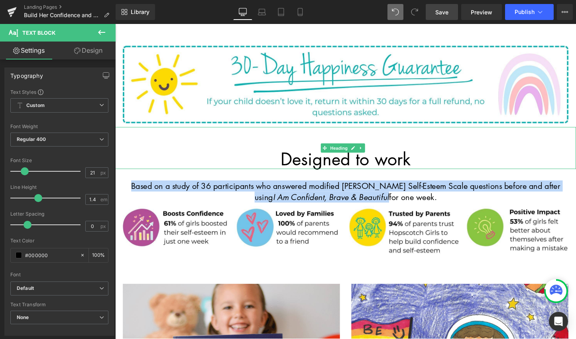
click at [490, 157] on h1 "Designed to work" at bounding box center [356, 165] width 483 height 22
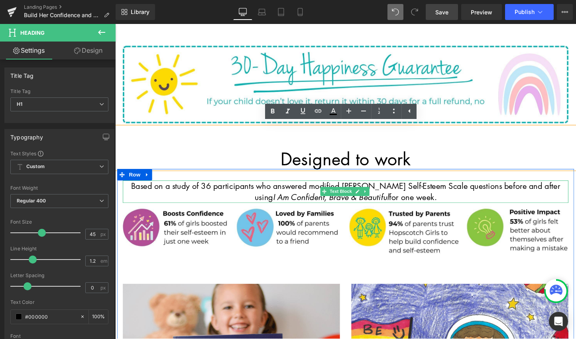
click at [474, 198] on p "Based on a study of 36 participants who answered modified [PERSON_NAME] Self-Es…" at bounding box center [356, 199] width 467 height 24
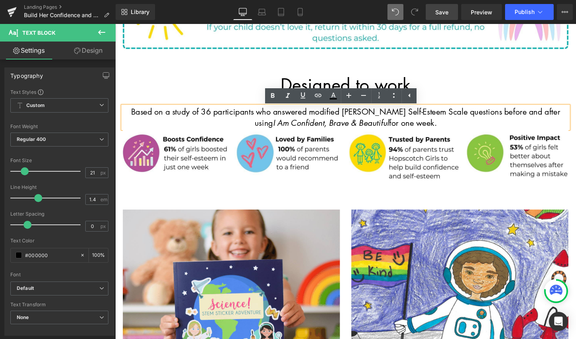
scroll to position [445, 0]
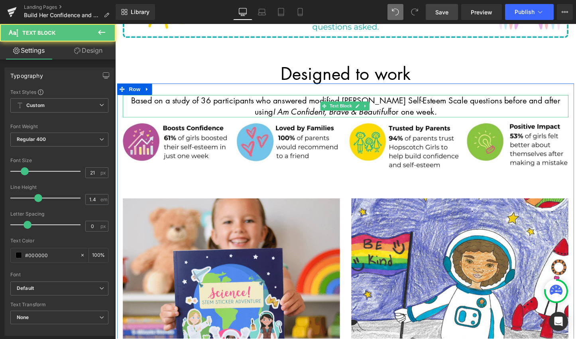
click at [298, 103] on p "Based on a study of 36 participants who answered modified [PERSON_NAME] Self-Es…" at bounding box center [356, 110] width 467 height 24
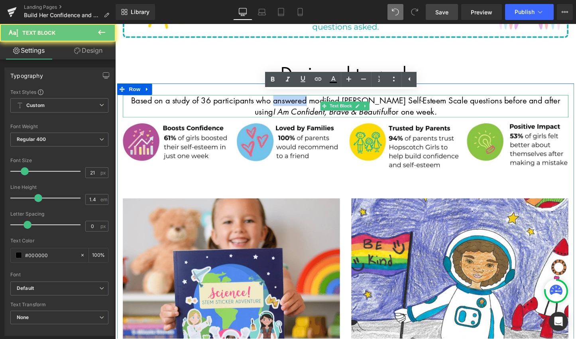
click at [298, 103] on p "Based on a study of 36 participants who answered modified [PERSON_NAME] Self-Es…" at bounding box center [356, 110] width 467 height 24
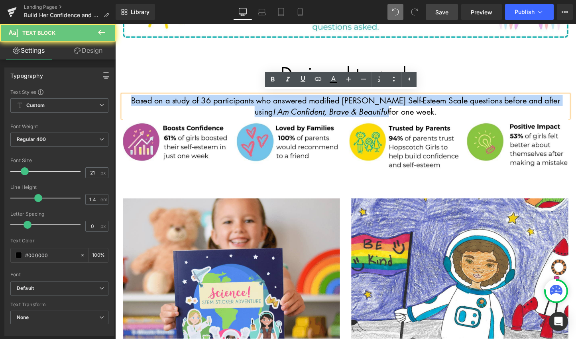
click at [298, 103] on p "Based on a study of 36 participants who answered modified [PERSON_NAME] Self-Es…" at bounding box center [356, 110] width 467 height 24
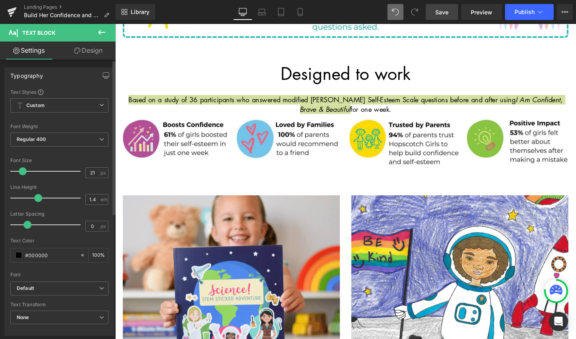
click at [20, 168] on div at bounding box center [47, 171] width 66 height 16
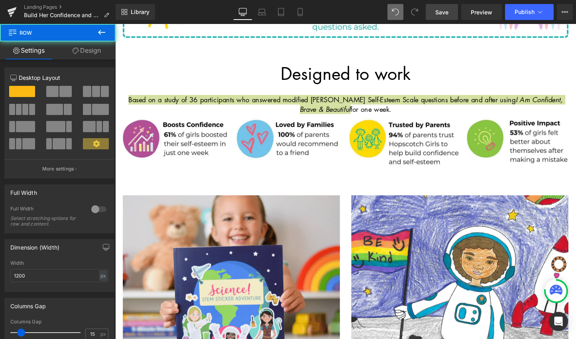
click at [115, 24] on div at bounding box center [115, 24] width 0 height 0
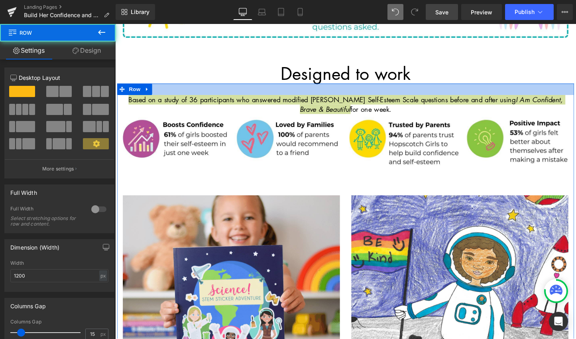
drag, startPoint x: 457, startPoint y: 91, endPoint x: 408, endPoint y: 103, distance: 50.2
click at [457, 91] on div at bounding box center [356, 92] width 479 height 12
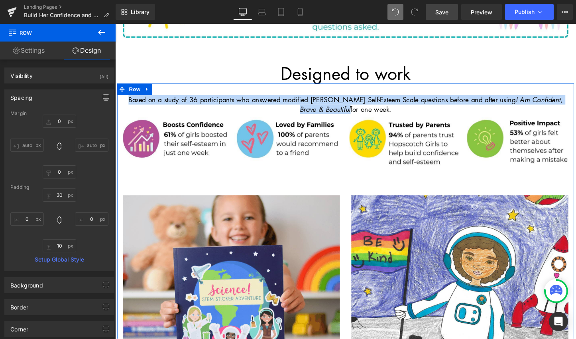
click at [400, 105] on p "Based on a study of 36 participants who answered modified [PERSON_NAME] Self-Es…" at bounding box center [356, 108] width 467 height 20
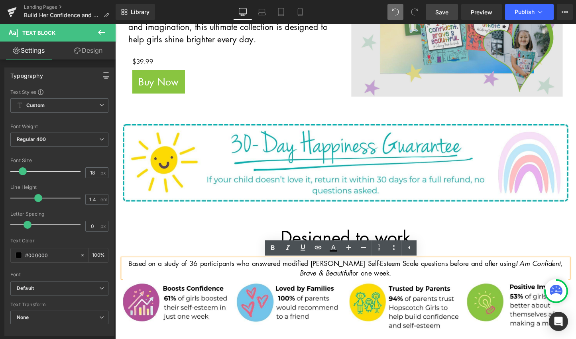
scroll to position [274, 0]
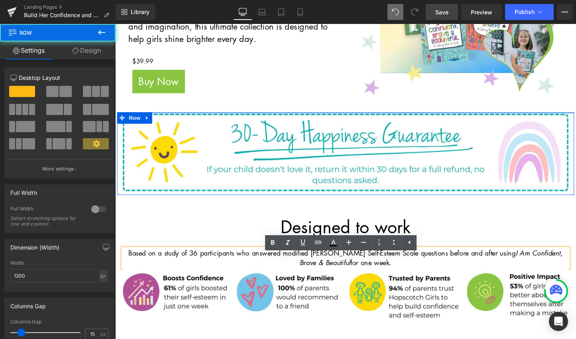
drag, startPoint x: 401, startPoint y: 123, endPoint x: 402, endPoint y: 112, distance: 10.8
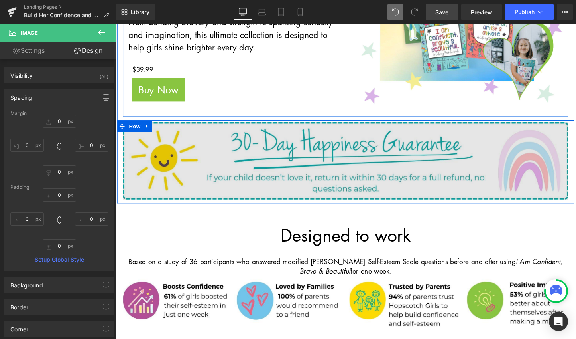
scroll to position [268, 0]
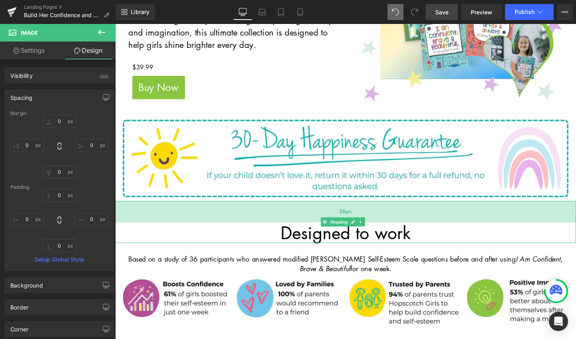
click at [300, 223] on div "56px" at bounding box center [356, 220] width 483 height 22
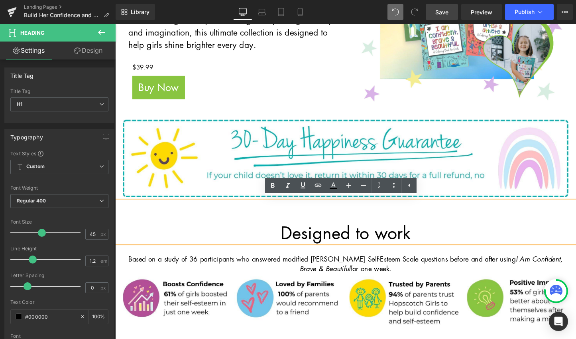
click at [308, 218] on div "Designed to work" at bounding box center [356, 231] width 483 height 44
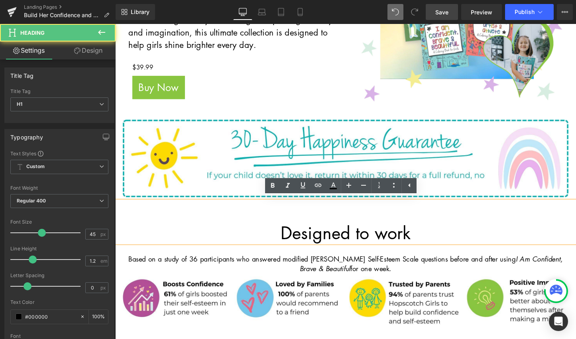
click at [115, 24] on div at bounding box center [115, 24] width 0 height 0
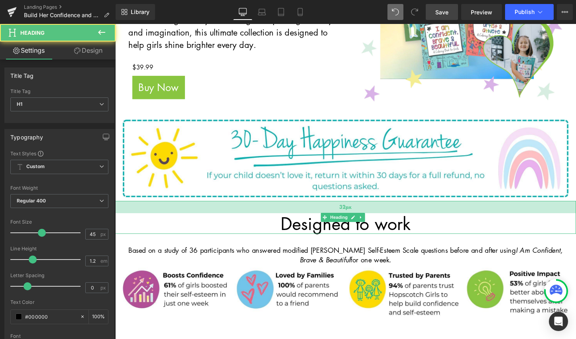
drag, startPoint x: 306, startPoint y: 222, endPoint x: 306, endPoint y: 213, distance: 9.6
click at [306, 213] on div "32px" at bounding box center [356, 215] width 483 height 13
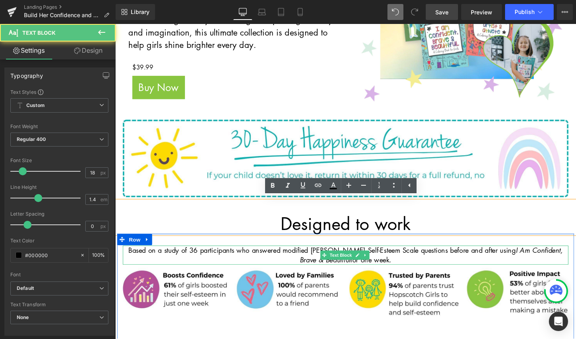
click at [456, 260] on p "Based on a study of 36 participants who answered modified [PERSON_NAME] Self-Es…" at bounding box center [356, 266] width 467 height 20
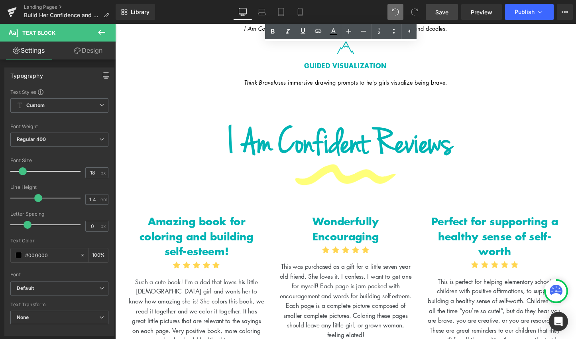
scroll to position [1697, 0]
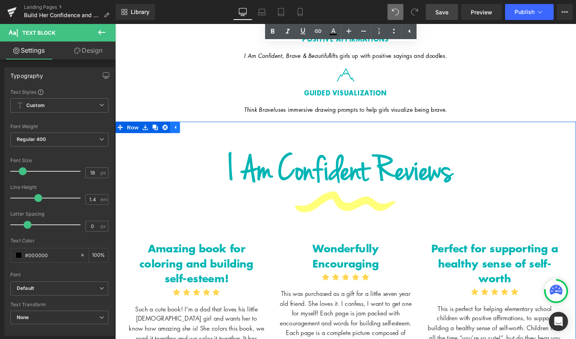
click at [176, 126] on link at bounding box center [178, 132] width 10 height 12
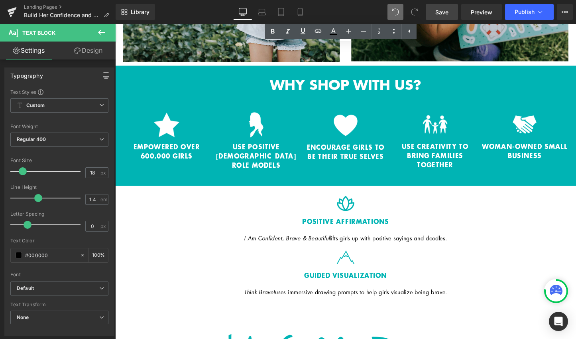
scroll to position [1519, 0]
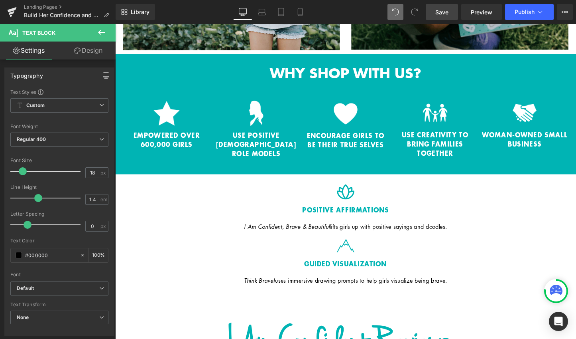
click at [102, 34] on icon at bounding box center [102, 33] width 10 height 10
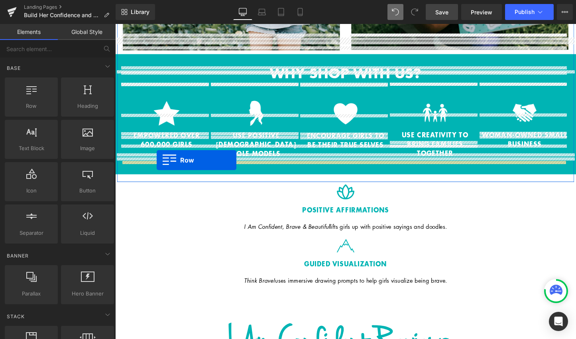
drag, startPoint x: 160, startPoint y: 128, endPoint x: 159, endPoint y: 166, distance: 38.3
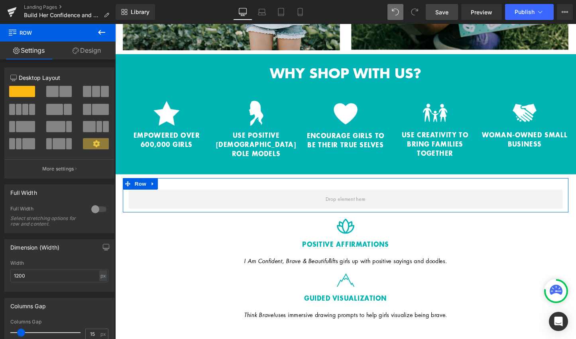
click at [61, 94] on span at bounding box center [65, 91] width 12 height 11
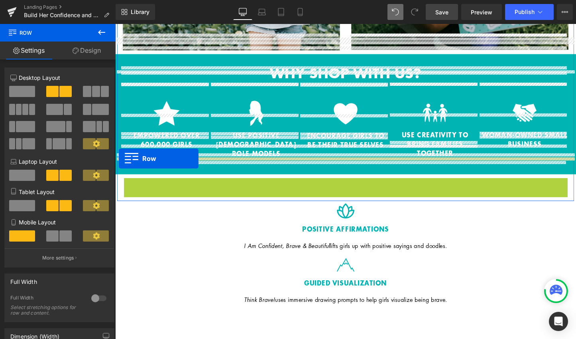
drag, startPoint x: 126, startPoint y: 172, endPoint x: 119, endPoint y: 165, distance: 10.4
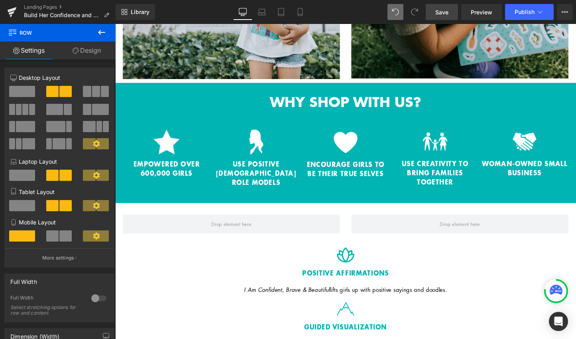
scroll to position [1474, 0]
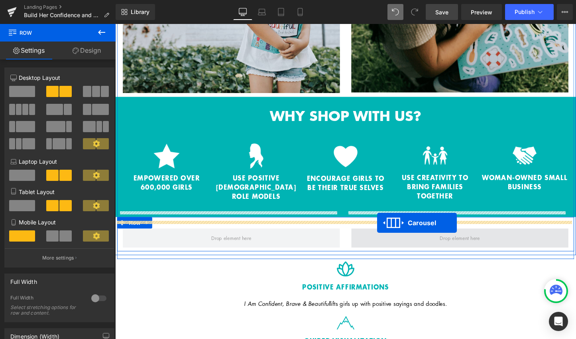
drag, startPoint x: 333, startPoint y: 117, endPoint x: 390, endPoint y: 232, distance: 127.7
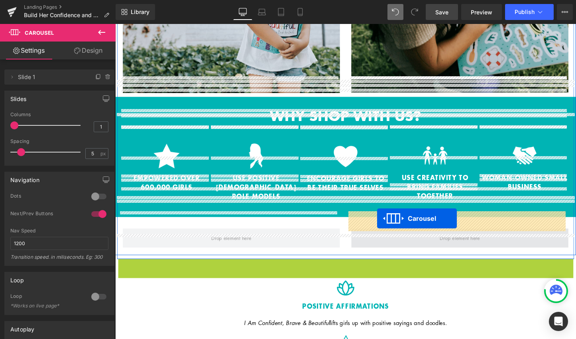
drag, startPoint x: 332, startPoint y: 258, endPoint x: 390, endPoint y: 227, distance: 66.0
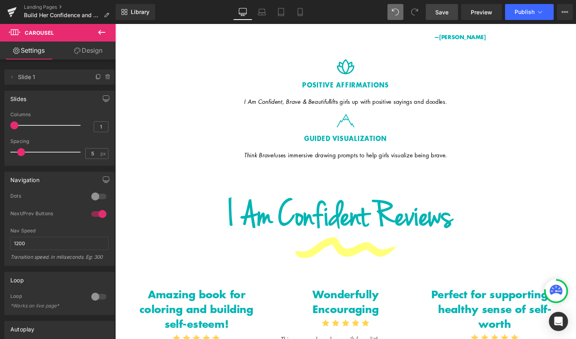
scroll to position [1838, 0]
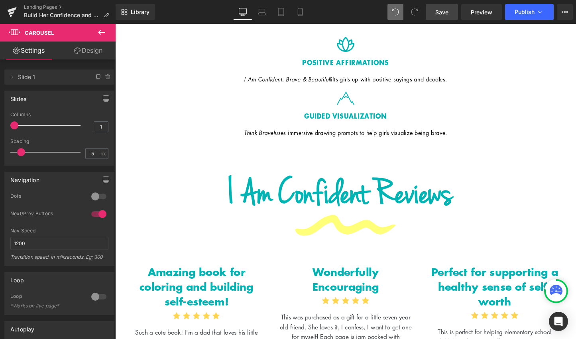
click at [255, 183] on h1 "I Am Confident Reviews" at bounding box center [351, 204] width 465 height 60
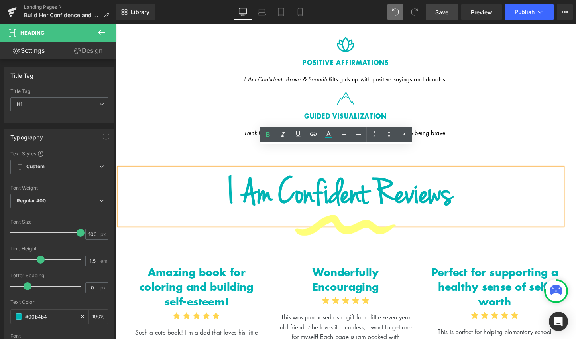
click at [115, 24] on div at bounding box center [115, 24] width 0 height 0
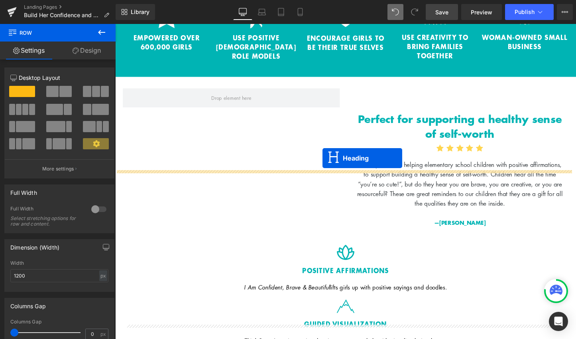
scroll to position [1442, 0]
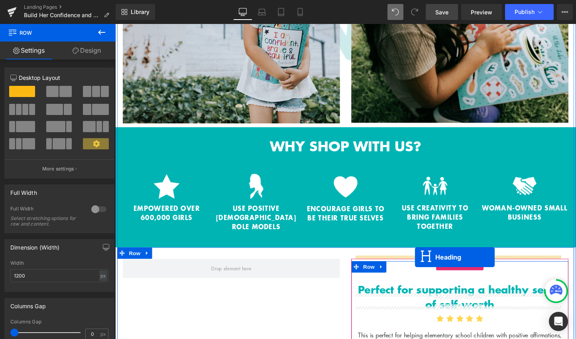
drag, startPoint x: 328, startPoint y: 182, endPoint x: 429, endPoint y: 268, distance: 132.4
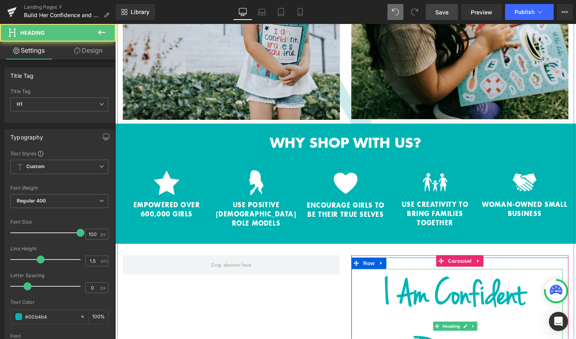
scroll to position [1494, 0]
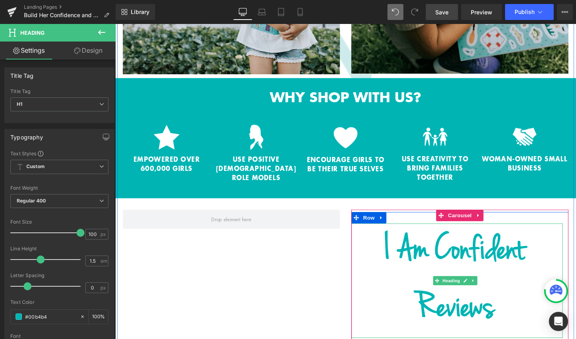
click at [505, 304] on h1 "I Am Confident Reviews" at bounding box center [471, 293] width 225 height 120
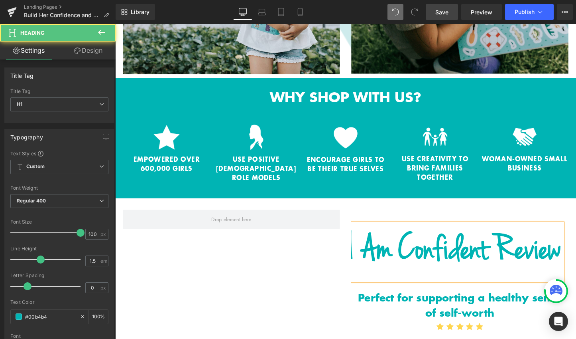
click at [483, 266] on h1 "I Am Confident Review" at bounding box center [471, 263] width 225 height 60
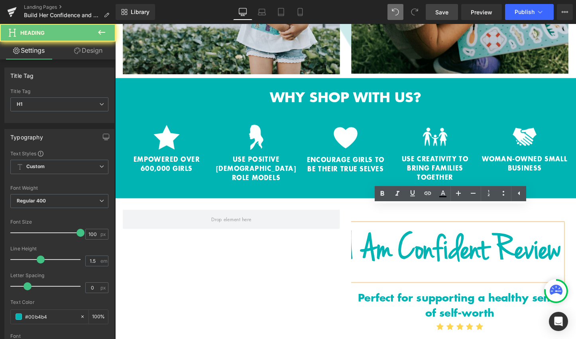
click at [483, 266] on h1 "I Am Confident Review" at bounding box center [471, 263] width 225 height 60
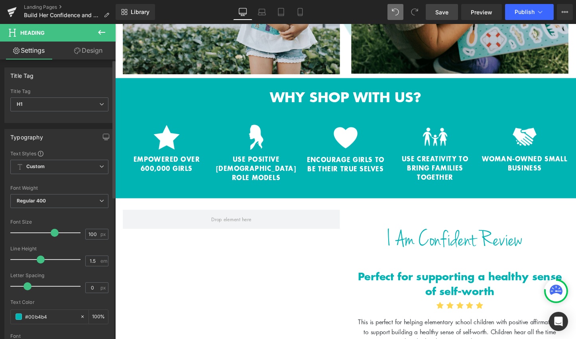
drag, startPoint x: 75, startPoint y: 235, endPoint x: 51, endPoint y: 228, distance: 24.5
click at [51, 228] on div at bounding box center [47, 233] width 66 height 16
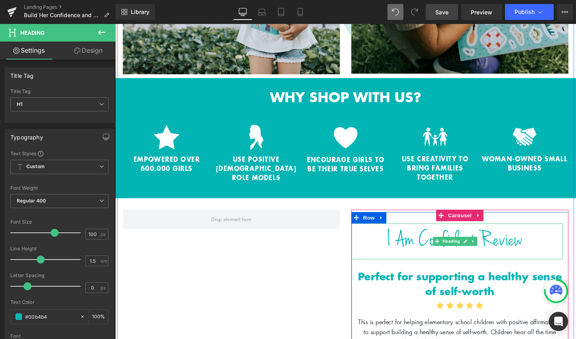
drag, startPoint x: 415, startPoint y: 252, endPoint x: 415, endPoint y: 238, distance: 14.4
click at [415, 238] on div "I Am Confident Review Heading" at bounding box center [471, 252] width 225 height 38
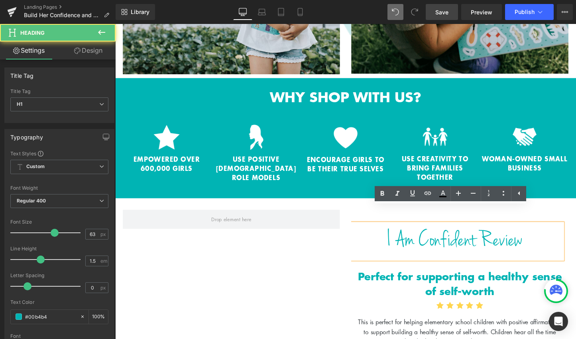
drag, startPoint x: 423, startPoint y: 254, endPoint x: 424, endPoint y: 240, distance: 13.6
click at [424, 240] on div "I Am Confident Review" at bounding box center [471, 252] width 225 height 38
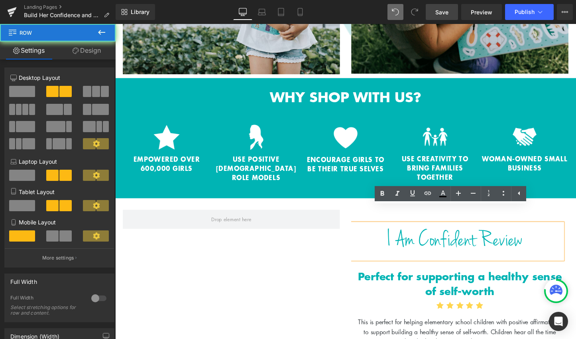
click at [278, 265] on div "I Am Confident Review Heading Perfect for supporting a healthy sense of self-wo…" at bounding box center [356, 307] width 479 height 203
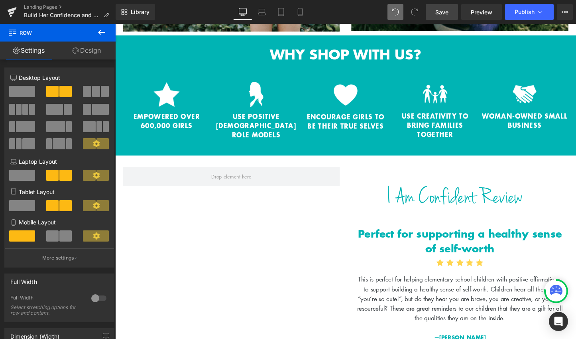
scroll to position [1583, 0]
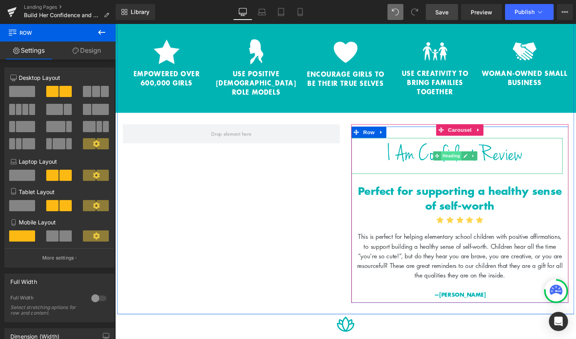
click at [468, 157] on span "Heading" at bounding box center [467, 162] width 22 height 10
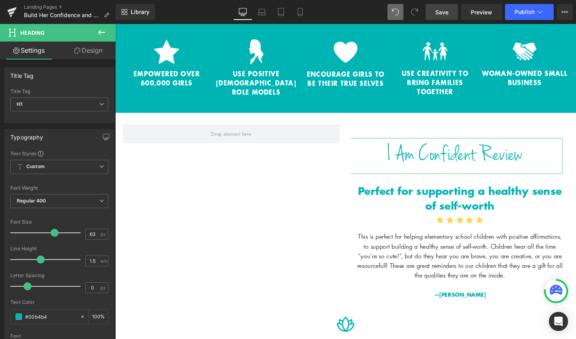
click at [83, 48] on link "Design" at bounding box center [88, 50] width 58 height 18
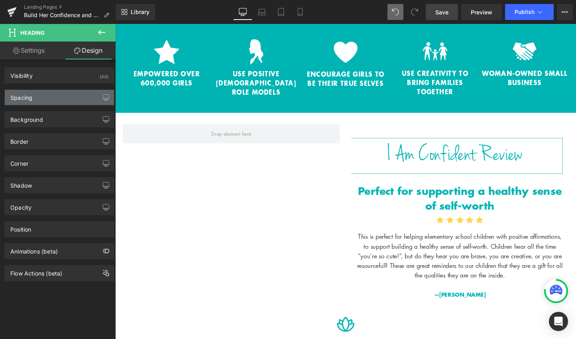
click at [51, 96] on div "Spacing" at bounding box center [59, 97] width 109 height 15
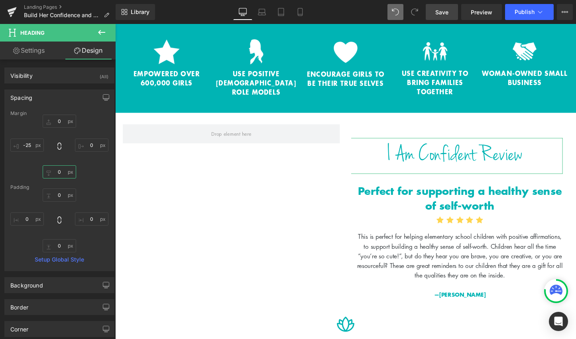
click at [53, 173] on input "0" at bounding box center [60, 171] width 34 height 13
type input "-30"
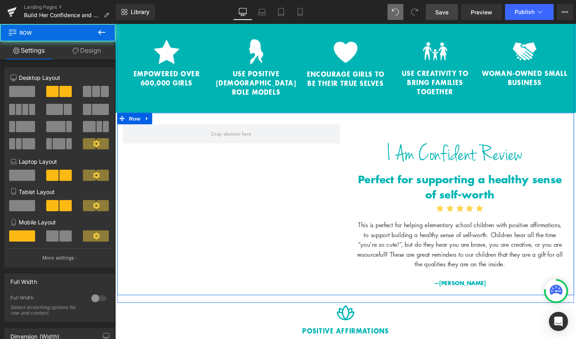
click at [304, 255] on div "I Am Confident Review Heading Perfect for supporting a healthy sense of self-wo…" at bounding box center [356, 212] width 479 height 191
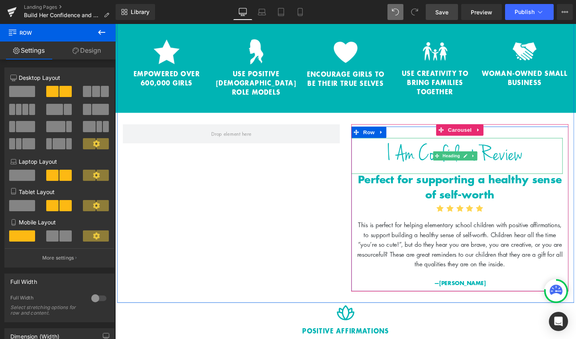
click at [399, 144] on h1 "I Am Confident Review" at bounding box center [471, 162] width 225 height 38
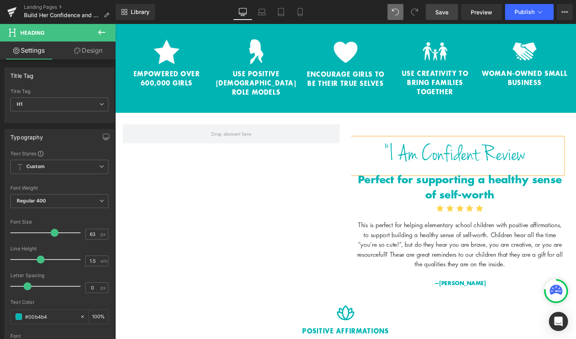
click at [493, 144] on h1 ""I Am Confident Review" at bounding box center [471, 162] width 225 height 38
click at [211, 195] on div ""I Am Confident" Review Heading Perfect for supporting a healthy sense of self-…" at bounding box center [356, 212] width 479 height 191
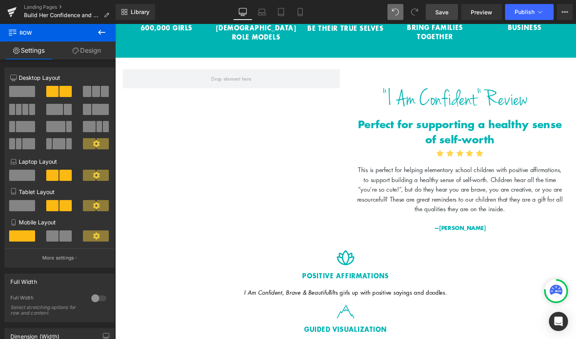
scroll to position [1634, 0]
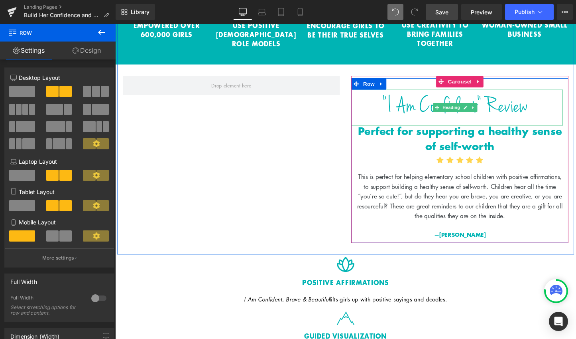
click at [396, 93] on h1 ""I Am Confident" Review" at bounding box center [471, 112] width 225 height 38
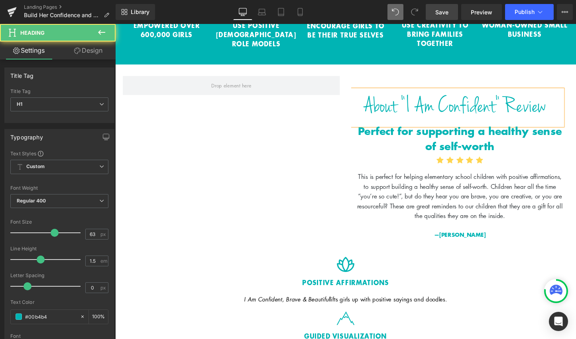
click at [541, 95] on h1 "About "I Am Confident" Review" at bounding box center [471, 112] width 225 height 38
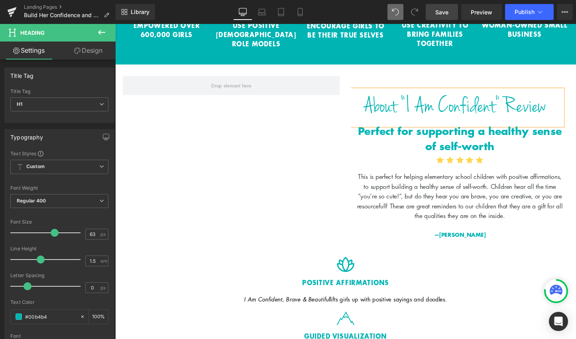
click at [413, 93] on h1 "About "I Am Confident" Review" at bounding box center [471, 112] width 225 height 38
click at [191, 141] on div ""I Am Confident" Review Heading Perfect for supporting a healthy sense of self-…" at bounding box center [356, 161] width 479 height 191
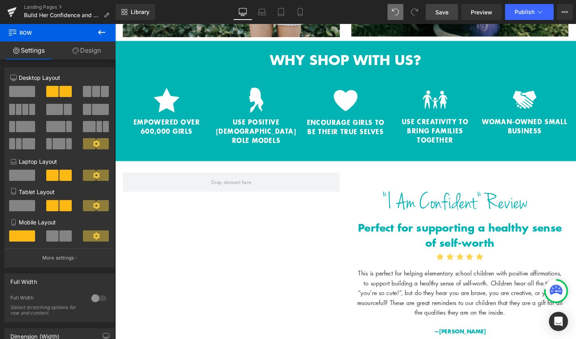
scroll to position [1532, 0]
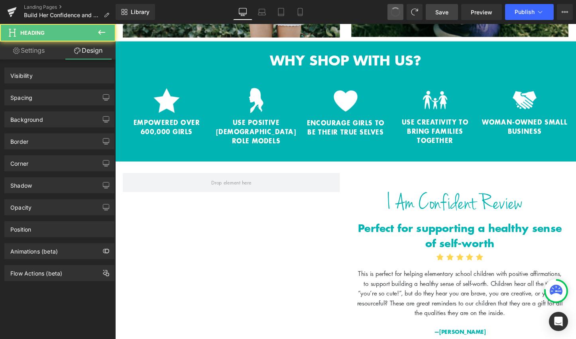
click at [397, 14] on span at bounding box center [396, 12] width 10 height 10
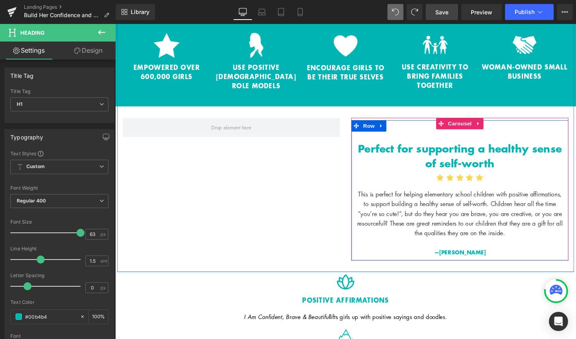
scroll to position [1587, 0]
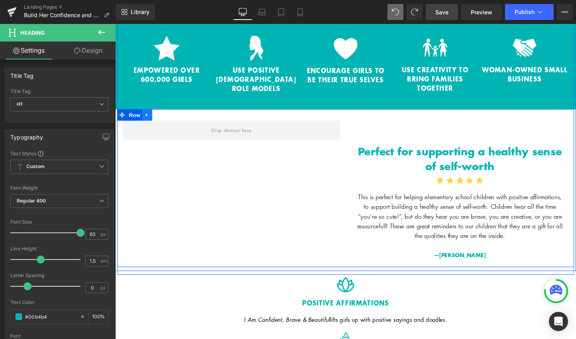
click at [150, 113] on link at bounding box center [149, 119] width 10 height 12
click at [167, 116] on icon at bounding box center [170, 119] width 6 height 6
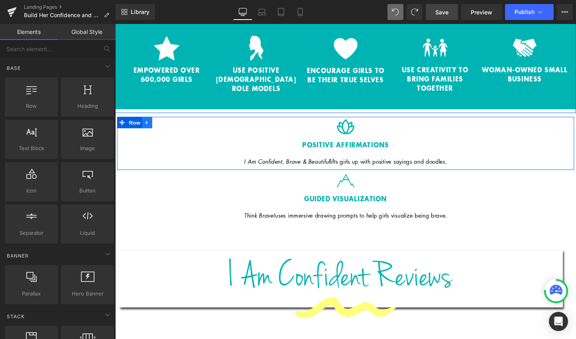
click at [146, 124] on icon at bounding box center [149, 127] width 6 height 6
click at [164, 121] on link at bounding box center [169, 127] width 10 height 12
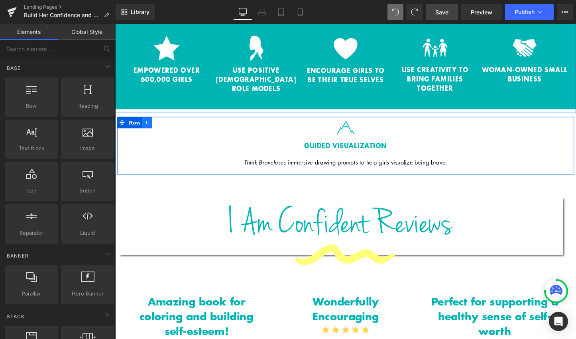
click at [148, 124] on icon at bounding box center [149, 127] width 6 height 6
click at [167, 124] on icon at bounding box center [170, 127] width 6 height 6
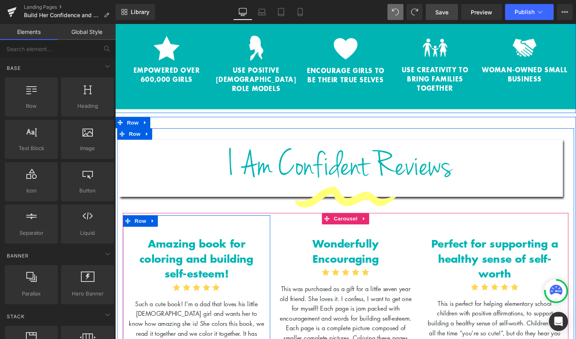
click at [185, 245] on b "Amazing book for coloring and building self-esteem!" at bounding box center [200, 268] width 119 height 47
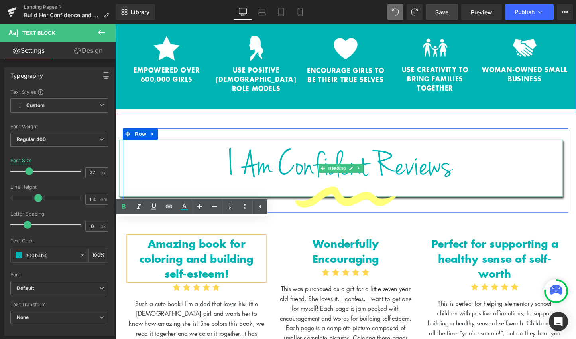
click at [554, 160] on h1 "I Am Confident Reviews" at bounding box center [351, 175] width 465 height 60
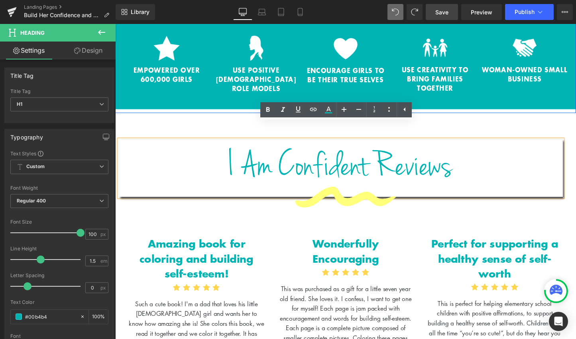
click at [396, 248] on p "Wonderfully Encouraging" at bounding box center [357, 261] width 142 height 31
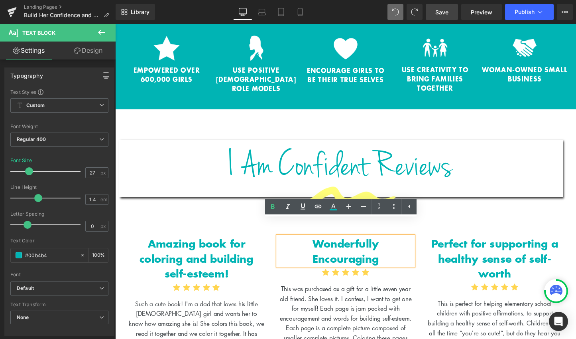
click at [444, 17] on link "Save" at bounding box center [442, 12] width 32 height 16
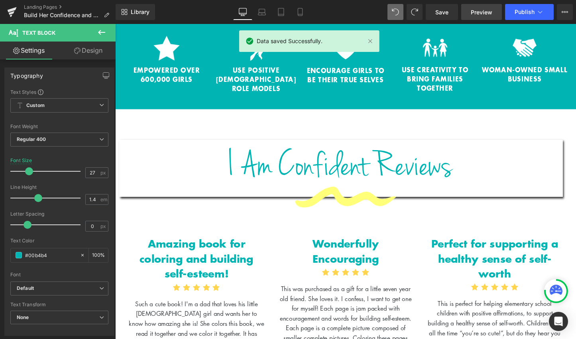
click at [475, 12] on span "Preview" at bounding box center [482, 12] width 22 height 8
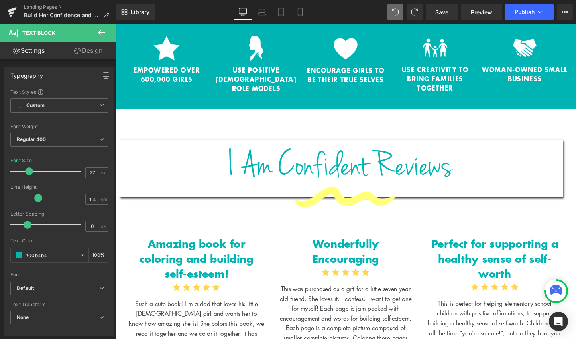
scroll to position [1682, 0]
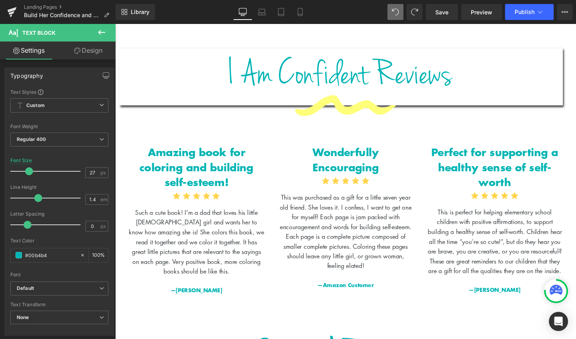
click at [377, 63] on h1 "I Am Confident Reviews" at bounding box center [351, 79] width 465 height 60
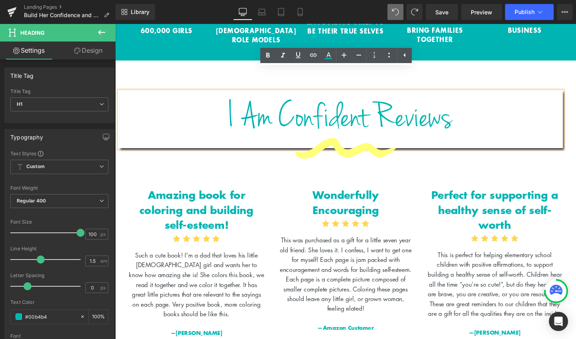
scroll to position [1638, 0]
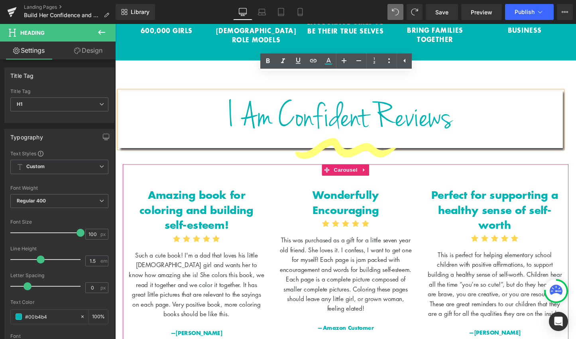
click at [315, 245] on p "This was purchased as a gift for a little seven year old friend. She loves it. …" at bounding box center [357, 286] width 142 height 82
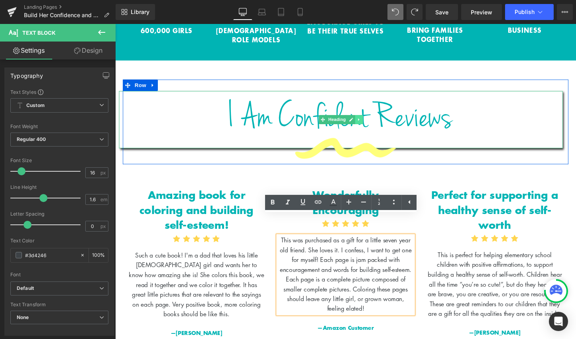
click at [370, 122] on icon at bounding box center [371, 124] width 4 height 5
click at [371, 119] on link at bounding box center [375, 124] width 8 height 10
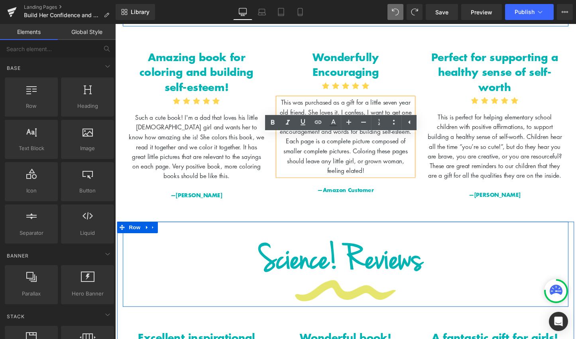
scroll to position [1740, 0]
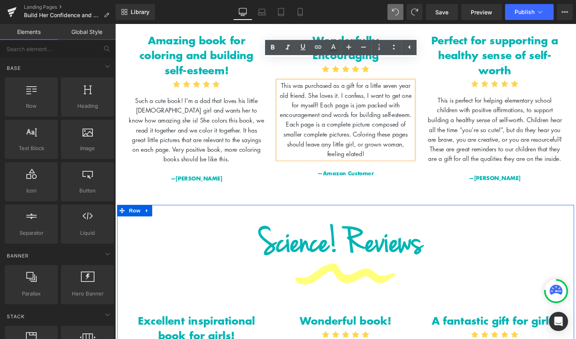
click at [319, 245] on h1 "Science! Reviews" at bounding box center [351, 255] width 465 height 60
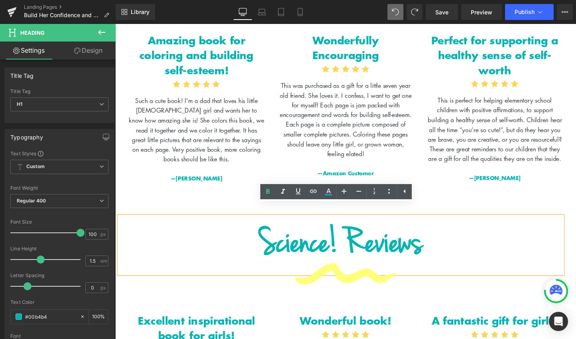
click at [249, 159] on div "Amazing book for coloring and building self-esteem! Text Block Icon Icon Icon I…" at bounding box center [200, 106] width 154 height 167
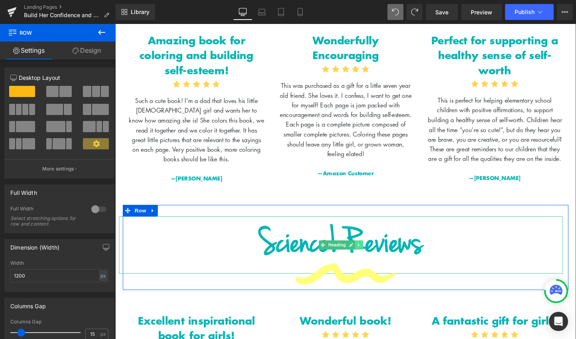
click at [369, 253] on icon at bounding box center [371, 255] width 4 height 5
click at [364, 253] on icon at bounding box center [366, 255] width 4 height 4
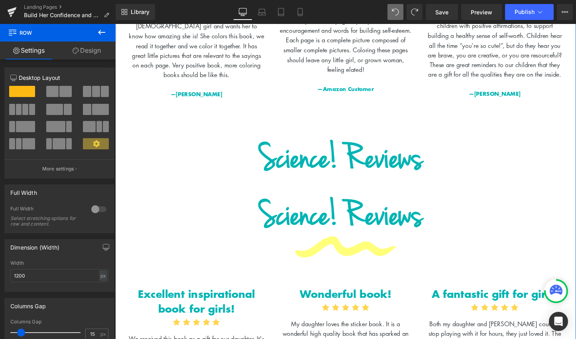
scroll to position [1804, 0]
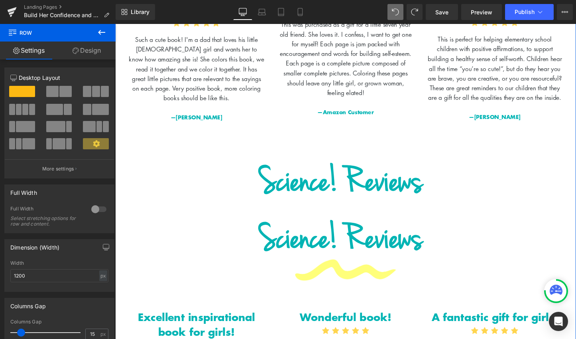
click at [347, 180] on div "Science! Reviews Heading" at bounding box center [351, 191] width 465 height 60
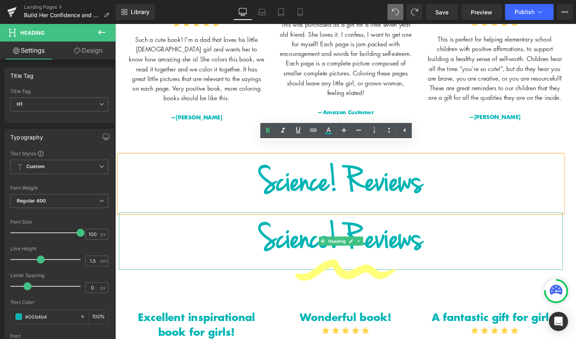
click at [345, 229] on h1 "Science! Reviews" at bounding box center [351, 251] width 465 height 60
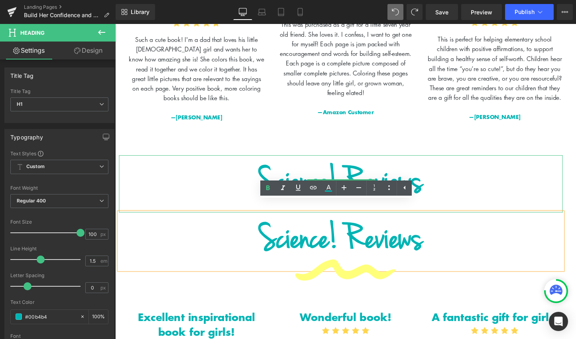
click at [226, 197] on h1 "Science! Reviews" at bounding box center [351, 191] width 465 height 60
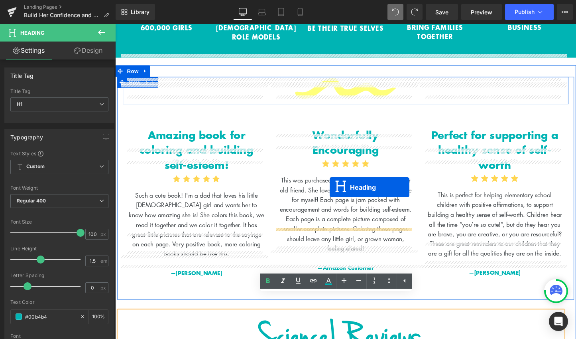
scroll to position [1638, 0]
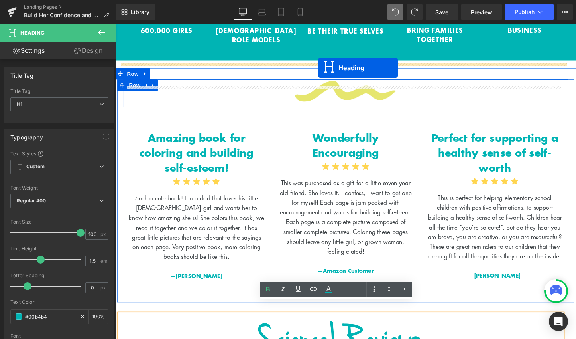
drag, startPoint x: 328, startPoint y: 238, endPoint x: 328, endPoint y: 70, distance: 167.9
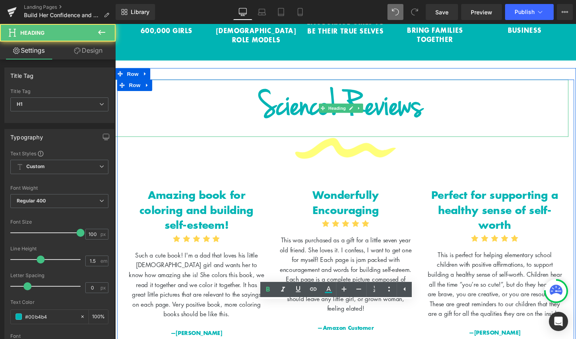
click at [313, 97] on h1 "Science! Reviews" at bounding box center [351, 112] width 477 height 60
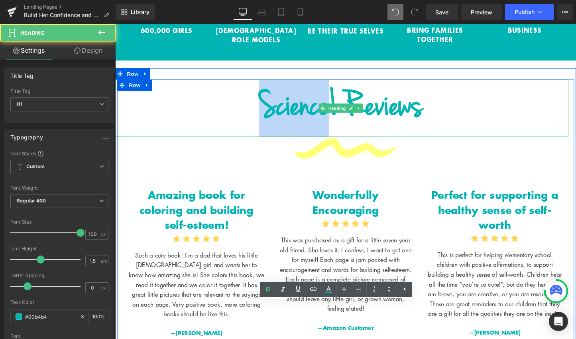
click at [313, 97] on h1 "Science! Reviews" at bounding box center [351, 112] width 477 height 60
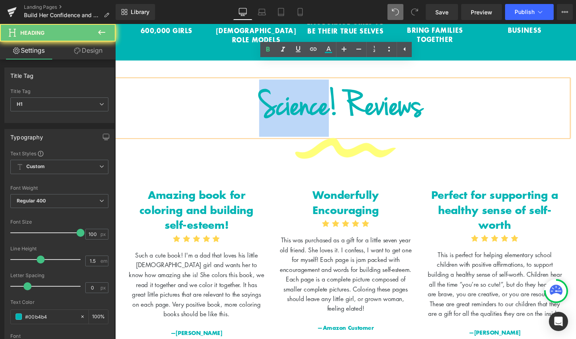
click at [339, 95] on h1 "Science! Reviews" at bounding box center [351, 112] width 477 height 60
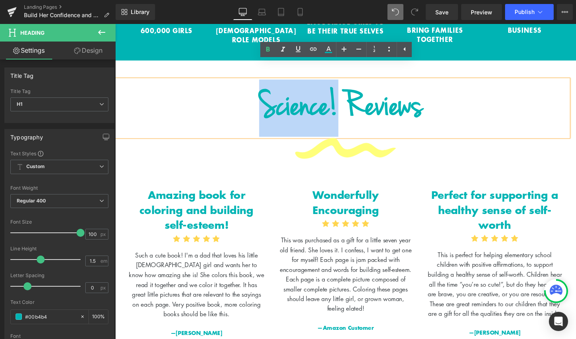
drag, startPoint x: 345, startPoint y: 93, endPoint x: 248, endPoint y: 85, distance: 97.3
click at [248, 85] on h1 "Science! Reviews" at bounding box center [351, 112] width 477 height 60
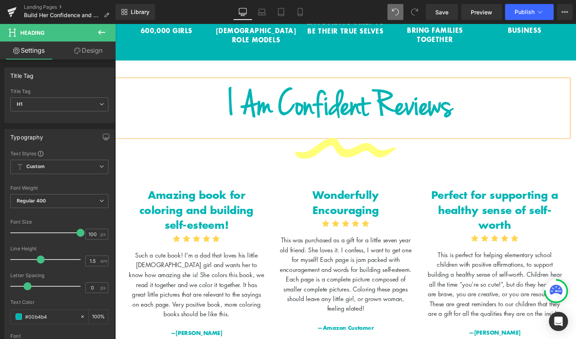
click at [180, 173] on div "Amazing book for coloring and building self-esteem! Text Block Icon Icon Icon I…" at bounding box center [200, 264] width 154 height 183
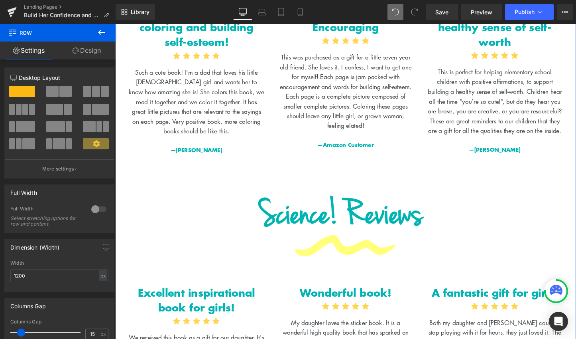
scroll to position [1829, 0]
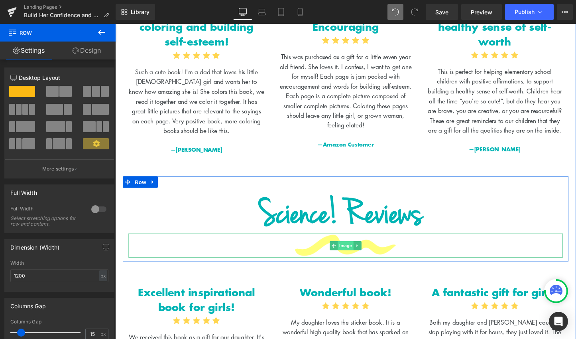
click at [353, 251] on span "Image" at bounding box center [356, 256] width 17 height 10
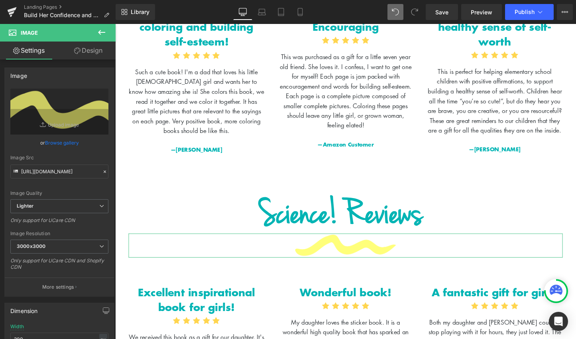
click at [91, 52] on link "Design" at bounding box center [88, 50] width 58 height 18
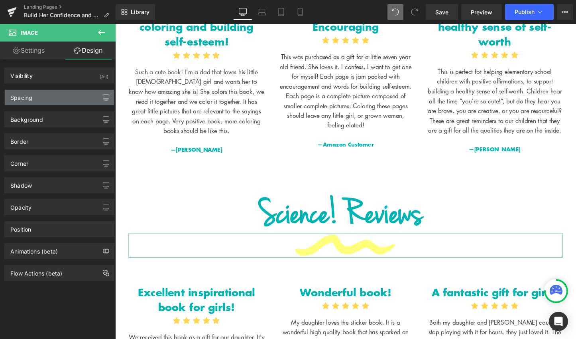
click at [70, 95] on div "Spacing" at bounding box center [59, 97] width 109 height 15
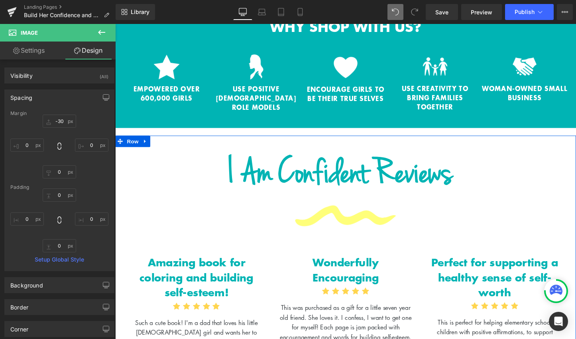
scroll to position [1555, 0]
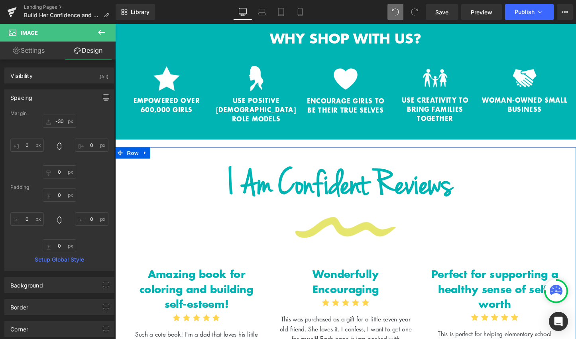
click at [351, 225] on div "Image" at bounding box center [356, 237] width 455 height 25
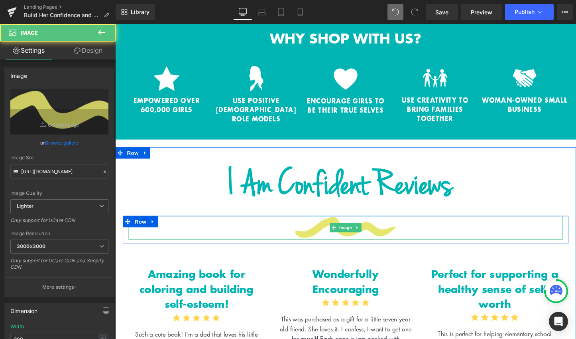
click at [351, 232] on span "Image" at bounding box center [356, 237] width 17 height 10
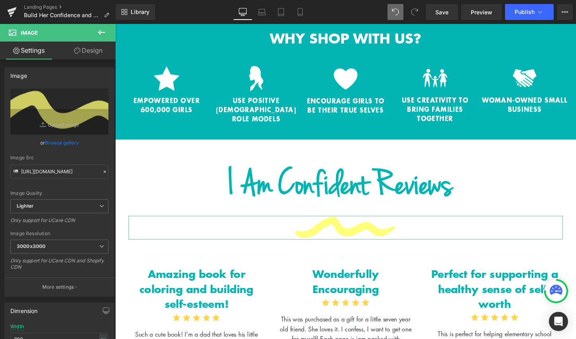
drag, startPoint x: 84, startPoint y: 49, endPoint x: 85, endPoint y: 68, distance: 18.8
click at [84, 49] on link "Design" at bounding box center [88, 50] width 58 height 18
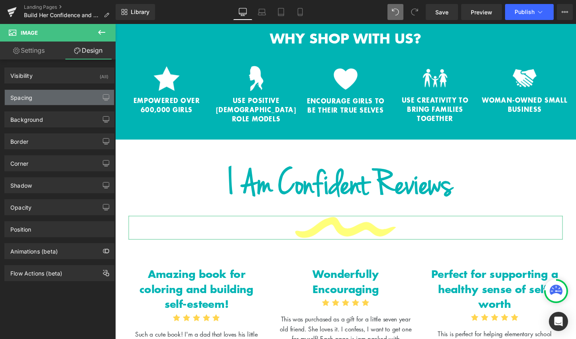
click at [66, 94] on div "Spacing" at bounding box center [59, 97] width 109 height 15
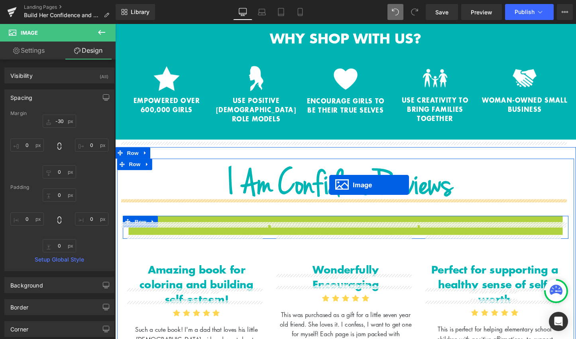
drag, startPoint x: 341, startPoint y: 218, endPoint x: 339, endPoint y: 193, distance: 25.6
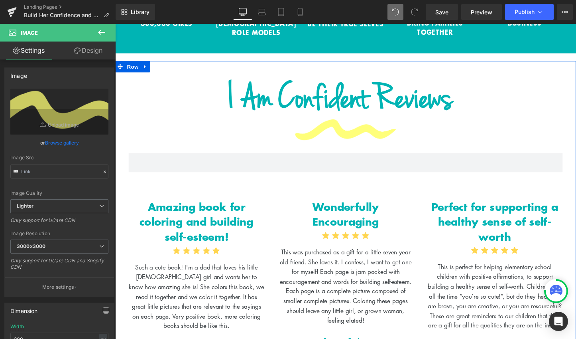
scroll to position [1612, 0]
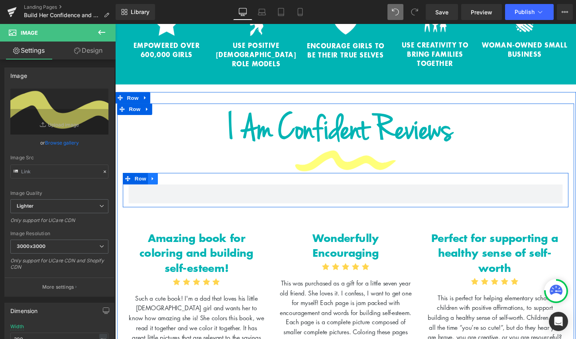
click at [155, 180] on link at bounding box center [155, 186] width 10 height 12
click at [173, 183] on icon at bounding box center [176, 186] width 6 height 6
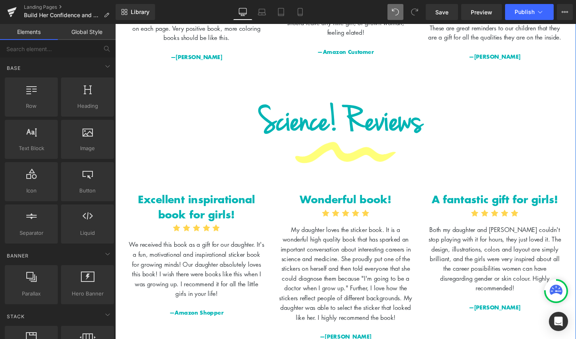
scroll to position [1874, 0]
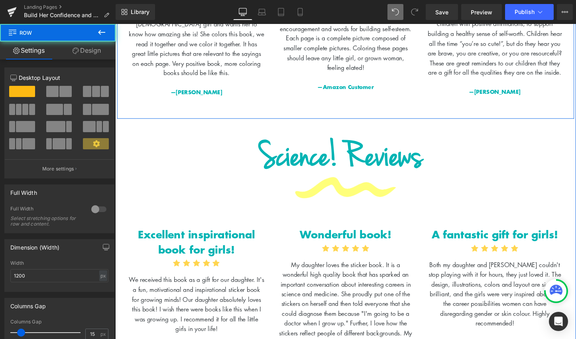
drag, startPoint x: 347, startPoint y: 112, endPoint x: 347, endPoint y: 93, distance: 18.7
click at [347, 93] on div "I Am Confident Reviews Heading Image Amazing book for coloring and building sel…" at bounding box center [356, 285] width 483 height 878
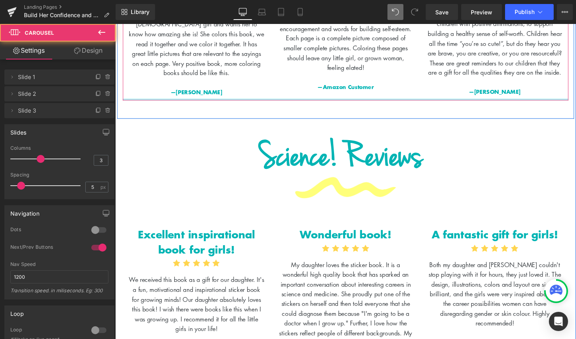
click at [344, 102] on div at bounding box center [356, 103] width 467 height 2
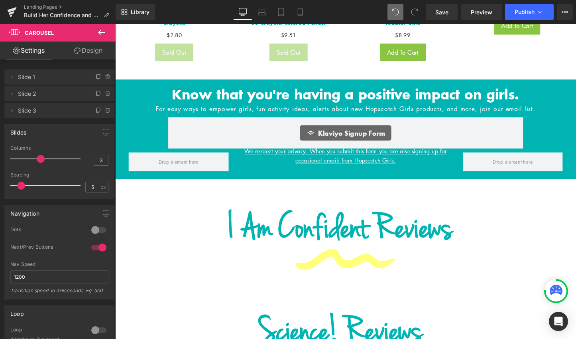
scroll to position [2576, 0]
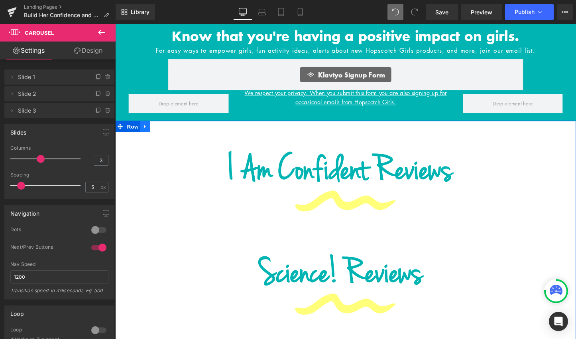
click at [146, 128] on icon at bounding box center [147, 131] width 6 height 6
click at [166, 128] on icon at bounding box center [168, 131] width 6 height 6
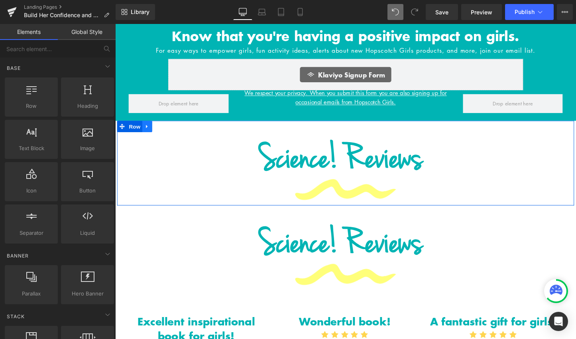
click at [148, 128] on icon at bounding box center [149, 131] width 6 height 6
click at [165, 125] on link at bounding box center [169, 131] width 10 height 12
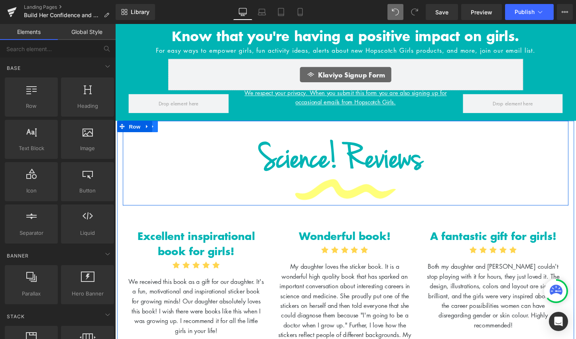
click at [154, 129] on icon at bounding box center [155, 131] width 2 height 4
click at [170, 125] on link at bounding box center [175, 131] width 10 height 12
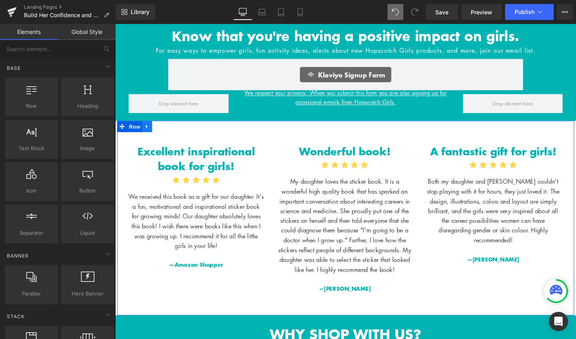
click at [147, 128] on icon at bounding box center [149, 131] width 6 height 6
click at [167, 128] on icon at bounding box center [170, 131] width 6 height 6
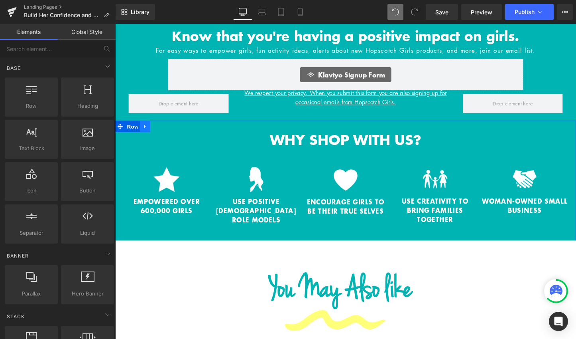
click at [144, 128] on icon at bounding box center [147, 131] width 6 height 6
click at [165, 128] on icon at bounding box center [168, 131] width 6 height 6
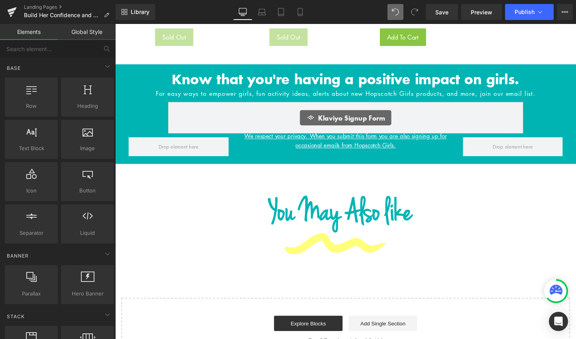
scroll to position [2544, 0]
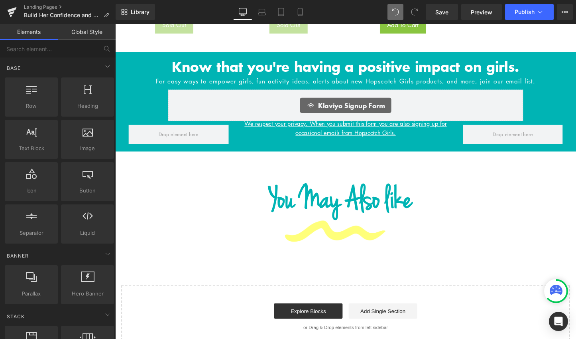
click at [223, 183] on div "You May Also like Heading" at bounding box center [351, 209] width 477 height 53
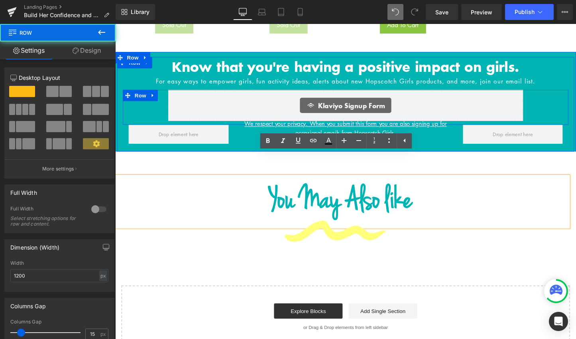
click at [132, 93] on div "Klaviyo Signup Form Klaviyo Signup Form Row" at bounding box center [356, 111] width 467 height 37
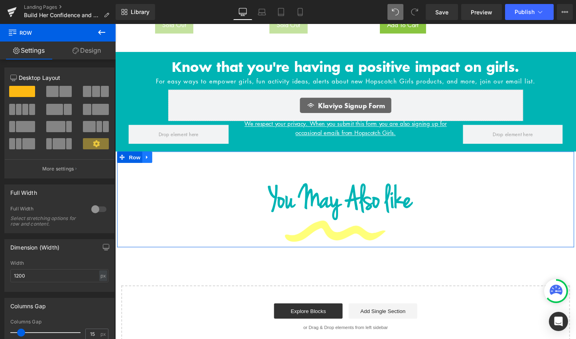
click at [150, 157] on link at bounding box center [149, 163] width 10 height 12
click at [167, 160] on icon at bounding box center [170, 163] width 6 height 6
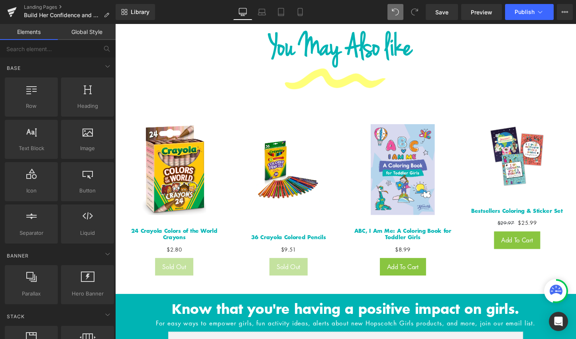
scroll to position [2170, 0]
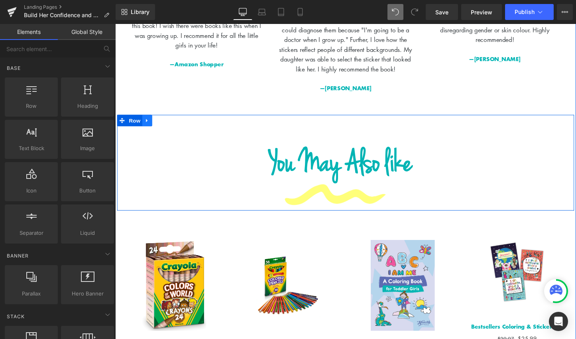
click at [150, 119] on link at bounding box center [149, 125] width 10 height 12
click at [167, 122] on icon at bounding box center [170, 125] width 6 height 6
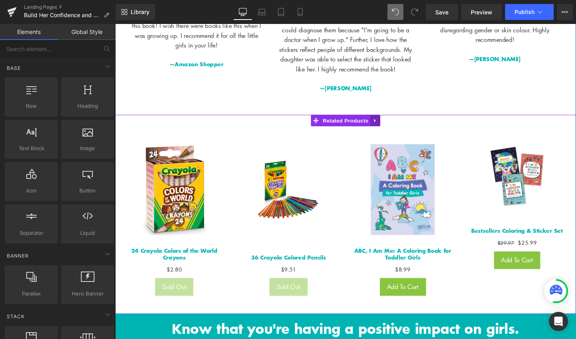
click at [385, 122] on icon at bounding box center [388, 125] width 6 height 6
click at [391, 122] on icon at bounding box center [393, 125] width 6 height 6
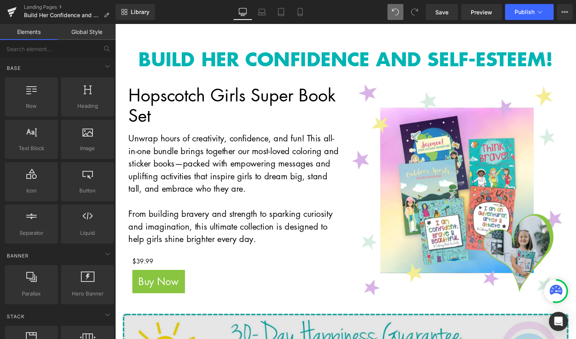
scroll to position [32, 0]
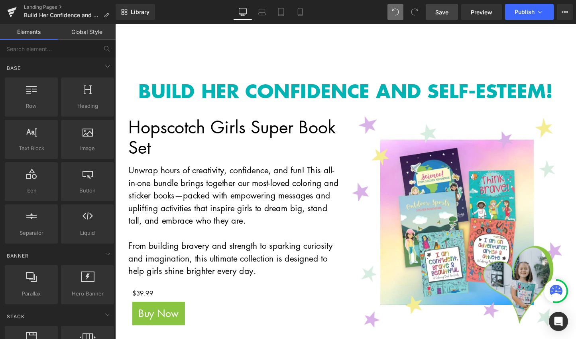
click at [446, 13] on span "Save" at bounding box center [442, 12] width 13 height 8
click at [476, 14] on span "Preview" at bounding box center [482, 12] width 22 height 8
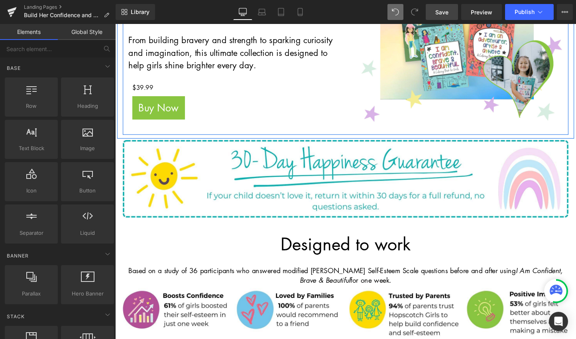
scroll to position [312, 0]
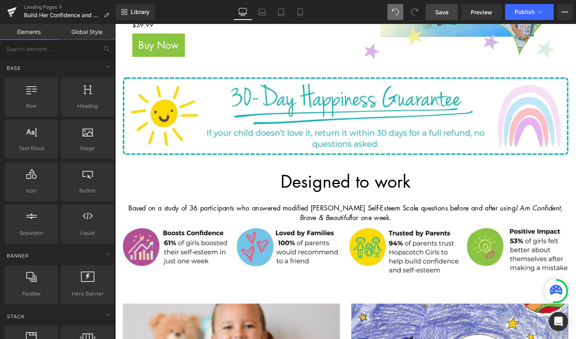
click at [339, 193] on h1 "Designed to work" at bounding box center [356, 189] width 483 height 22
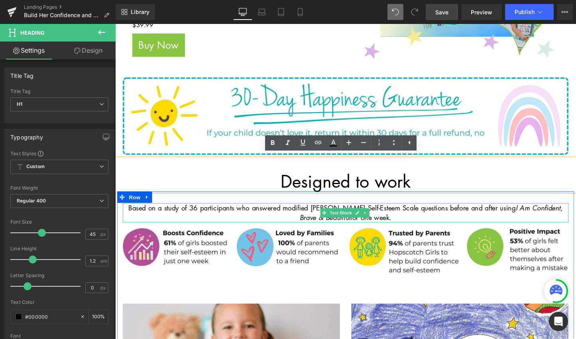
click at [315, 222] on p "Based on a study of 36 participants who answered modified [PERSON_NAME] Self-Es…" at bounding box center [356, 221] width 467 height 20
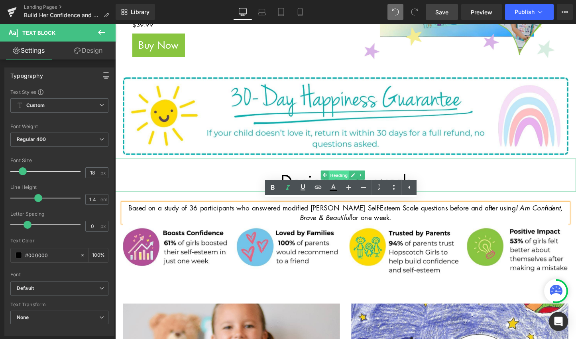
click at [345, 178] on span "Heading" at bounding box center [350, 183] width 22 height 10
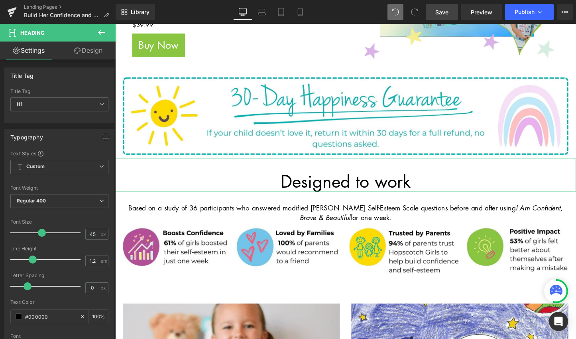
click at [96, 50] on link "Design" at bounding box center [88, 50] width 58 height 18
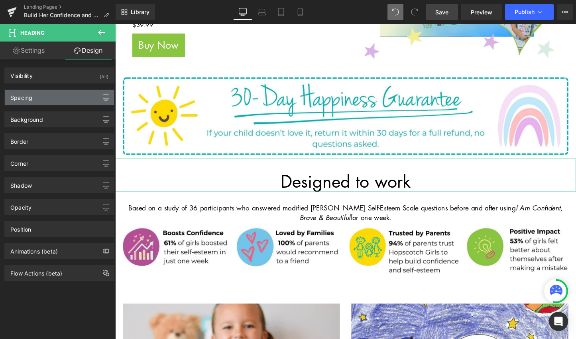
click at [53, 91] on div "Spacing" at bounding box center [59, 97] width 109 height 15
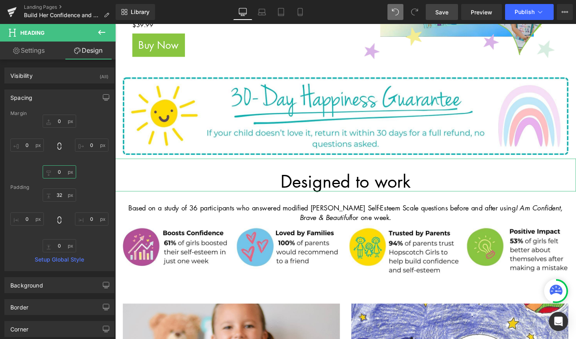
click at [54, 174] on input "0" at bounding box center [60, 171] width 34 height 13
click at [56, 246] on input "0" at bounding box center [60, 245] width 34 height 13
type input "-20"
click at [97, 248] on div "32 0 -20 0" at bounding box center [59, 220] width 98 height 64
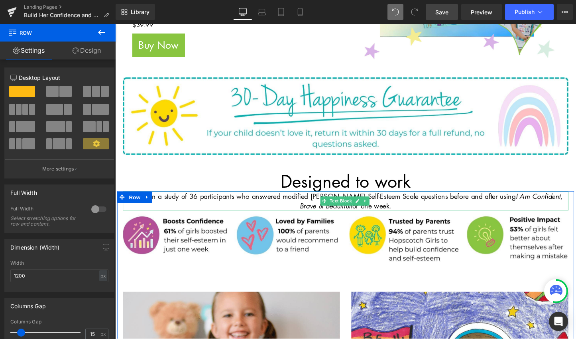
drag, startPoint x: 293, startPoint y: 208, endPoint x: 291, endPoint y: 203, distance: 5.6
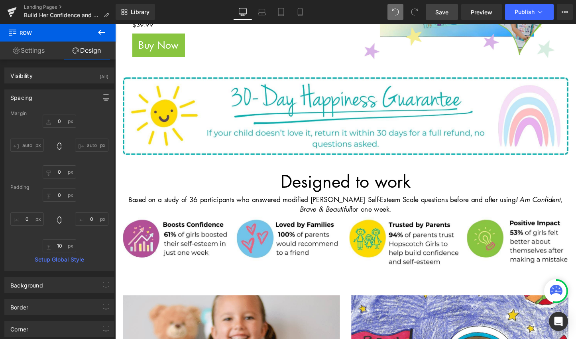
click at [96, 35] on button at bounding box center [102, 33] width 28 height 18
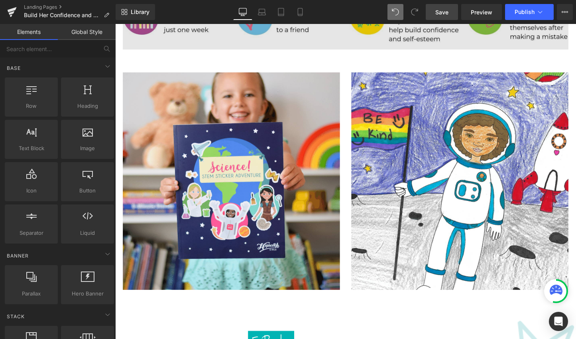
scroll to position [529, 0]
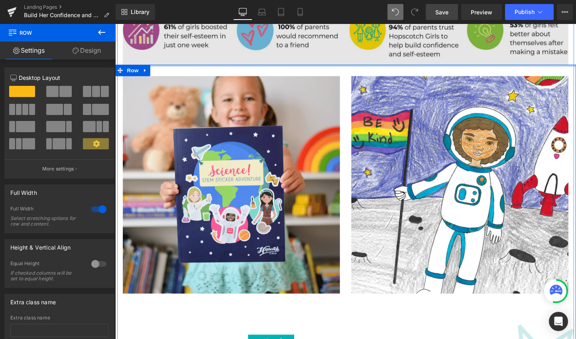
drag, startPoint x: 367, startPoint y: 75, endPoint x: 363, endPoint y: 61, distance: 15.2
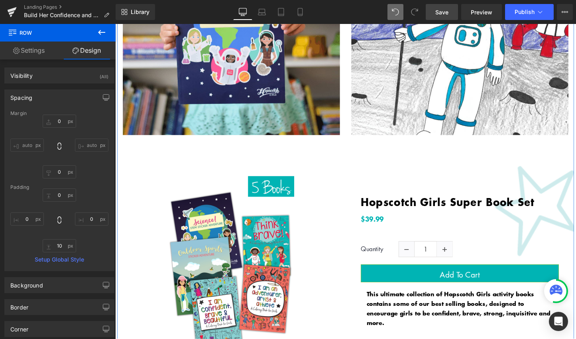
scroll to position [696, 0]
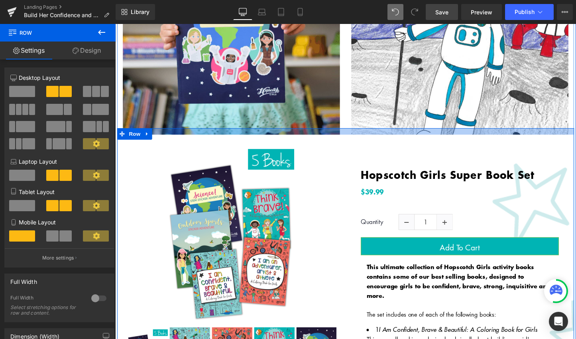
drag, startPoint x: 308, startPoint y: 160, endPoint x: 308, endPoint y: 133, distance: 27.5
click at [308, 133] on div at bounding box center [356, 136] width 479 height 7
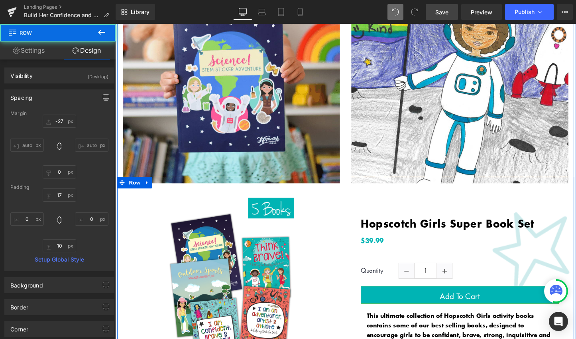
scroll to position [644, 0]
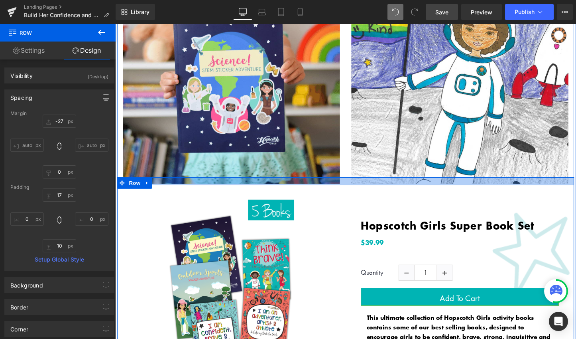
click at [342, 188] on div at bounding box center [356, 188] width 479 height 8
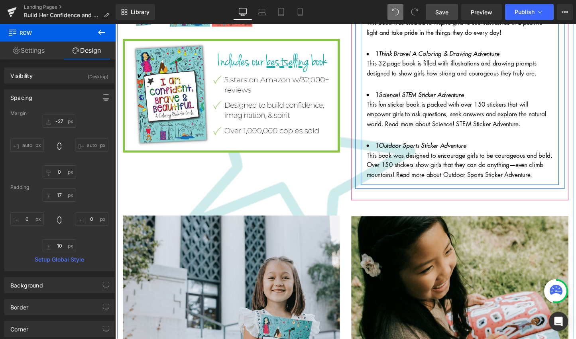
scroll to position [1091, 0]
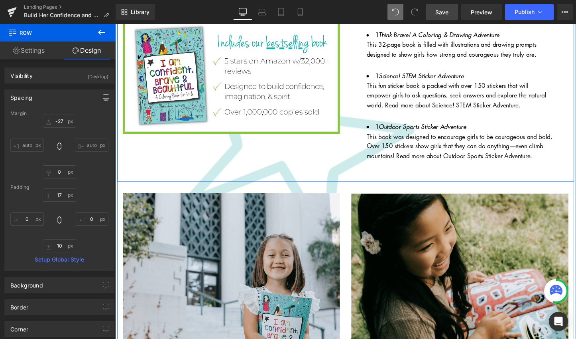
drag, startPoint x: 351, startPoint y: 174, endPoint x: 351, endPoint y: 162, distance: 12.0
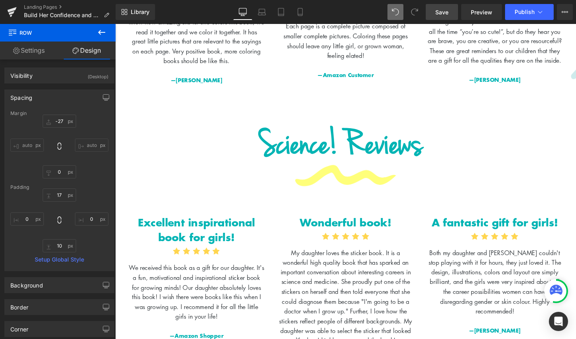
scroll to position [1730, 0]
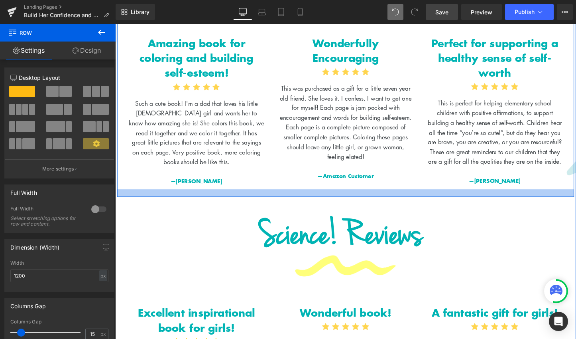
drag, startPoint x: 328, startPoint y: 204, endPoint x: 327, endPoint y: 193, distance: 11.3
click at [327, 197] on div at bounding box center [356, 201] width 479 height 8
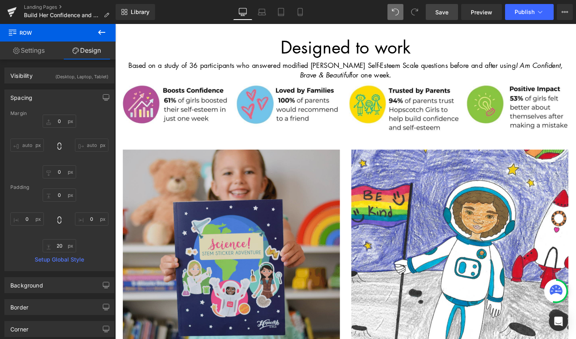
scroll to position [370, 0]
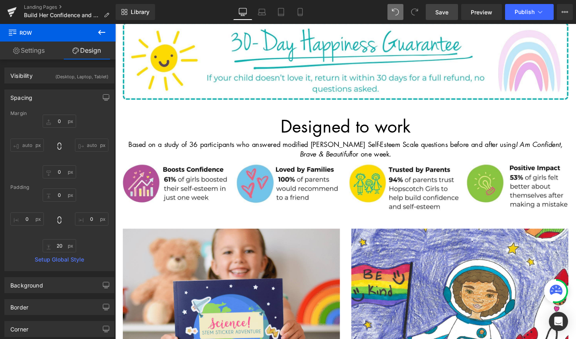
click at [436, 13] on link "Save" at bounding box center [442, 12] width 32 height 16
click at [475, 12] on span "Preview" at bounding box center [482, 12] width 22 height 8
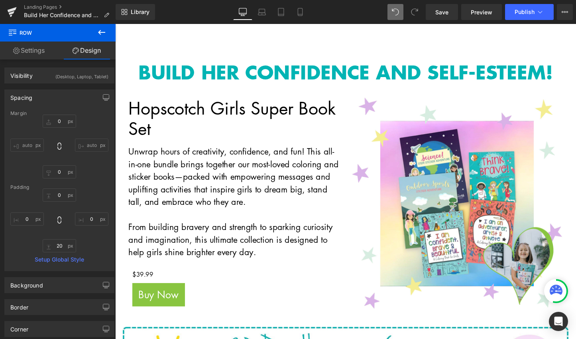
scroll to position [51, 0]
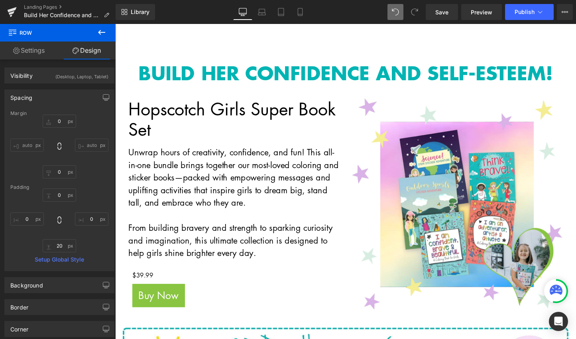
click at [140, 166] on p "Unwrap hours of creativity, confidence, and fun! This all-in-one bundle brings …" at bounding box center [239, 184] width 221 height 66
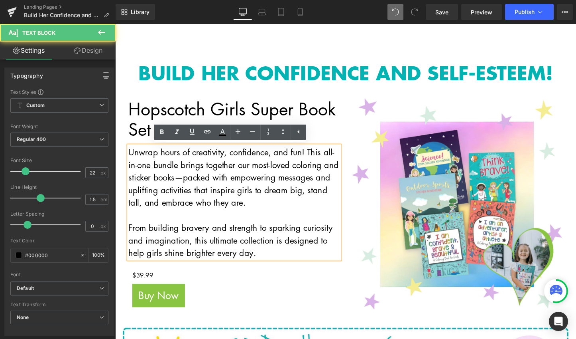
click at [129, 157] on p "Unwrap hours of creativity, confidence, and fun! This all-in-one bundle brings …" at bounding box center [239, 184] width 221 height 66
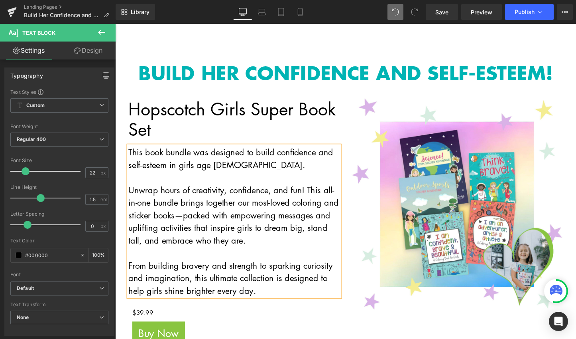
click at [223, 168] on p "This book bundle was designed to build confidence and self-esteem in girls age …" at bounding box center [239, 164] width 221 height 26
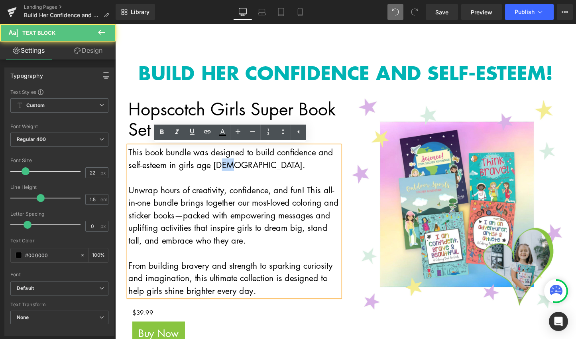
click at [223, 169] on p "This book bundle was designed to build confidence and self-esteem in girls age …" at bounding box center [239, 164] width 221 height 26
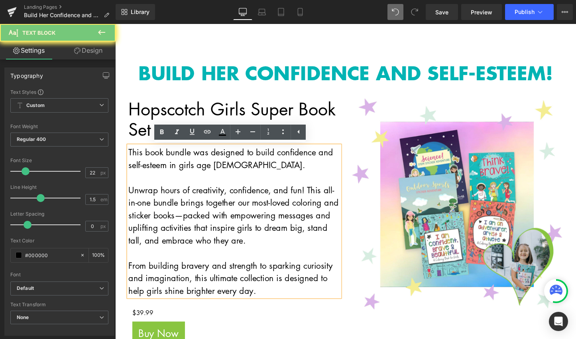
click at [223, 169] on p "This book bundle was designed to build confidence and self-esteem in girls age …" at bounding box center [239, 164] width 221 height 26
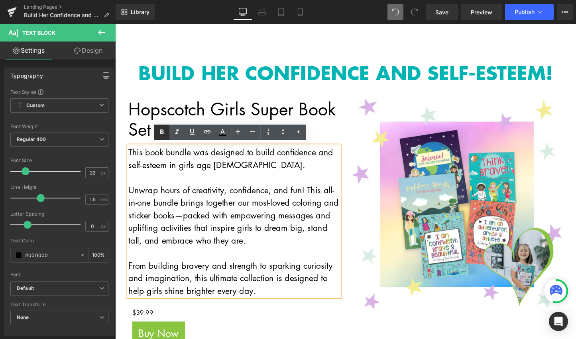
click at [0, 0] on icon at bounding box center [0, 0] width 0 height 0
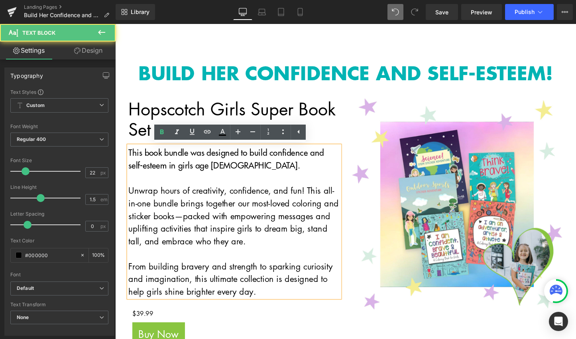
click at [265, 182] on p at bounding box center [239, 184] width 221 height 13
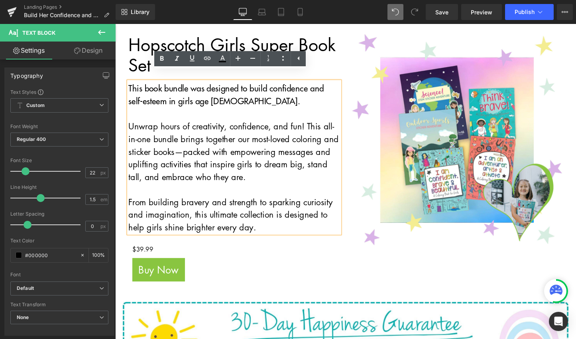
scroll to position [108, 0]
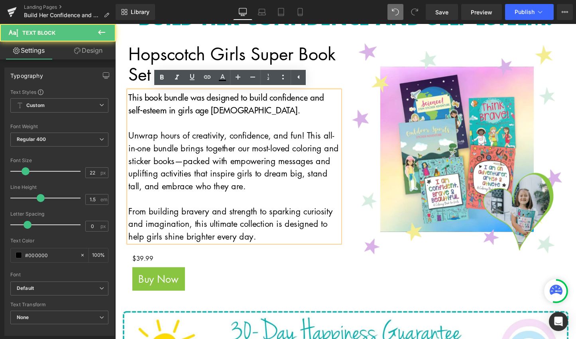
click at [186, 115] on strong "This book bundle was designed to build confidence and self-esteem in girls age …" at bounding box center [231, 107] width 205 height 26
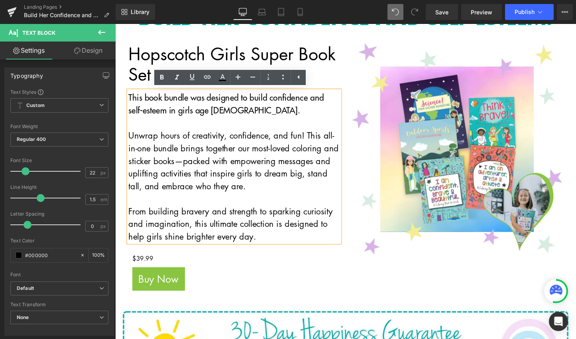
click at [314, 139] on p "Unwrap hours of creativity, confidence, and fun! This all-in-one bundle brings …" at bounding box center [239, 167] width 221 height 66
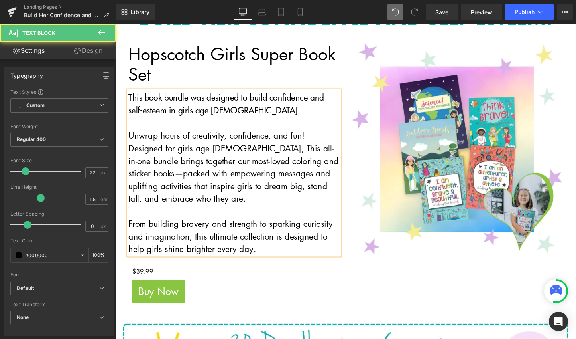
drag, startPoint x: 127, startPoint y: 141, endPoint x: 126, endPoint y: 101, distance: 39.5
click at [129, 101] on div "This book bundle was designed to build confidence and self-esteem in girls age …" at bounding box center [239, 180] width 221 height 172
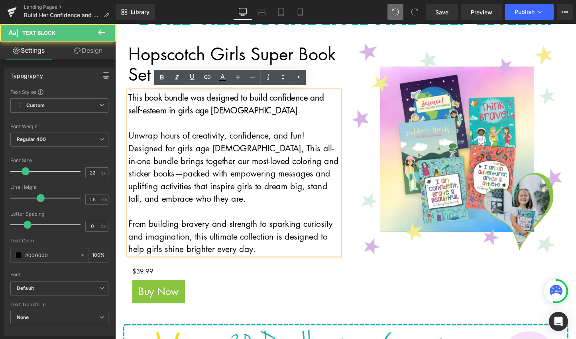
click at [130, 100] on strong "This book bundle was designed to build confidence and self-esteem in girls age …" at bounding box center [231, 107] width 205 height 26
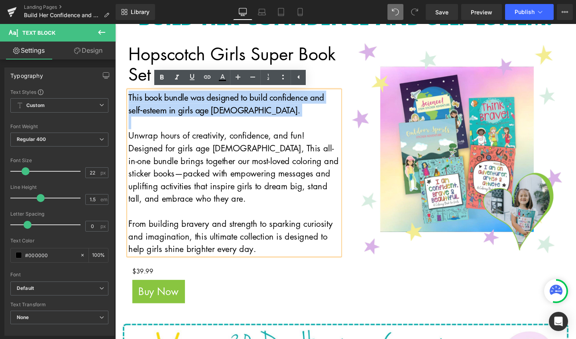
drag, startPoint x: 128, startPoint y: 99, endPoint x: 173, endPoint y: 132, distance: 55.8
click at [173, 132] on div "This book bundle was designed to build confidence and self-esteem in girls age …" at bounding box center [239, 180] width 221 height 172
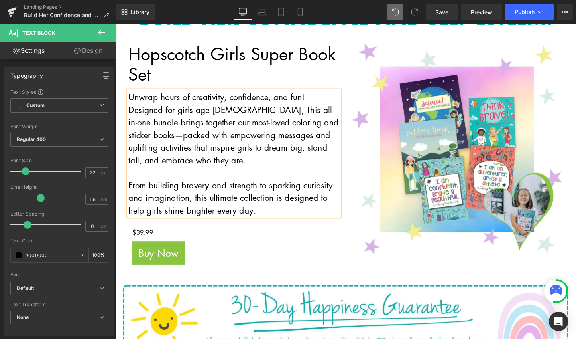
click at [208, 133] on p "Unwrap hours of creativity, confidence, and fun! Designed for girls age [DEMOGR…" at bounding box center [239, 133] width 221 height 79
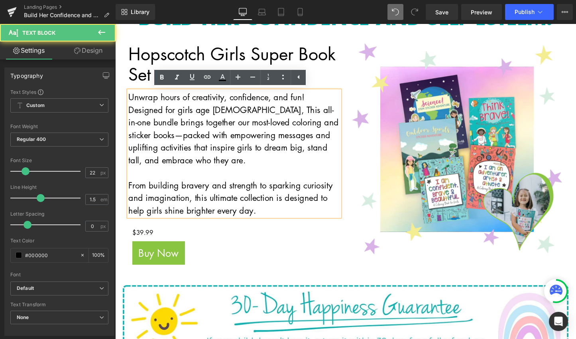
click at [129, 112] on p "Unwrap hours of creativity, confidence, and fun! Designed for girls age [DEMOGR…" at bounding box center [239, 133] width 221 height 79
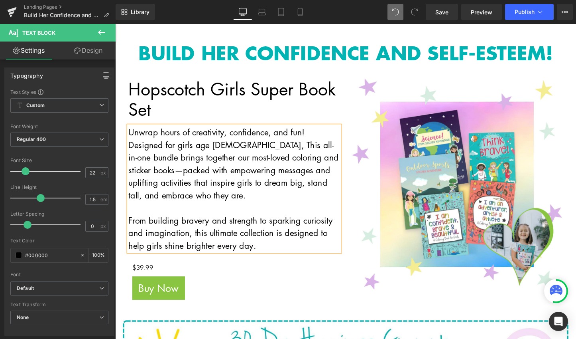
scroll to position [70, 0]
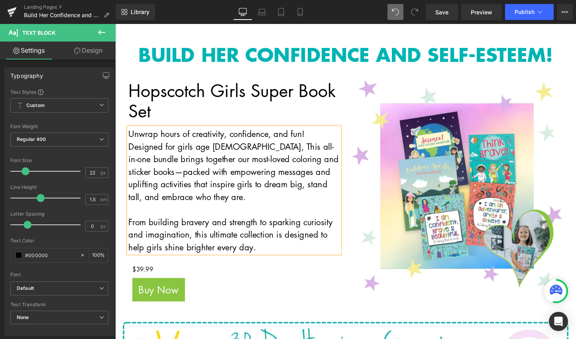
click at [172, 150] on p "Unwrap hours of creativity, confidence, and fun! Designed for girls age [DEMOGR…" at bounding box center [239, 171] width 221 height 79
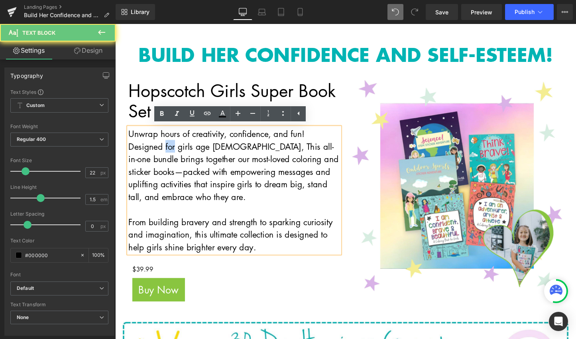
click at [172, 150] on p "Unwrap hours of creativity, confidence, and fun! Designed for girls age [DEMOGR…" at bounding box center [239, 171] width 221 height 79
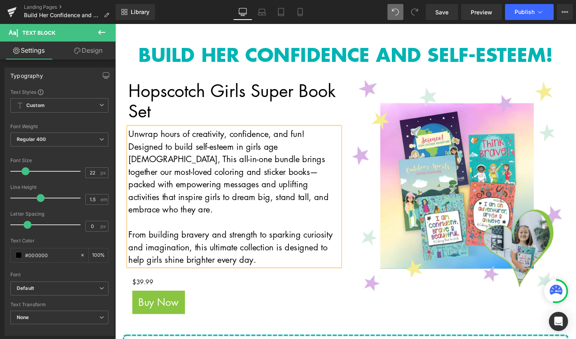
click at [324, 150] on p "Unwrap hours of creativity, confidence, and fun! Designed to build self-esteem …" at bounding box center [239, 178] width 221 height 92
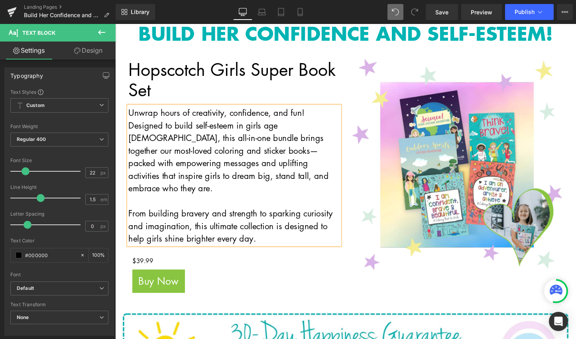
scroll to position [95, 0]
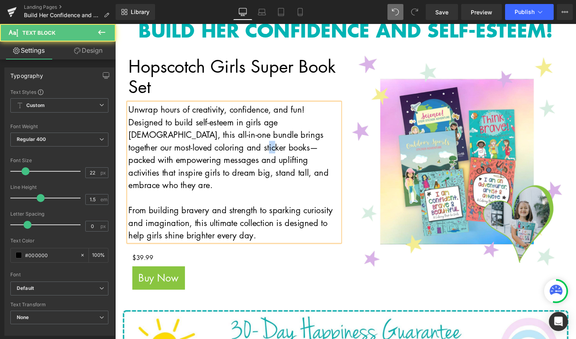
drag, startPoint x: 189, startPoint y: 153, endPoint x: 178, endPoint y: 153, distance: 11.6
click at [178, 153] on p "Unwrap hours of creativity, confidence, and fun! Designed to build self-esteem …" at bounding box center [239, 153] width 221 height 92
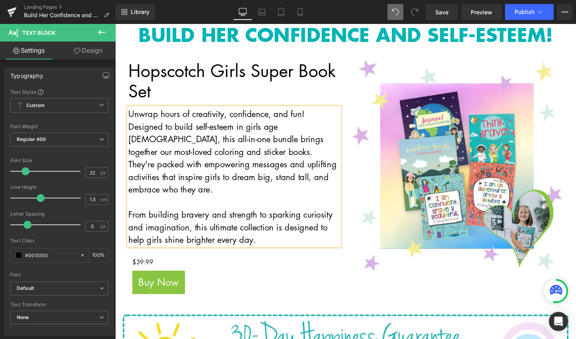
scroll to position [89, 0]
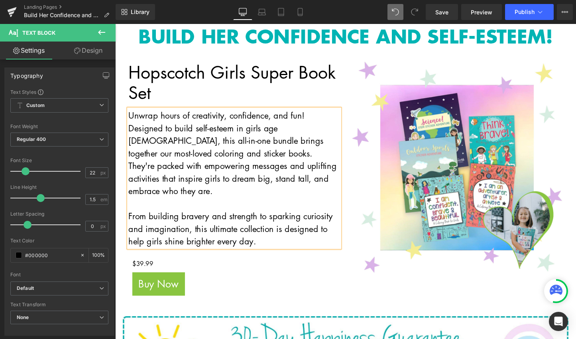
click at [296, 226] on p "From building bravery and strength to sparking curiosity and imagination, this …" at bounding box center [239, 237] width 221 height 39
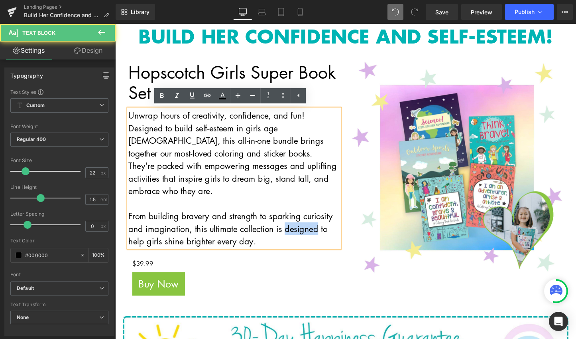
click at [296, 226] on p "From building bravery and strength to sparking curiosity and imagination, this …" at bounding box center [239, 237] width 221 height 39
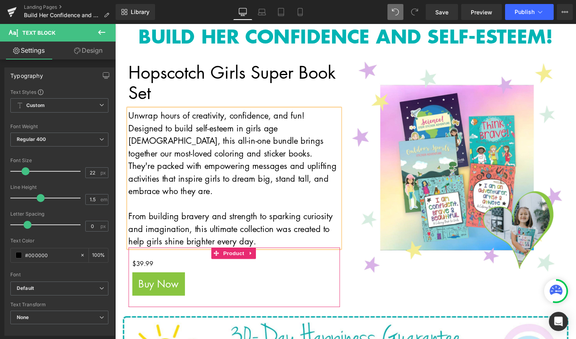
click at [295, 270] on div "$0 $39.99" at bounding box center [239, 277] width 213 height 14
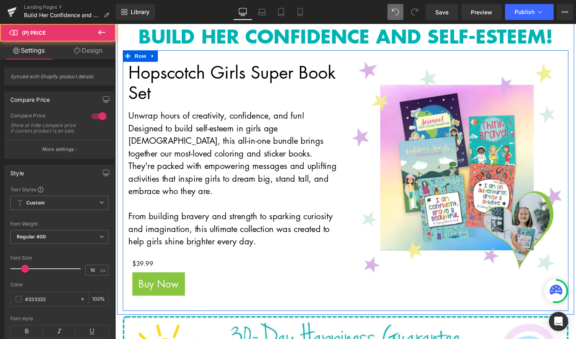
click at [361, 302] on div "Hopscotch Girls Super Book Set Heading Unwrap hours of creativity, confidence, …" at bounding box center [356, 187] width 467 height 272
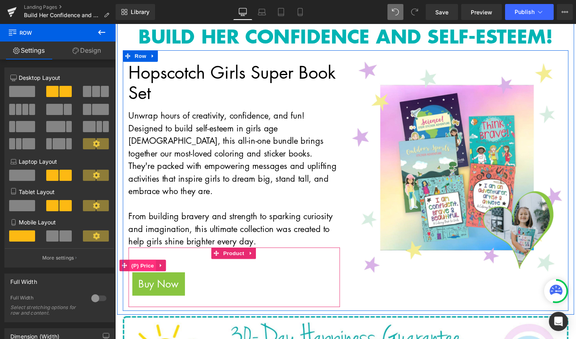
click at [145, 270] on span "(P) Price" at bounding box center [144, 276] width 28 height 12
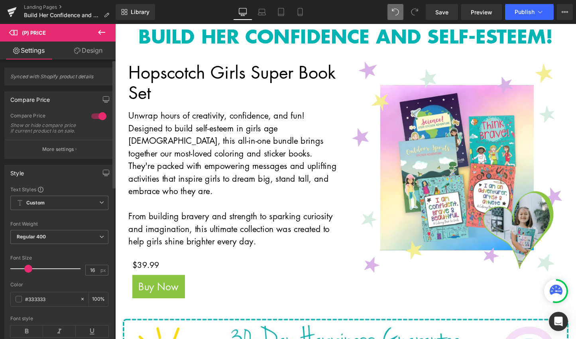
click at [29, 272] on span at bounding box center [28, 268] width 8 height 8
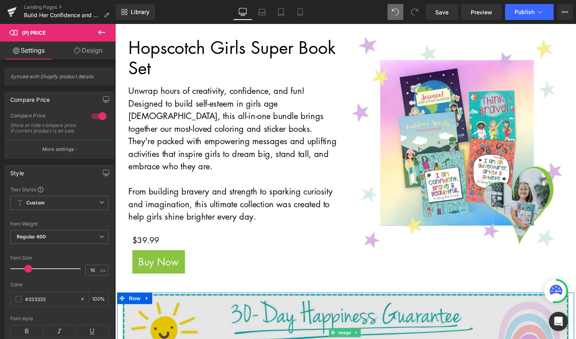
scroll to position [121, 0]
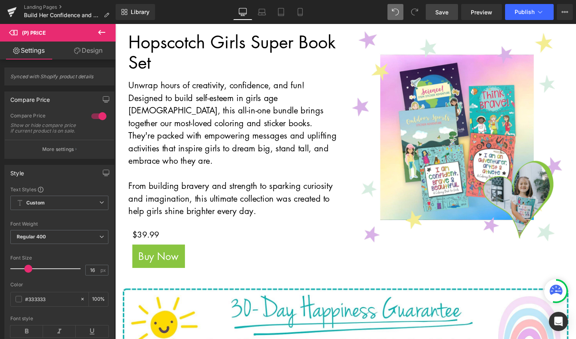
click at [442, 15] on span "Save" at bounding box center [442, 12] width 13 height 8
click at [478, 21] on div "Library Desktop Desktop Laptop Tablet Mobile Save Preview Publish Scheduled Vie…" at bounding box center [346, 12] width 461 height 24
click at [479, 16] on span "Preview" at bounding box center [482, 12] width 22 height 8
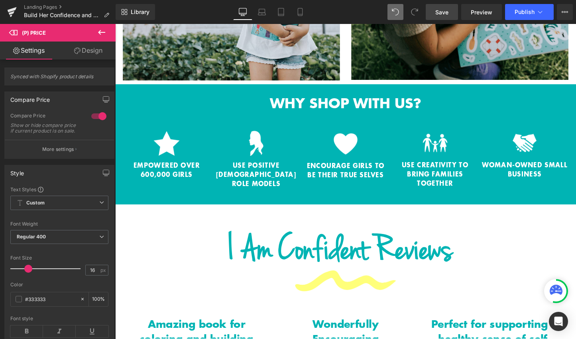
scroll to position [1474, 0]
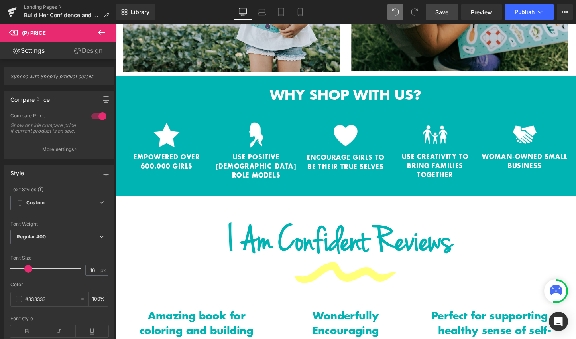
click at [448, 13] on span "Save" at bounding box center [442, 12] width 13 height 8
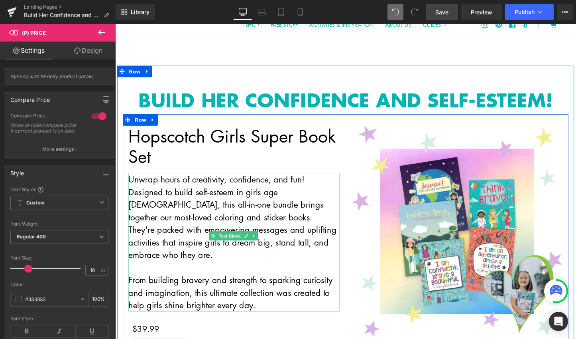
scroll to position [204, 0]
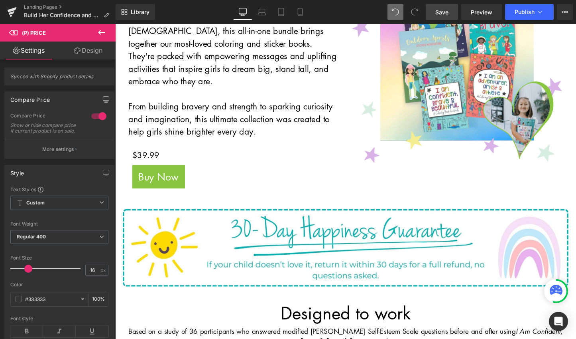
click at [444, 10] on span "Save" at bounding box center [442, 12] width 13 height 8
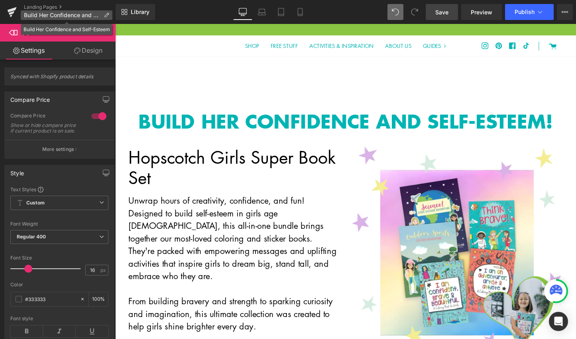
click at [105, 16] on icon at bounding box center [107, 15] width 6 height 6
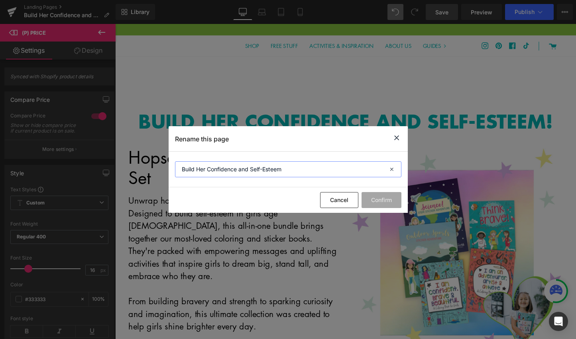
click at [243, 170] on input "Build Her Confidence and Self-Esteem" at bounding box center [288, 169] width 227 height 16
click at [337, 199] on button "Cancel" at bounding box center [339, 200] width 38 height 16
